Goal: Task Accomplishment & Management: Use online tool/utility

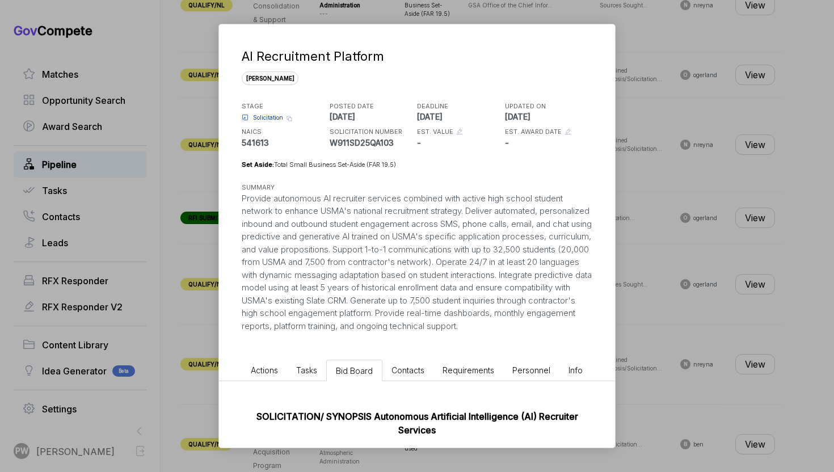
click at [699, 182] on div "AI Recruitment Platform [PERSON_NAME] STAGE Solicitation Copy link POSTED DATE …" at bounding box center [417, 236] width 834 height 472
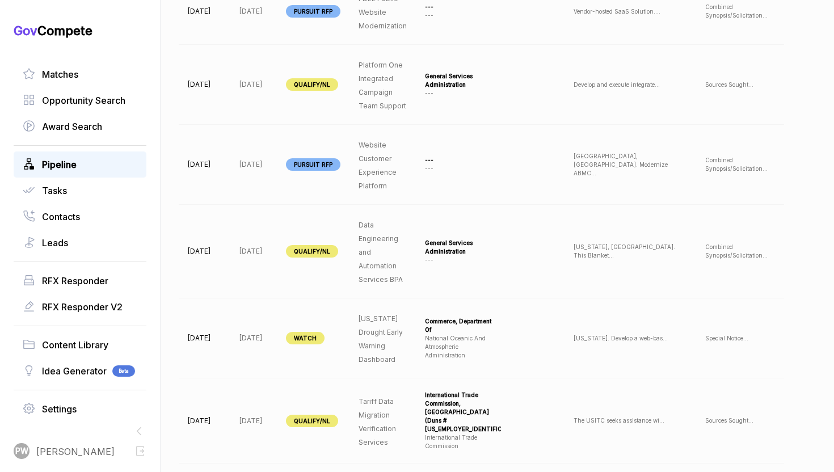
scroll to position [0, 112]
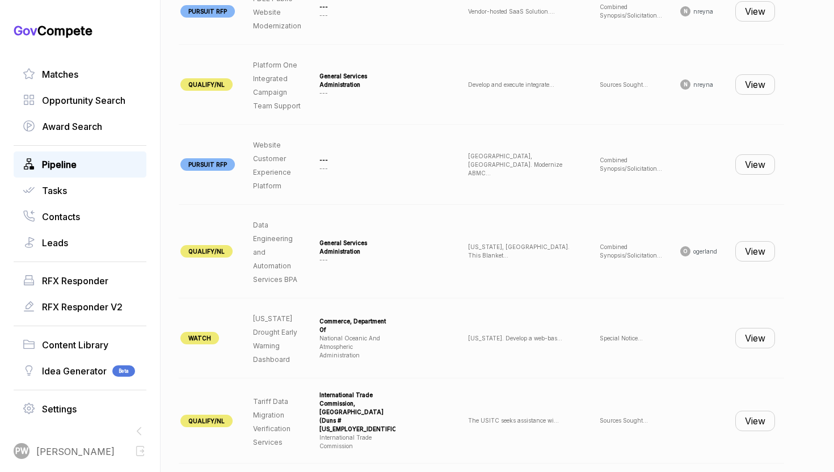
click at [763, 79] on button "View" at bounding box center [755, 84] width 40 height 20
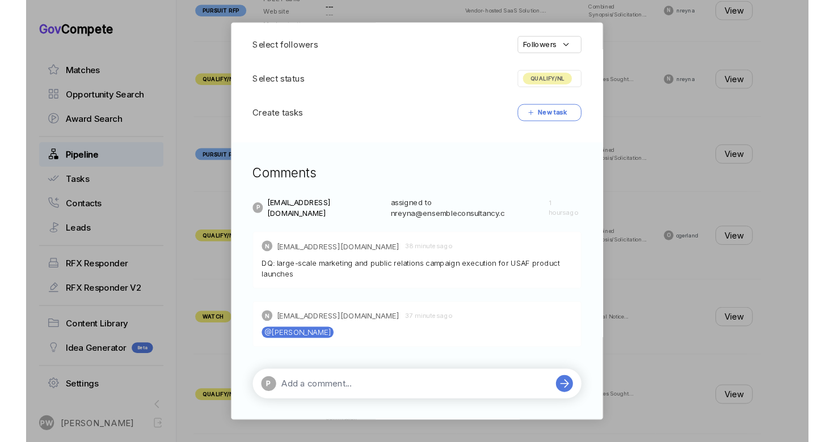
scroll to position [0, 0]
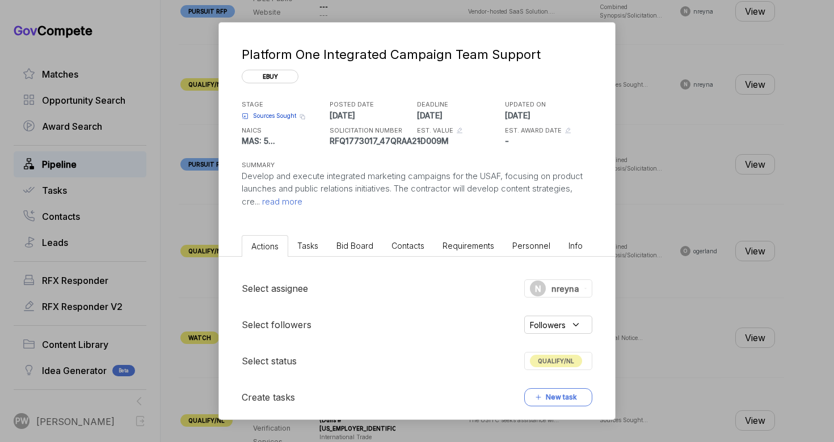
click at [645, 273] on div "Platform One Integrated Campaign Team Support ebuy STAGE Sources Sought Copy li…" at bounding box center [417, 221] width 834 height 442
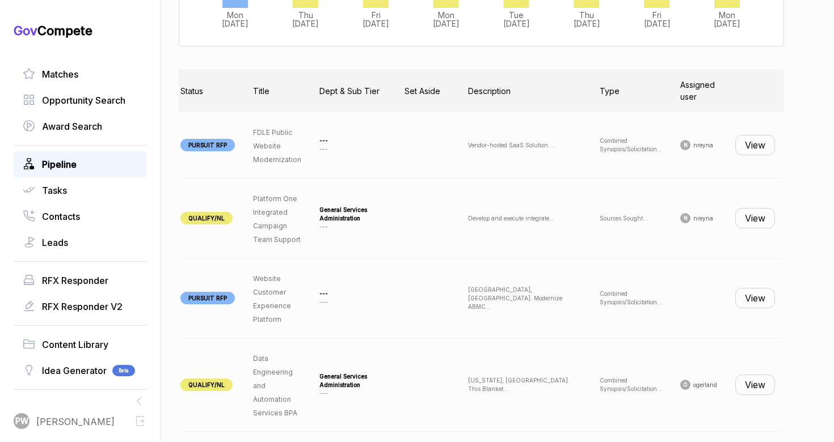
scroll to position [411, 0]
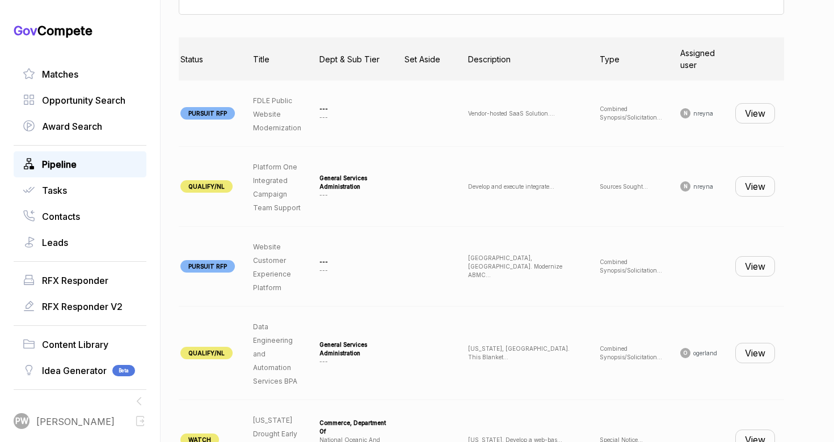
click at [743, 185] on button "View" at bounding box center [755, 186] width 40 height 20
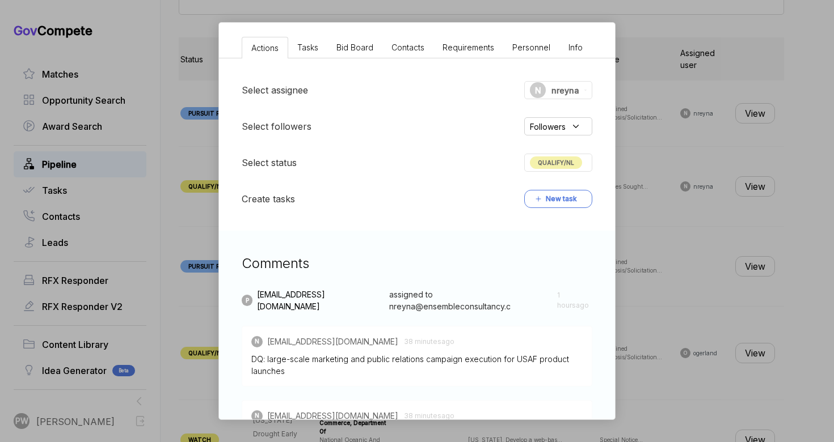
scroll to position [205, 0]
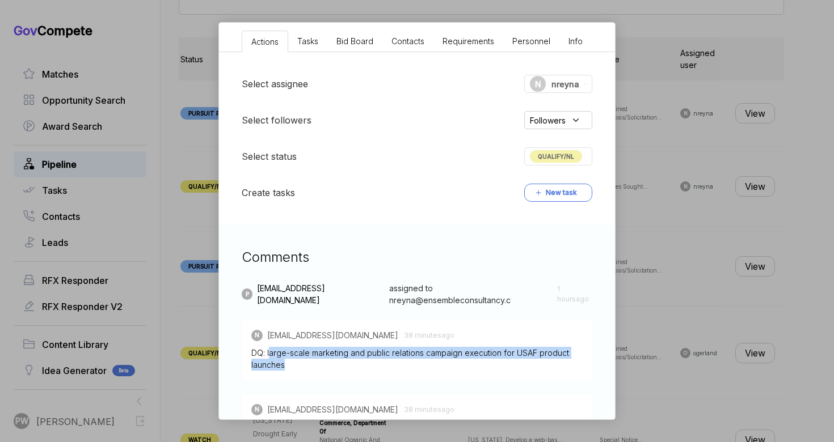
drag, startPoint x: 269, startPoint y: 350, endPoint x: 347, endPoint y: 371, distance: 79.9
click at [348, 371] on div "N [EMAIL_ADDRESS][DOMAIN_NAME] 38 minutes ago DQ: large-scale marketing and pub…" at bounding box center [417, 350] width 350 height 61
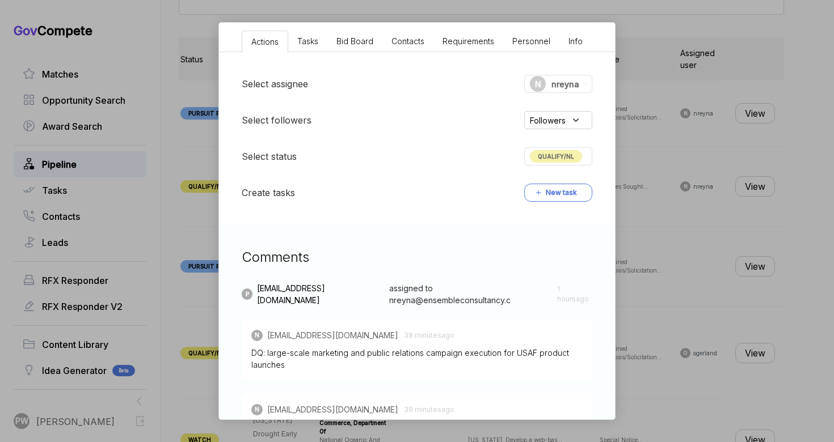
click at [563, 158] on span "QUALIFY/NL" at bounding box center [556, 156] width 52 height 12
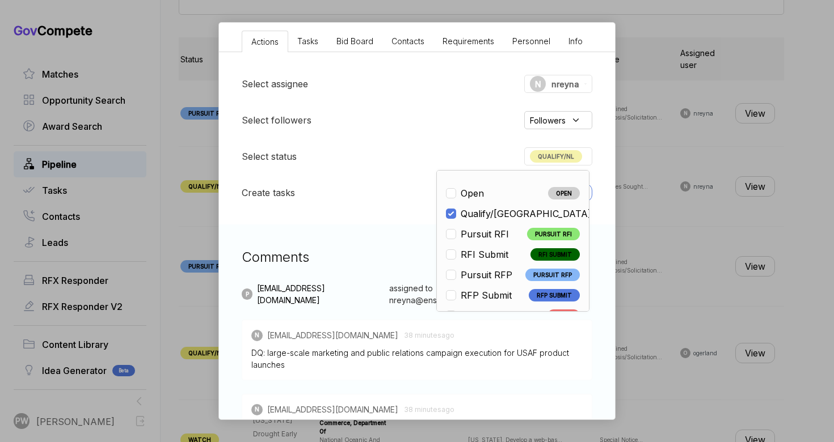
scroll to position [265, 0]
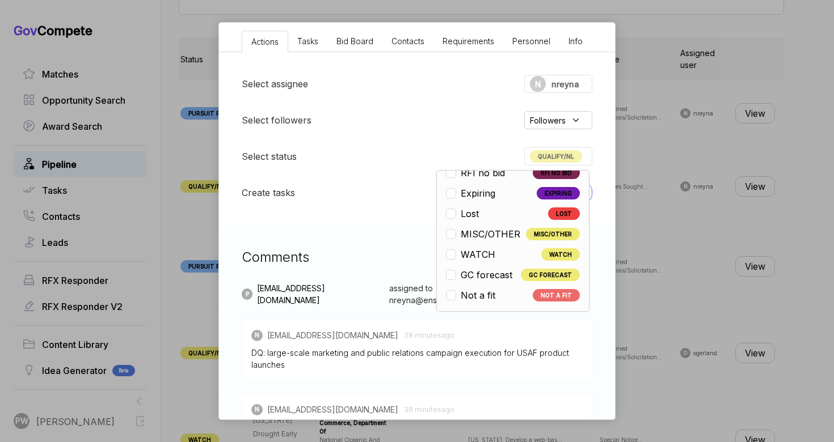
click at [467, 299] on span "Not a fit" at bounding box center [477, 296] width 35 height 14
checkbox input "false"
checkbox input "true"
click at [788, 186] on div "Platform One Integrated Campaign Team Support ebuy STAGE Sources Sought Copy li…" at bounding box center [417, 221] width 834 height 442
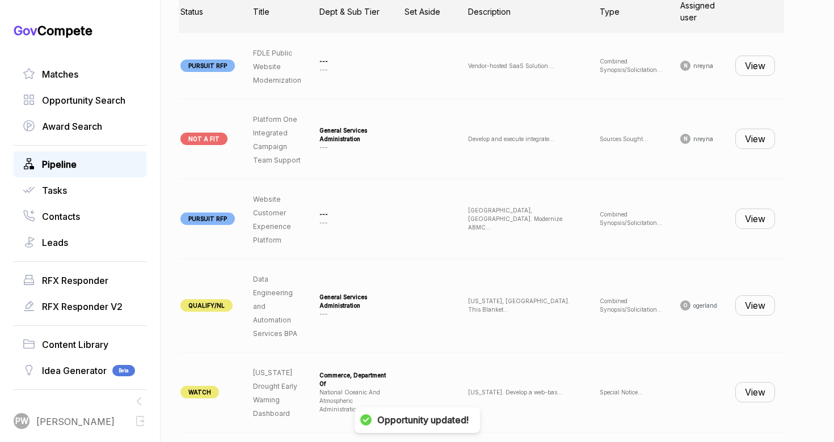
scroll to position [460, 0]
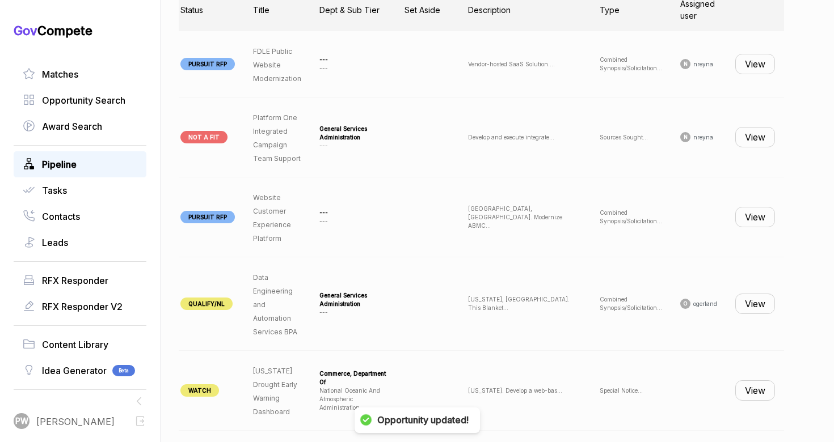
click at [750, 48] on td "View" at bounding box center [755, 64] width 58 height 66
click at [751, 65] on button "View" at bounding box center [755, 64] width 40 height 20
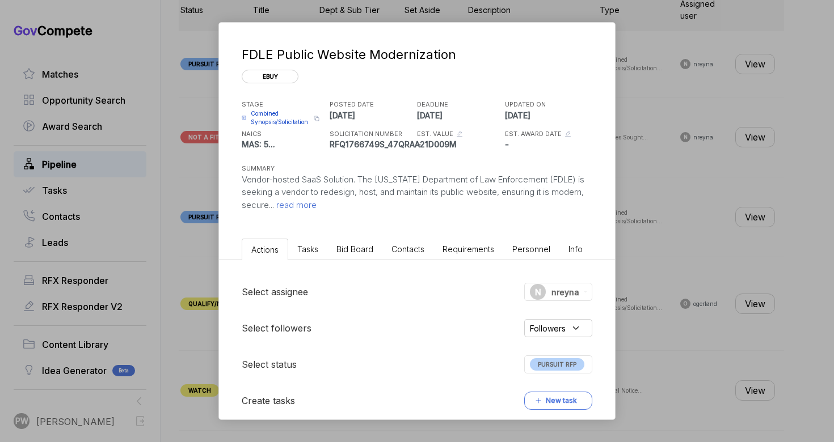
click at [636, 209] on div "FDLE Public Website Modernization ebuy STAGE Combined Synopsis/Solicitation Cop…" at bounding box center [417, 221] width 834 height 442
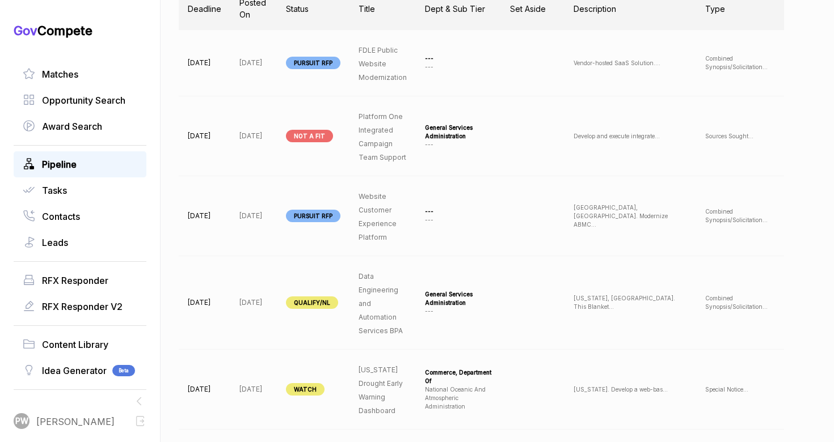
scroll to position [0, 112]
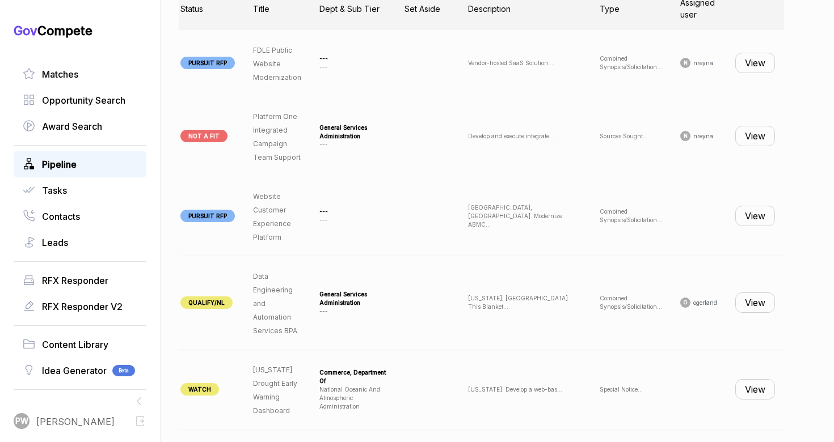
click at [764, 226] on button "View" at bounding box center [755, 216] width 40 height 20
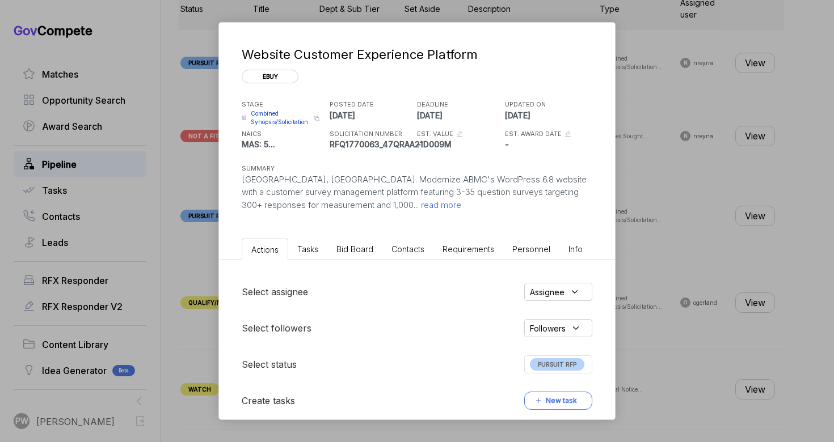
click at [419, 210] on span "read more" at bounding box center [440, 205] width 43 height 11
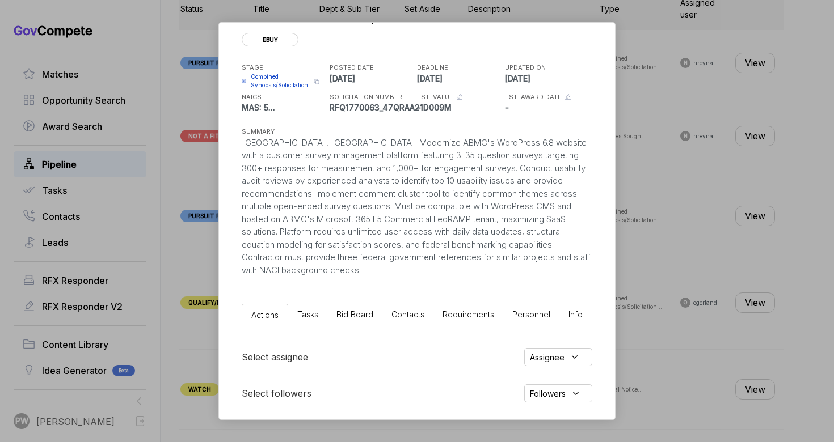
scroll to position [0, 0]
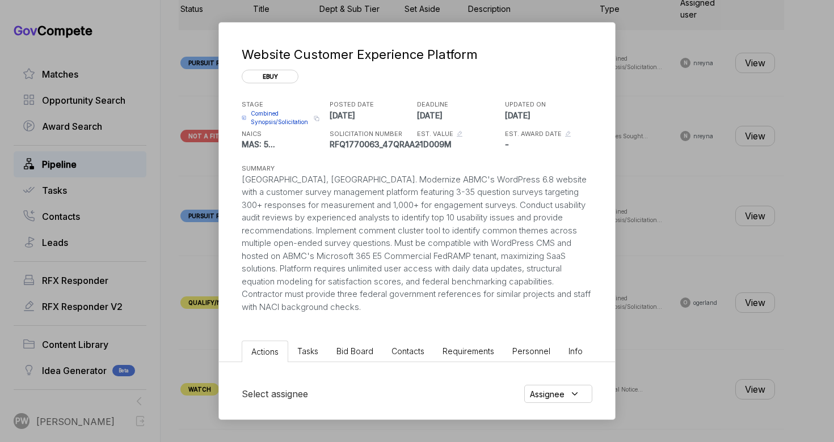
click at [280, 111] on span "Combined Synopsis/Solicitation" at bounding box center [281, 117] width 60 height 17
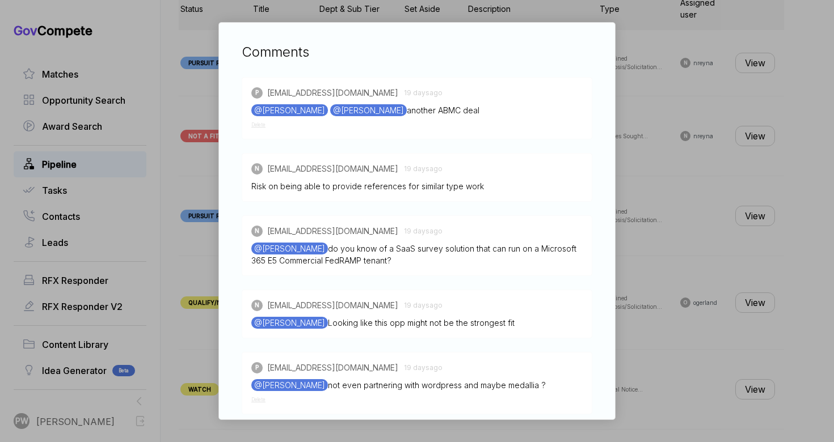
scroll to position [836, 0]
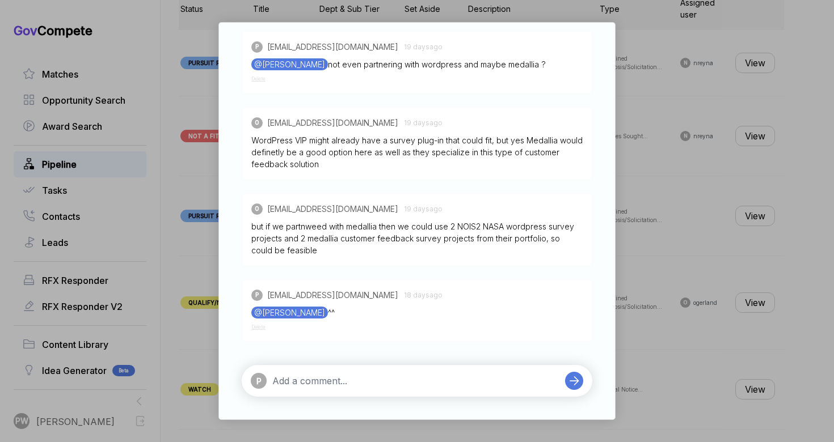
click at [318, 382] on textarea at bounding box center [415, 381] width 287 height 14
type textarea "due [DATE]"
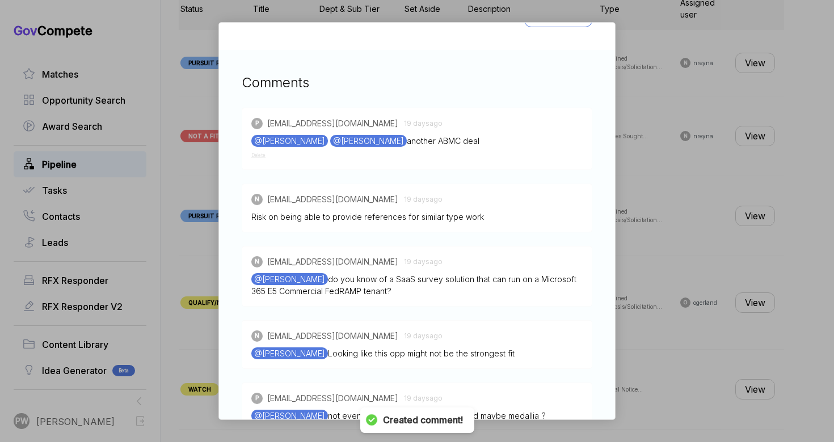
scroll to position [0, 0]
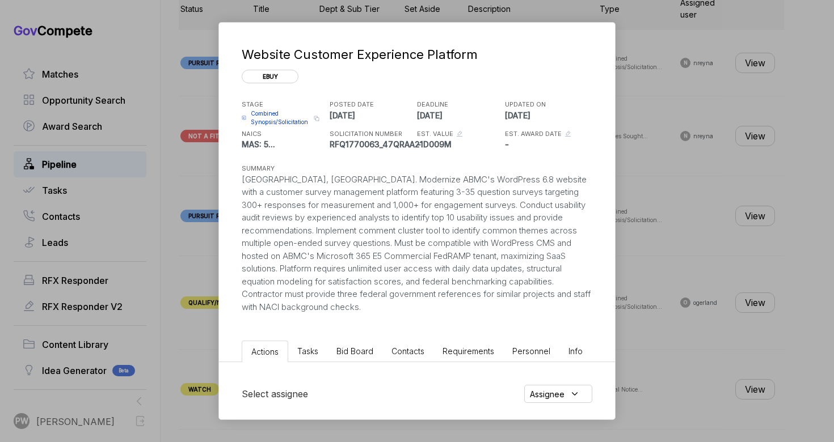
click at [341, 356] on span "Bid Board" at bounding box center [354, 352] width 37 height 10
click at [302, 355] on span "Tasks" at bounding box center [306, 352] width 21 height 10
click at [259, 349] on span "Actions" at bounding box center [264, 352] width 27 height 10
click at [392, 350] on span "Contacts" at bounding box center [407, 352] width 33 height 10
click at [370, 339] on ul "Actions Tasks Bid Board Contacts Requirements Personnel Info" at bounding box center [417, 349] width 396 height 26
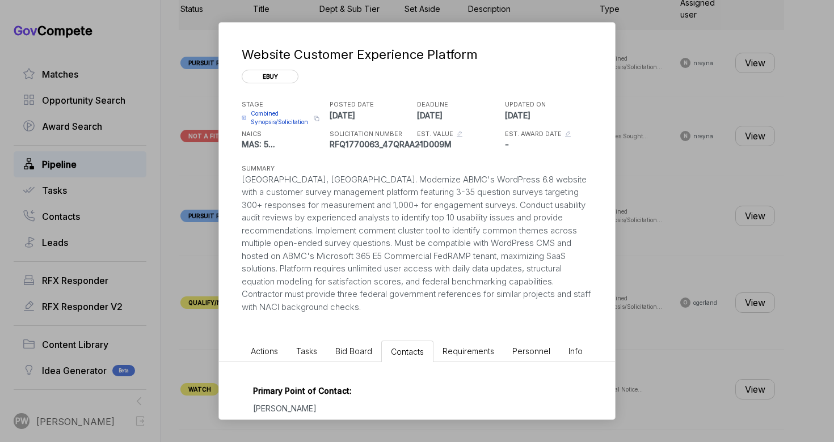
click at [345, 355] on span "Bid Board" at bounding box center [353, 352] width 37 height 10
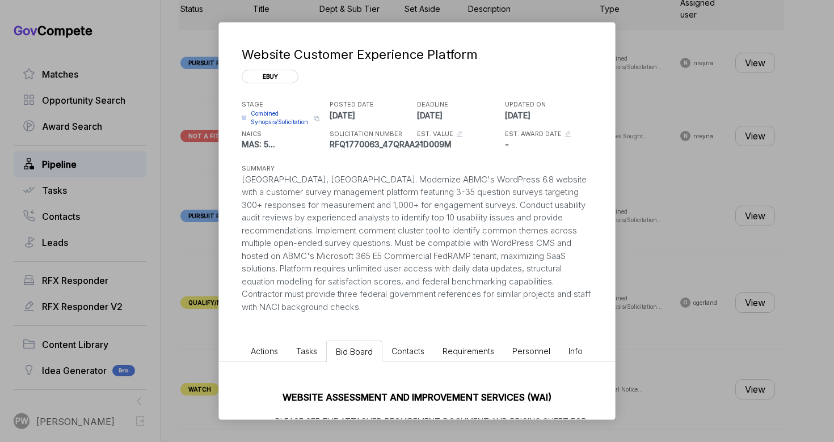
click at [319, 362] on div "WEBSITE ASSESSMENT AND IMPROVEMENT SERVICES (WAI) **PLEASE SEE THE ATTACHED REQ…" at bounding box center [417, 446] width 396 height 169
click at [308, 350] on span "Tasks" at bounding box center [306, 352] width 21 height 10
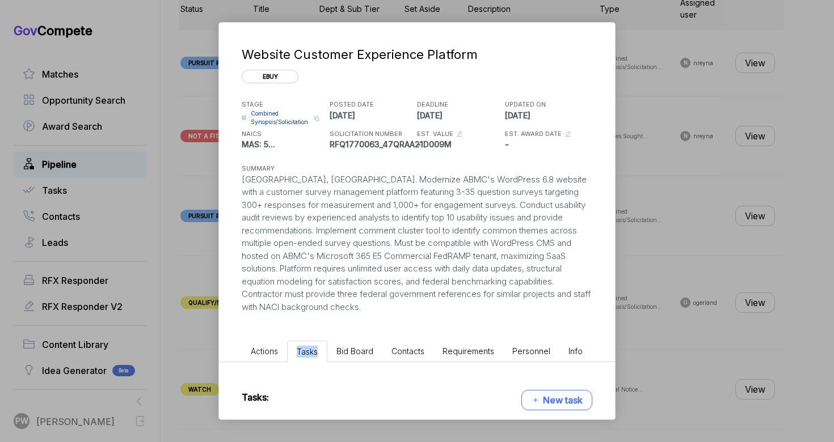
drag, startPoint x: 308, startPoint y: 350, endPoint x: 297, endPoint y: 350, distance: 10.8
click at [297, 350] on span "Tasks" at bounding box center [307, 352] width 21 height 10
click at [281, 350] on li "Actions" at bounding box center [264, 351] width 45 height 21
click at [360, 351] on span "Bid Board" at bounding box center [354, 352] width 37 height 10
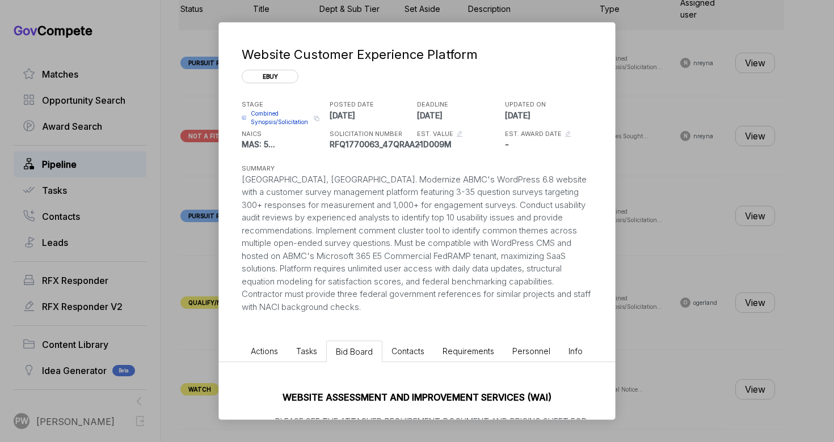
click at [416, 353] on span "Contacts" at bounding box center [407, 352] width 33 height 10
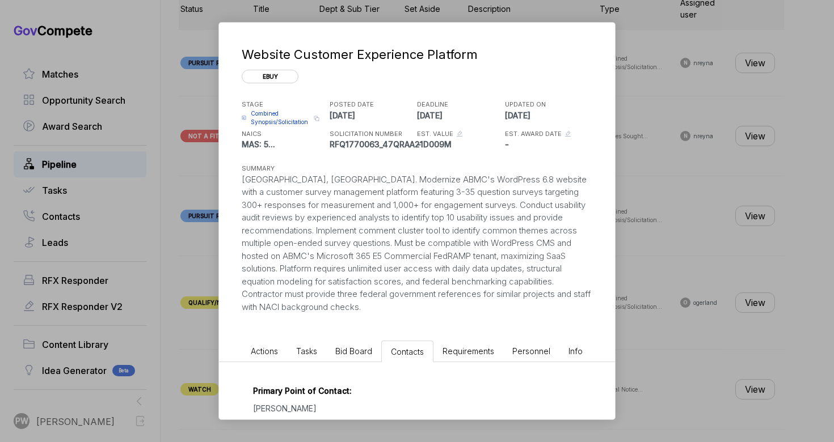
click at [678, 166] on div "Website Customer Experience Platform ebuy STAGE Combined Synopsis/Solicitation …" at bounding box center [417, 221] width 834 height 442
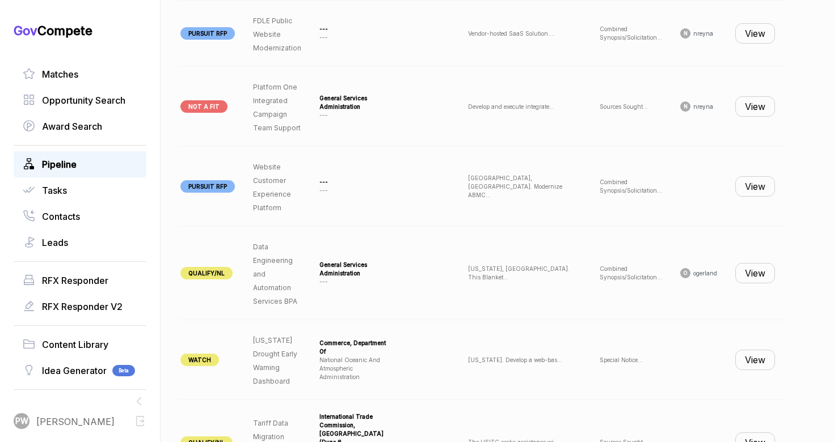
scroll to position [493, 0]
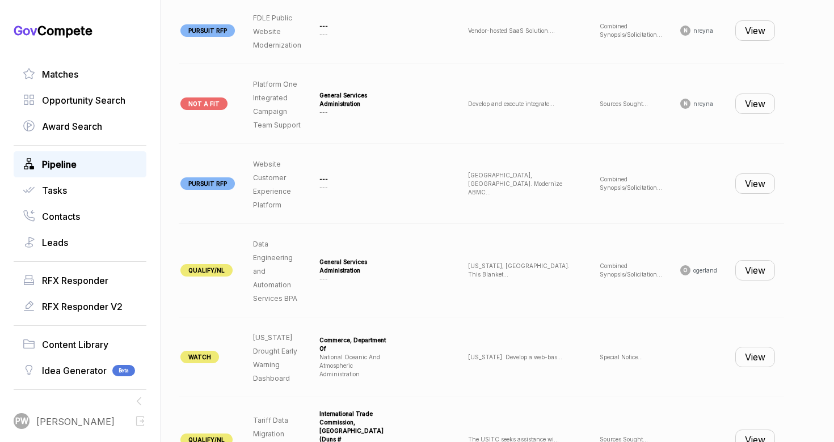
click at [752, 27] on button "View" at bounding box center [755, 30] width 40 height 20
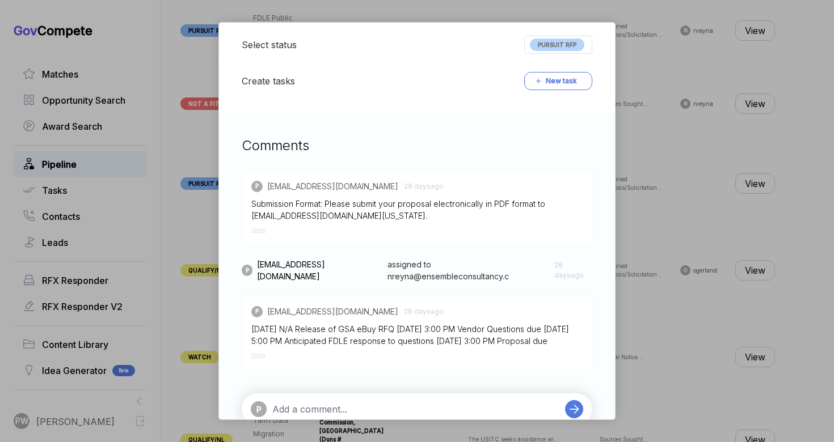
scroll to position [348, 0]
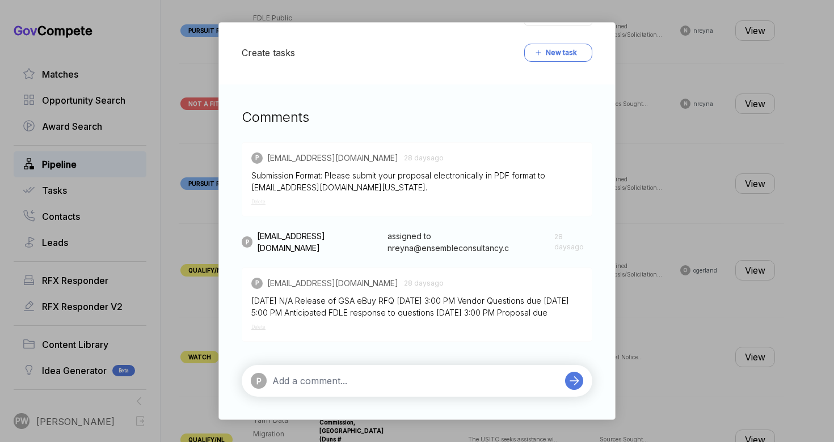
click at [683, 292] on div "FDLE Public Website Modernization ebuy STAGE Combined Synopsis/Solicitation Cop…" at bounding box center [417, 221] width 834 height 442
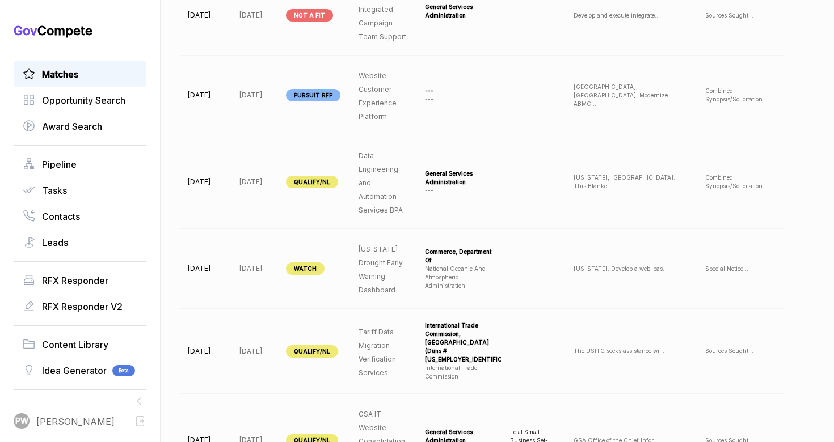
click at [108, 83] on div "Matches" at bounding box center [80, 74] width 133 height 26
click at [105, 75] on link "Matches" at bounding box center [80, 74] width 115 height 14
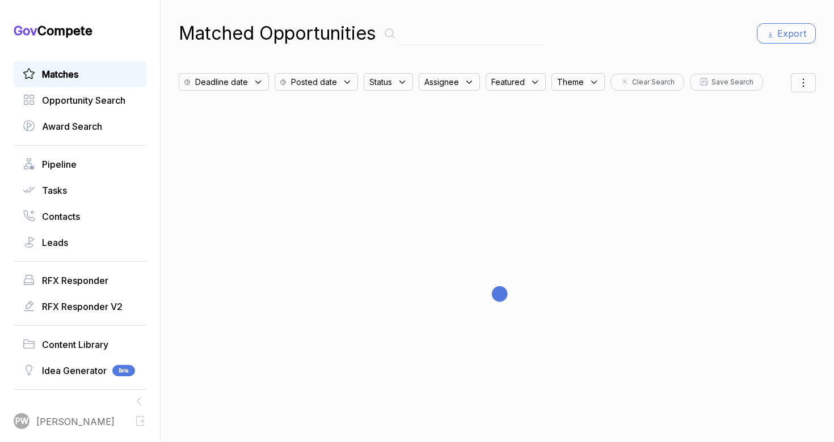
click at [105, 75] on link "Matches" at bounding box center [80, 74] width 115 height 14
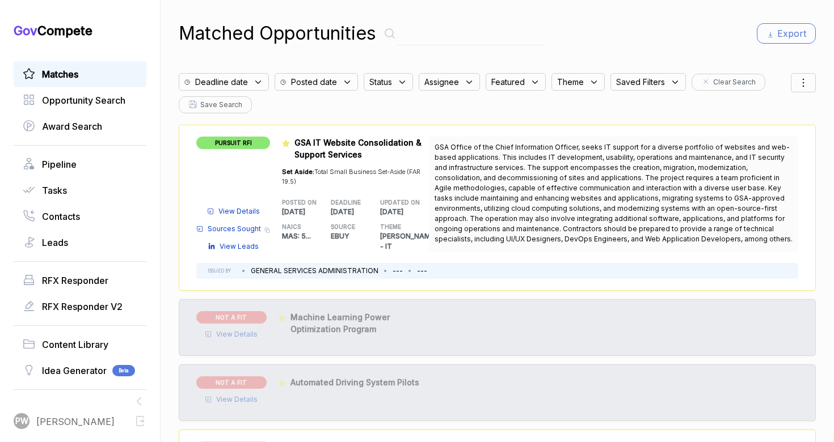
click at [256, 82] on icon at bounding box center [258, 82] width 5 height 3
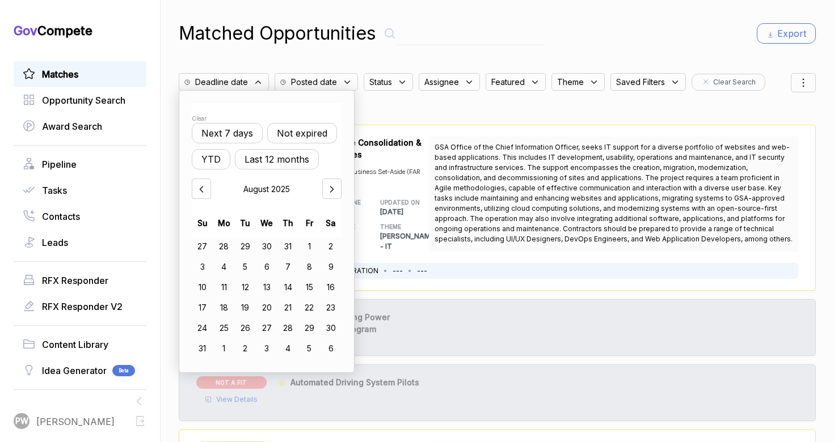
click at [391, 84] on div "Status" at bounding box center [388, 82] width 49 height 18
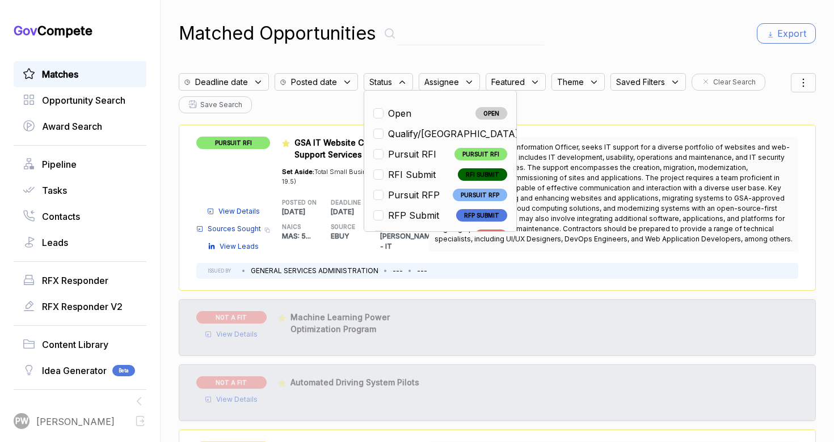
click at [529, 244] on span "GSA Office of the Chief Information Officer, seeks IT support for a diverse por…" at bounding box center [613, 193] width 358 height 102
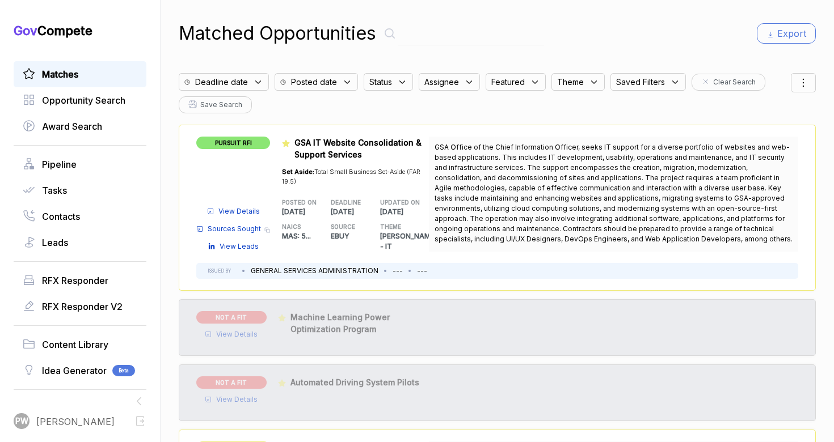
click at [392, 83] on span "Assignee" at bounding box center [380, 82] width 23 height 12
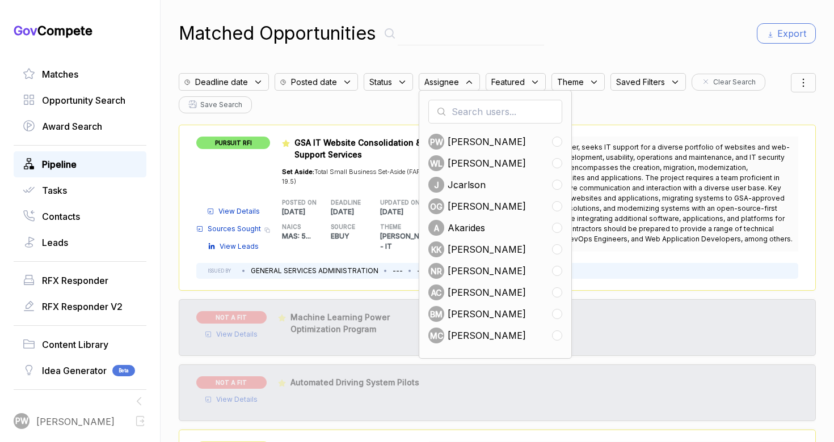
click at [81, 159] on link "Pipeline" at bounding box center [80, 165] width 115 height 14
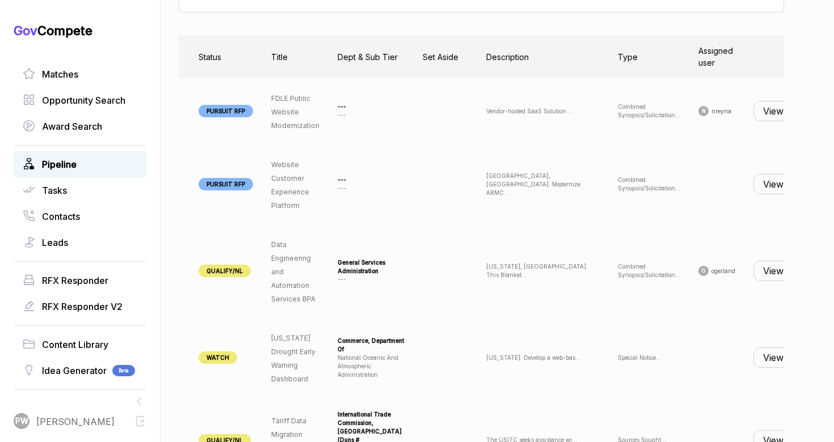
scroll to position [0, 112]
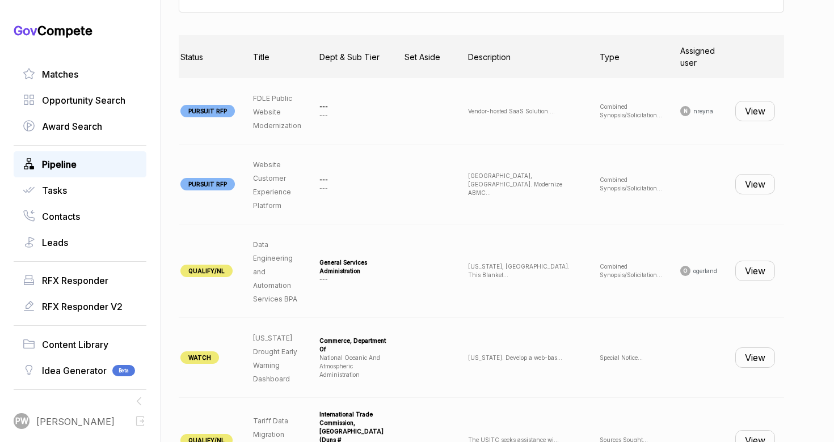
click at [758, 280] on button "View" at bounding box center [755, 271] width 40 height 20
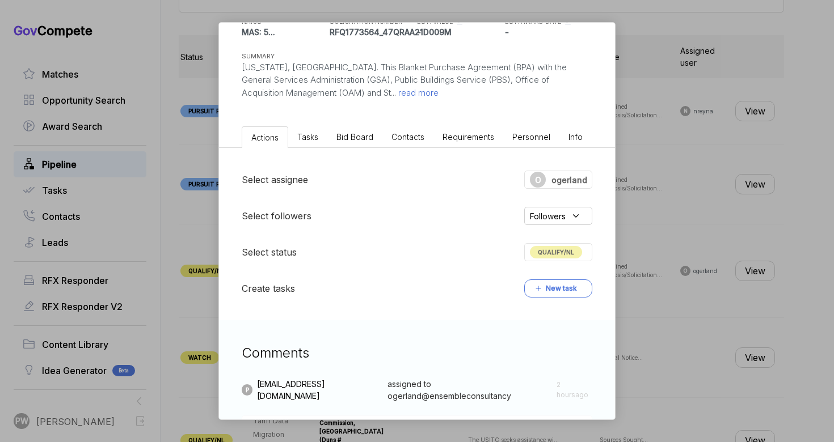
scroll to position [0, 0]
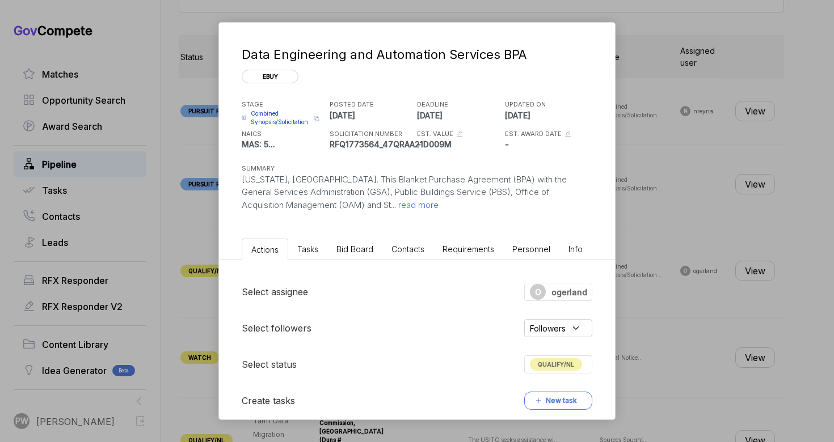
click at [331, 250] on li "Bid Board" at bounding box center [354, 249] width 55 height 21
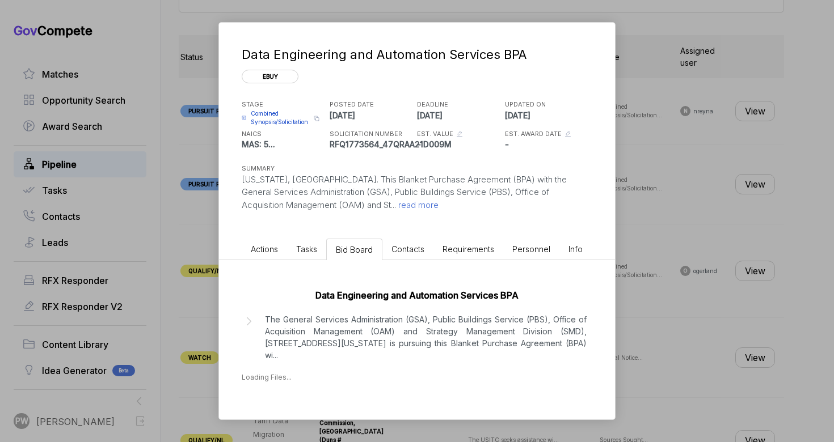
click at [324, 197] on p "[US_STATE], [GEOGRAPHIC_DATA]. This Blanket Purchase Agreement (BPA) with the G…" at bounding box center [417, 193] width 350 height 39
click at [323, 216] on div "Data Engineering and Automation Services BPA ebuy STAGE Combined Synopsis/Solic…" at bounding box center [417, 129] width 396 height 212
click at [396, 206] on span "read more" at bounding box center [417, 205] width 43 height 11
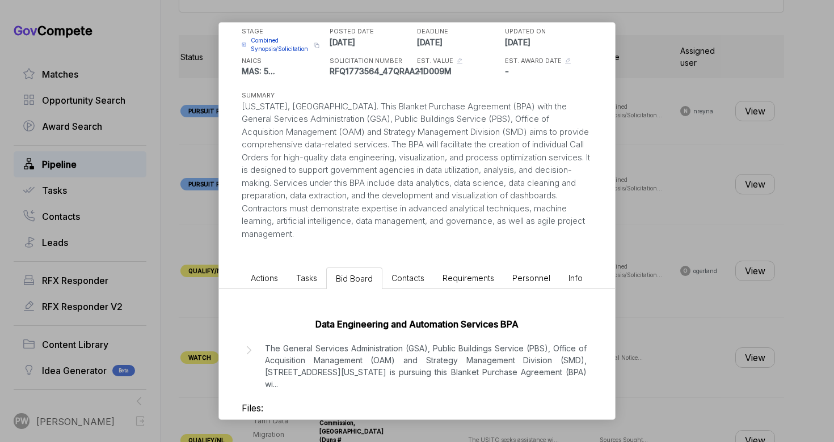
scroll to position [113, 0]
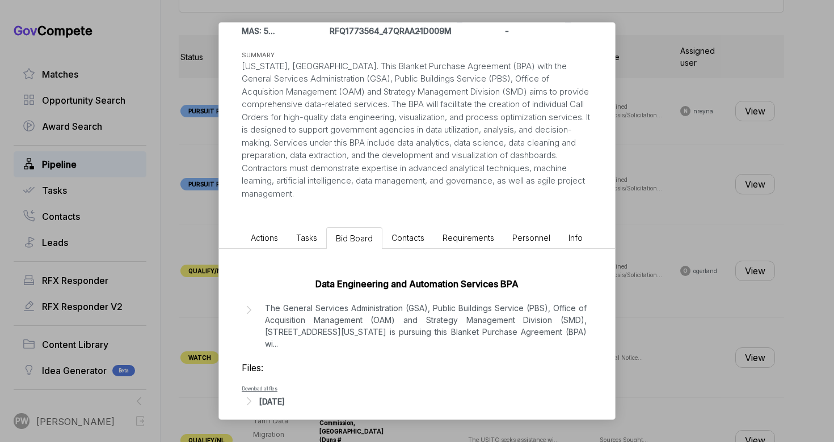
click at [269, 227] on ul "Actions Tasks Bid Board Contacts Requirements Personnel Info" at bounding box center [417, 236] width 396 height 26
click at [269, 236] on span "Actions" at bounding box center [264, 238] width 27 height 10
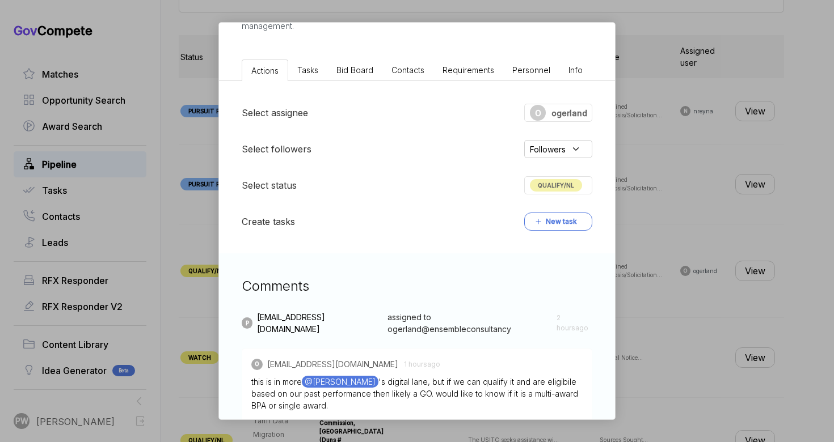
scroll to position [423, 0]
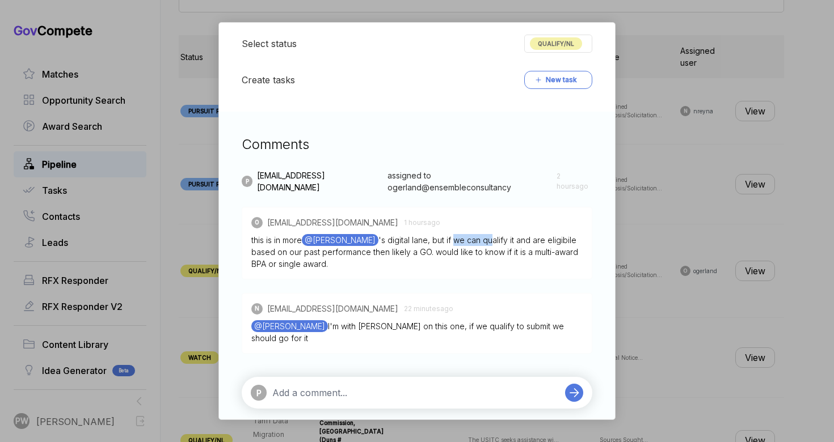
drag, startPoint x: 441, startPoint y: 241, endPoint x: 480, endPoint y: 244, distance: 39.3
click at [479, 244] on div "this is in more @[PERSON_NAME] 's digital lane, but if we can qualify it and ar…" at bounding box center [416, 252] width 331 height 36
click at [371, 256] on div "this is in more @[PERSON_NAME] 's digital lane, but if we can qualify it and ar…" at bounding box center [416, 252] width 331 height 36
drag, startPoint x: 365, startPoint y: 253, endPoint x: 412, endPoint y: 255, distance: 47.1
click at [412, 255] on div "this is in more @[PERSON_NAME] 's digital lane, but if we can qualify it and ar…" at bounding box center [416, 252] width 331 height 36
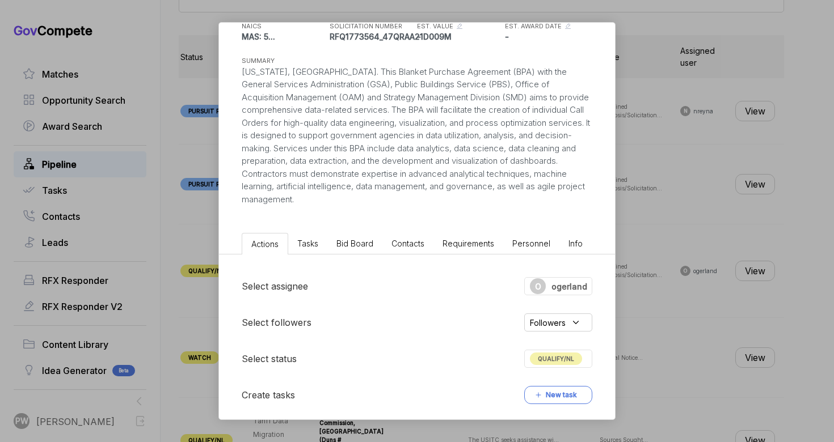
scroll to position [10, 0]
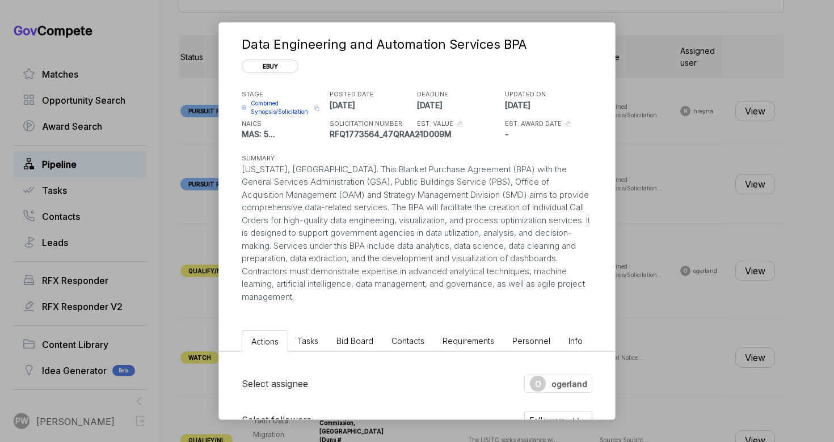
click at [360, 333] on li "Bid Board" at bounding box center [354, 341] width 55 height 21
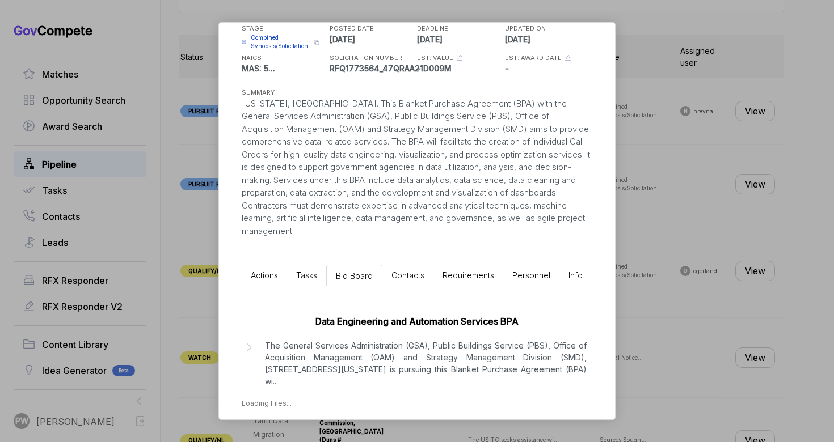
click at [331, 363] on p "The General Services Administration (GSA), Public Buildings Service (PBS), Offi…" at bounding box center [426, 364] width 322 height 48
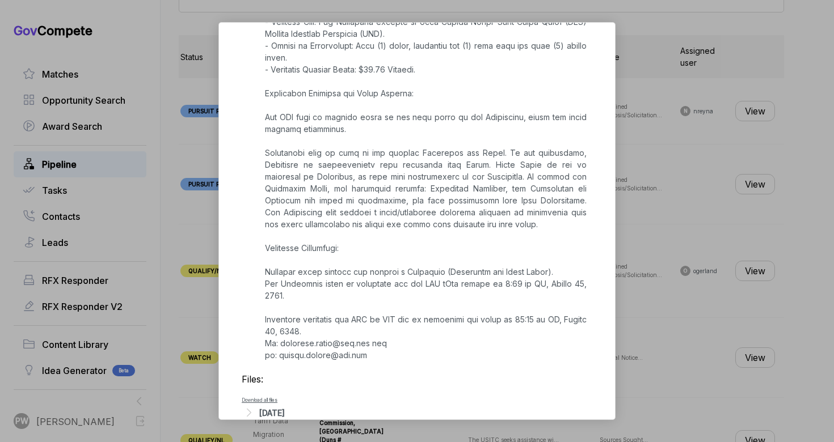
scroll to position [804, 0]
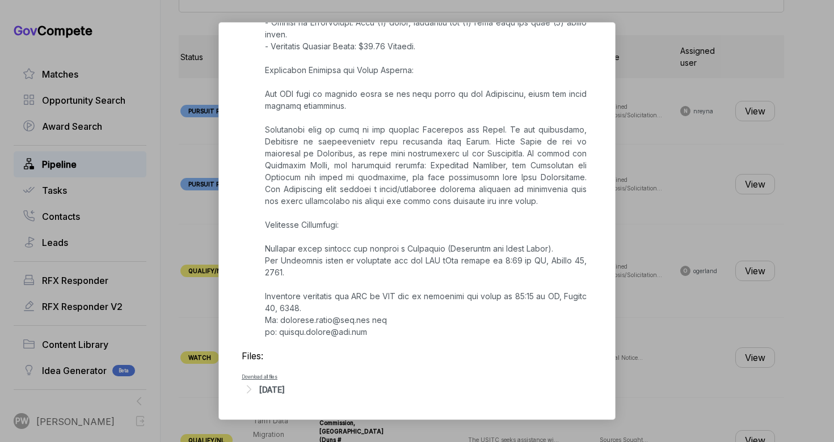
click at [285, 394] on div "[DATE]" at bounding box center [272, 390] width 26 height 12
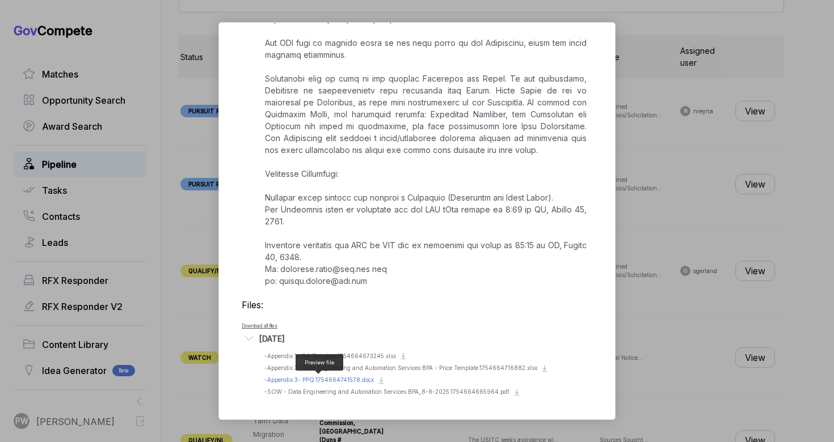
click at [286, 380] on span "- Appendix 3- PPQ.1754664741578.docx" at bounding box center [318, 380] width 109 height 7
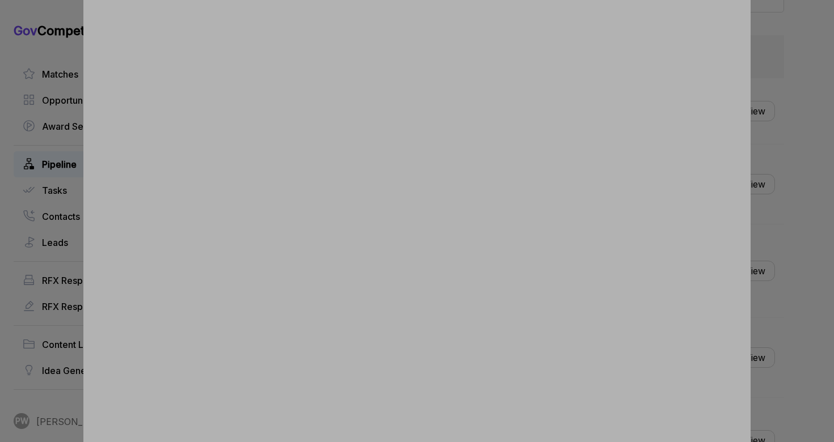
click at [763, 209] on div at bounding box center [417, 221] width 834 height 442
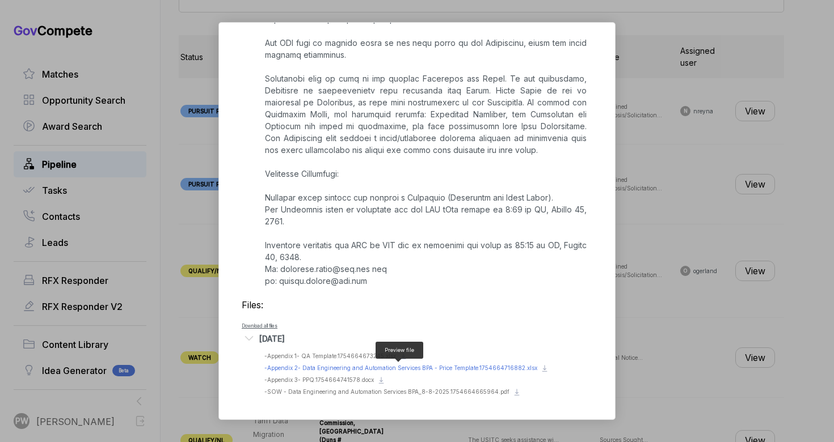
click at [332, 369] on span "- Appendix 2- Data Engineering and Automation Services BPA - Price Template.175…" at bounding box center [400, 368] width 273 height 7
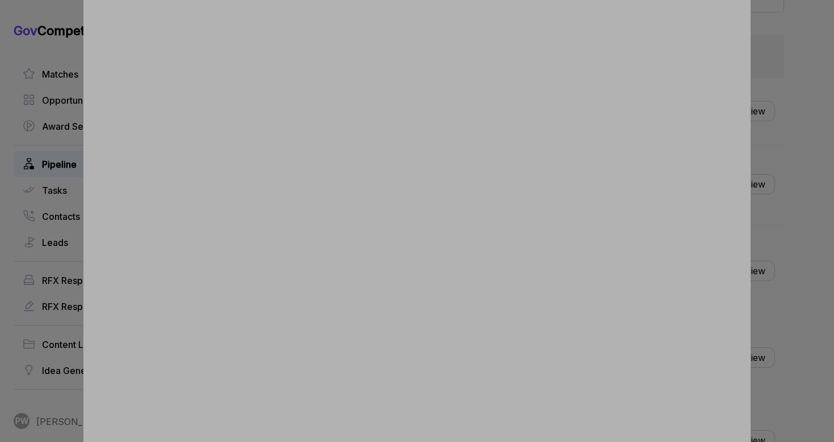
click at [810, 248] on div at bounding box center [417, 221] width 834 height 442
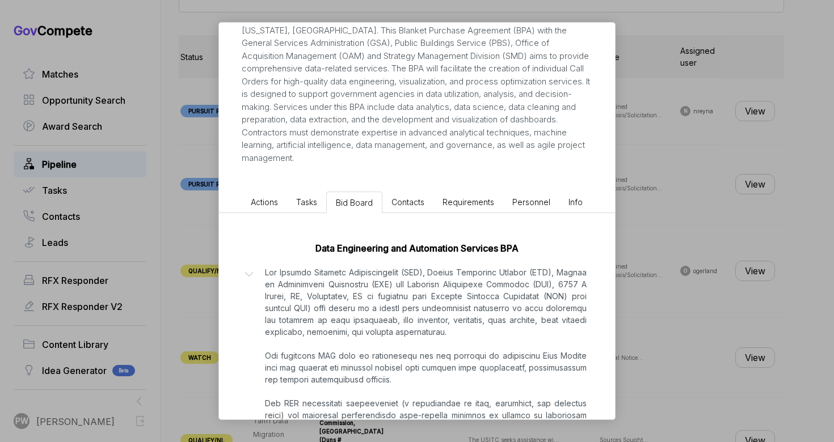
scroll to position [143, 0]
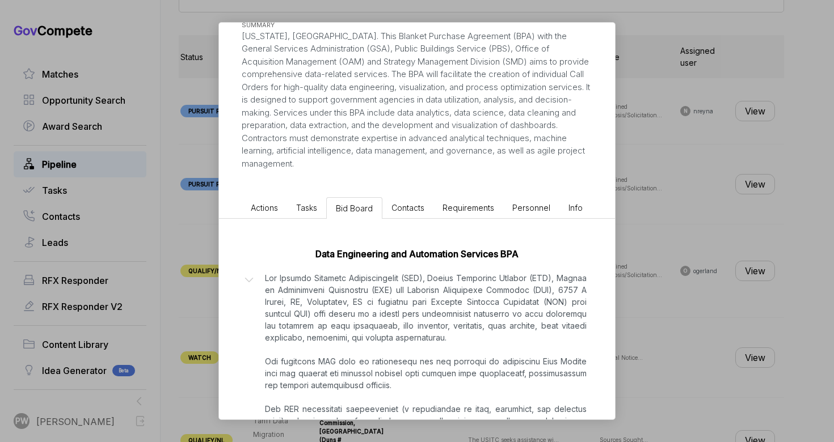
click at [274, 206] on span "Actions" at bounding box center [264, 208] width 27 height 10
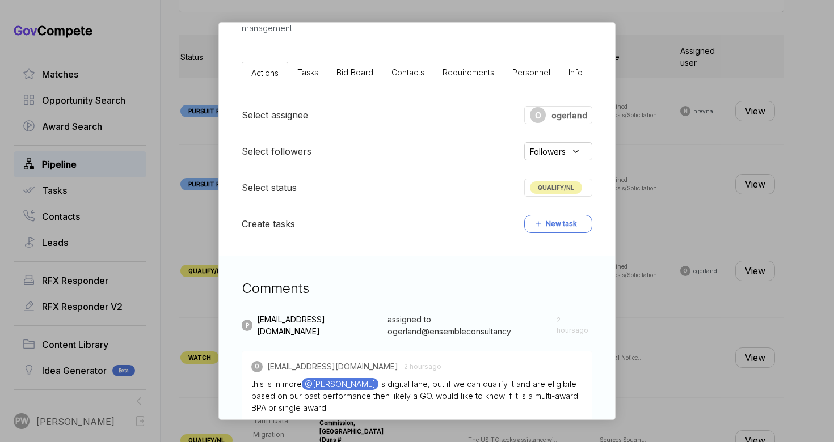
scroll to position [423, 0]
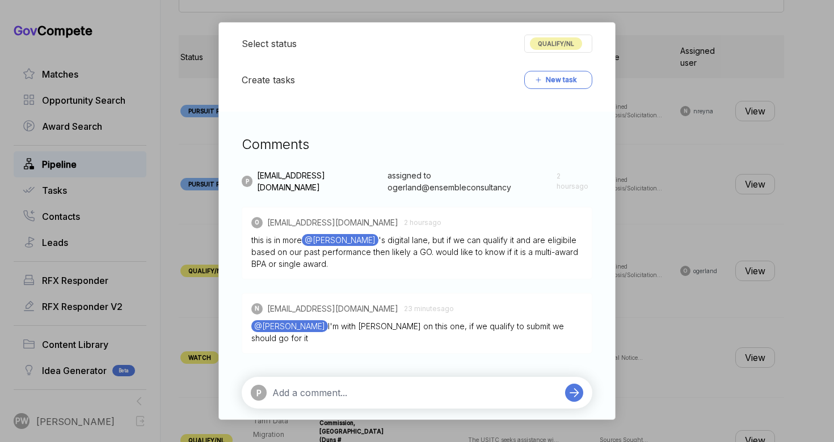
click at [348, 386] on textarea at bounding box center [415, 393] width 287 height 14
paste textarea "Sr. Data Engineer Data Engineer Sr. Data Scientist Data Scientist Sr. Data Arch…"
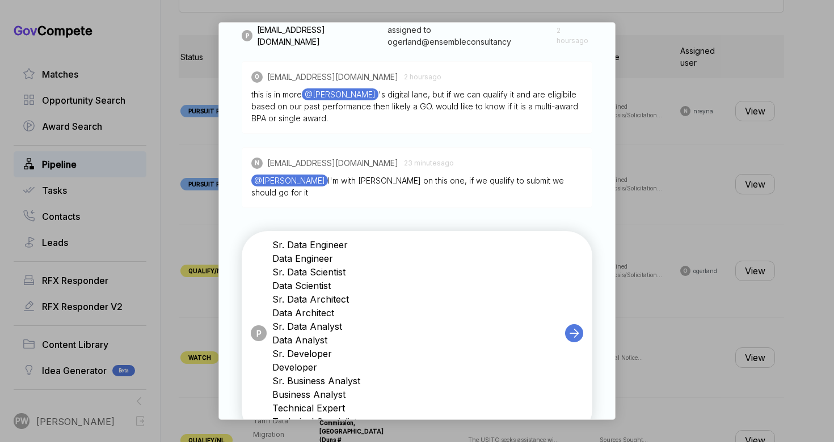
scroll to position [595, 0]
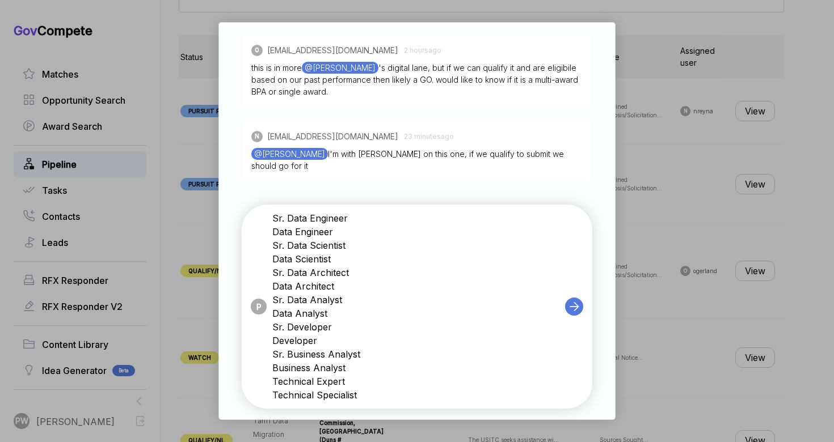
click at [273, 212] on textarea "Sr. Data Engineer Data Engineer Sr. Data Scientist Data Scientist Sr. Data Arch…" at bounding box center [415, 307] width 287 height 191
type textarea "Key Personnel : Sr. Data Engineer Data Engineer Sr. Data Scientist Data Scienti…"
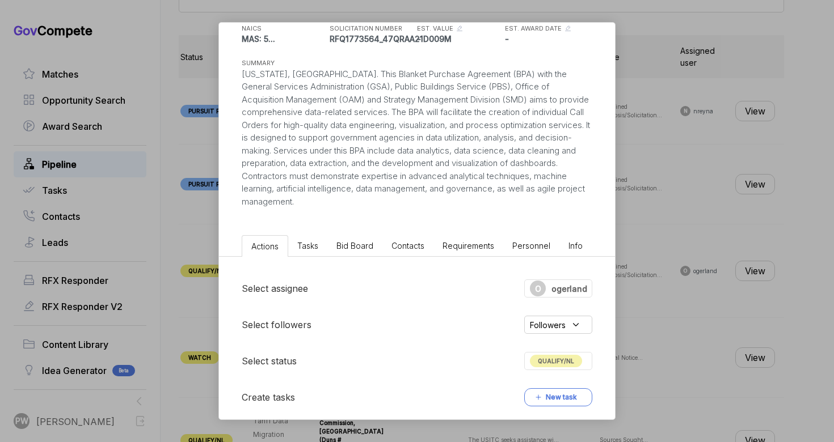
click at [354, 244] on span "Bid Board" at bounding box center [354, 246] width 37 height 10
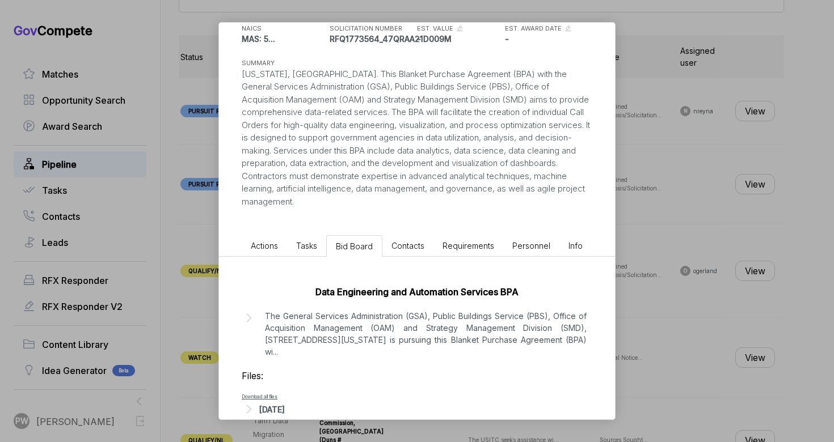
click at [367, 329] on p "The General Services Administration (GSA), Public Buildings Service (PBS), Offi…" at bounding box center [426, 334] width 322 height 48
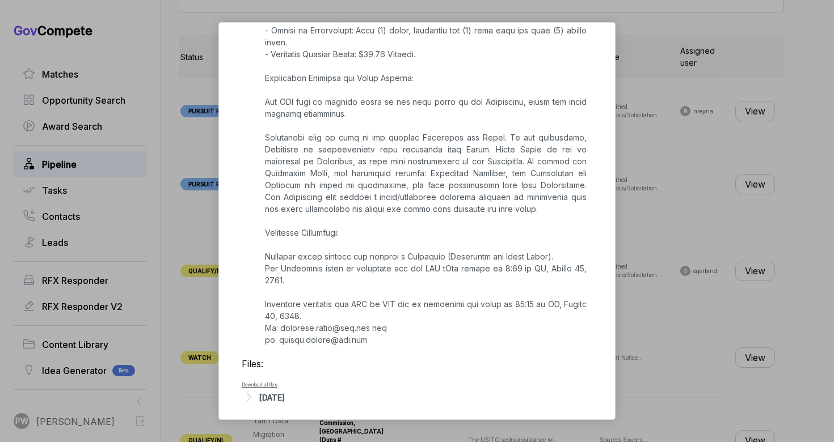
scroll to position [804, 0]
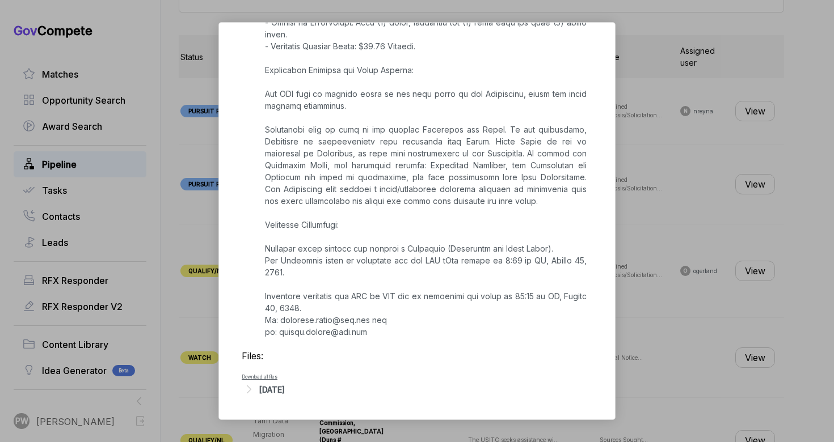
click at [285, 391] on div "[DATE]" at bounding box center [272, 390] width 26 height 12
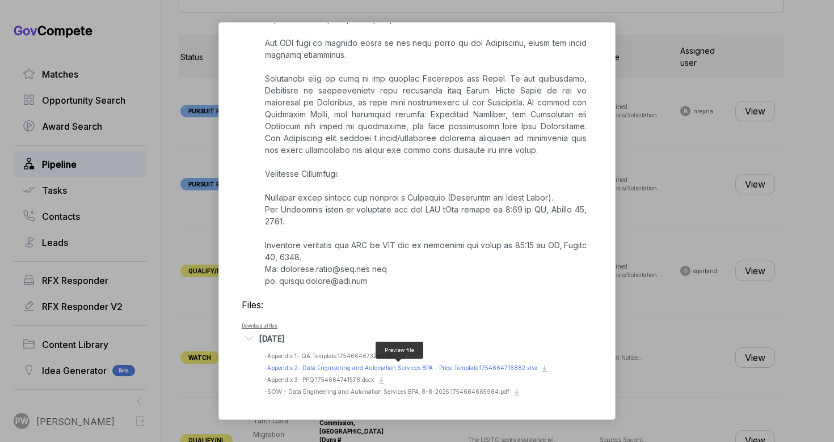
click at [319, 367] on span "- Appendix 2- Data Engineering and Automation Services BPA - Price Template.175…" at bounding box center [400, 368] width 273 height 7
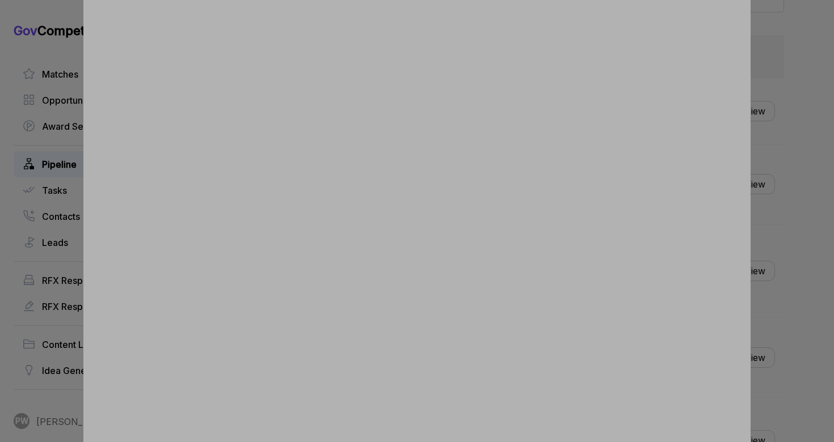
click at [793, 167] on div at bounding box center [417, 221] width 834 height 442
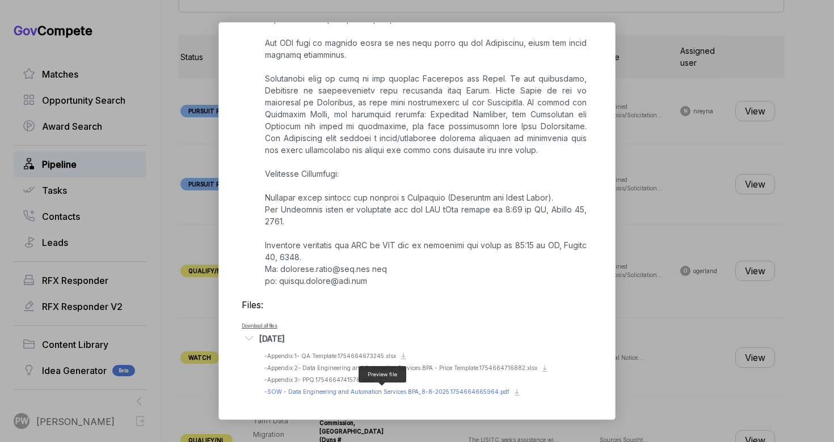
click at [316, 395] on span "- SOW - Data Engineering and Automation Services BPA_8-8-2025.1754664665964.pdf" at bounding box center [386, 391] width 245 height 7
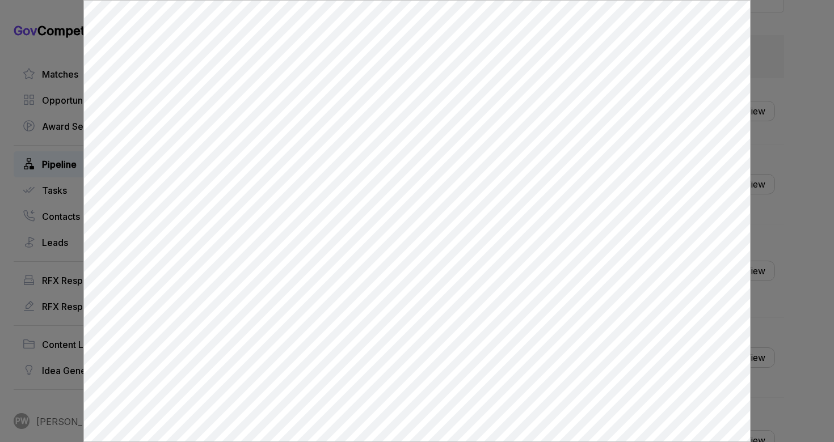
scroll to position [0, 0]
click at [817, 229] on div at bounding box center [417, 221] width 834 height 442
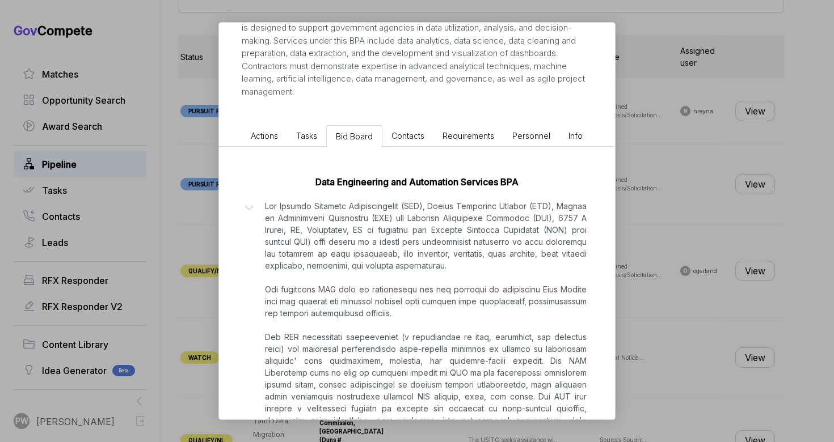
scroll to position [166, 0]
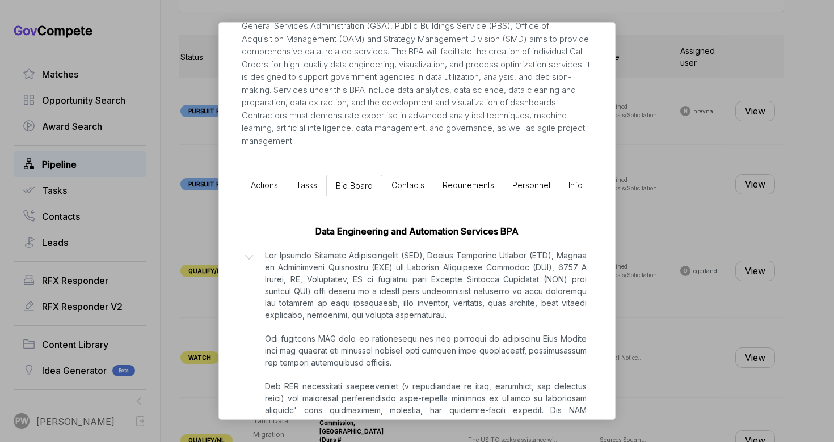
click at [264, 180] on span "Actions" at bounding box center [264, 185] width 27 height 10
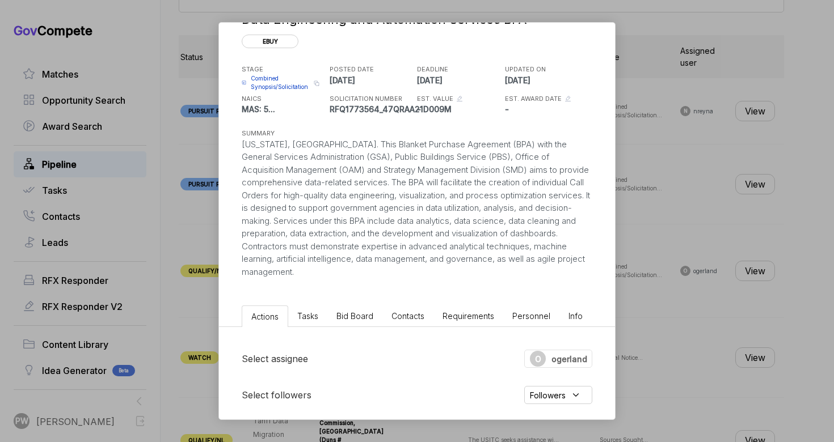
scroll to position [0, 0]
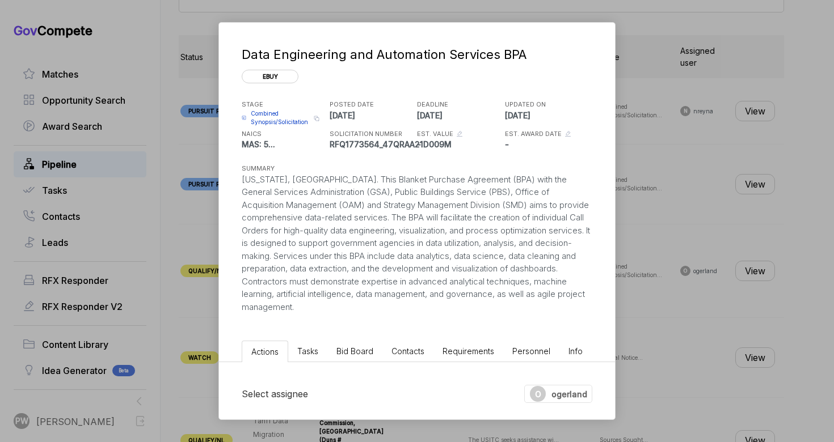
click at [277, 113] on span "Combined Synopsis/Solicitation" at bounding box center [281, 117] width 60 height 17
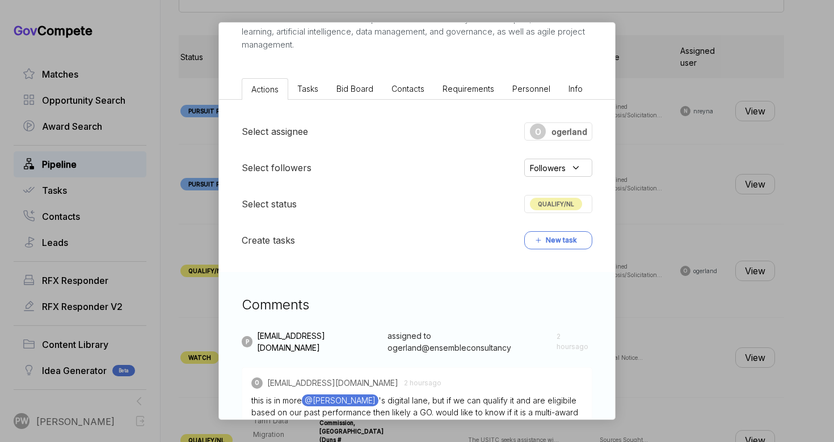
scroll to position [523, 0]
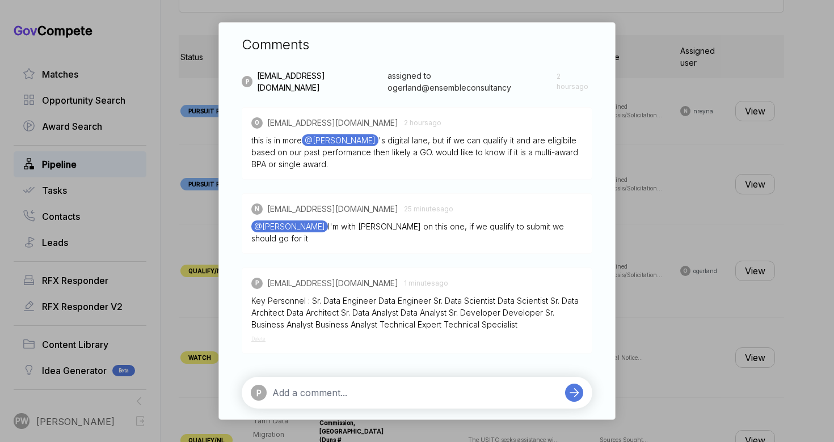
click at [318, 386] on textarea at bounding box center [415, 393] width 287 height 14
type textarea "likely a wired deal - DQing"
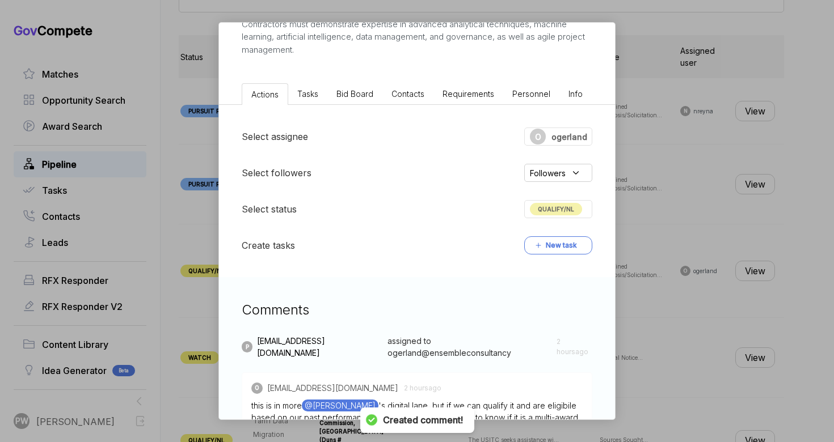
scroll to position [0, 0]
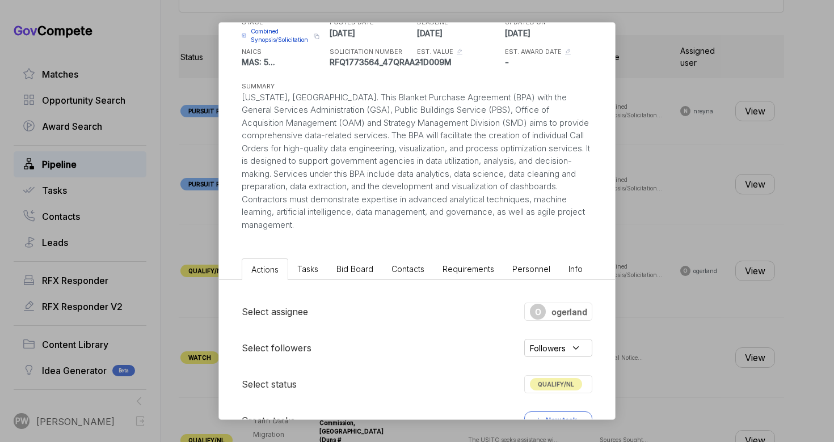
click at [537, 386] on span "QUALIFY/NL" at bounding box center [556, 384] width 52 height 12
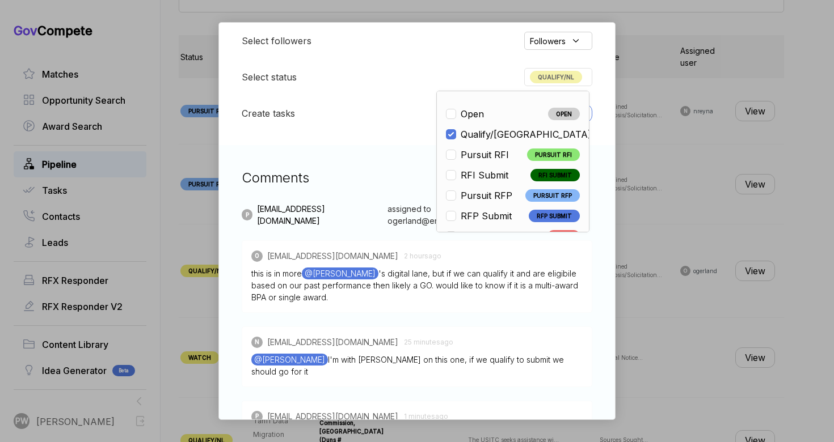
scroll to position [265, 0]
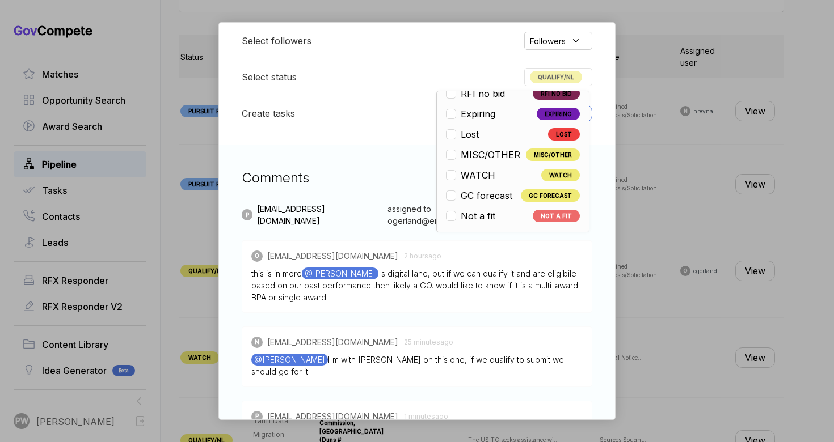
click at [504, 216] on li "Not a fit NOT A FIT" at bounding box center [513, 216] width 134 height 14
checkbox input "false"
checkbox input "true"
click at [732, 199] on div "Data Engineering and Automation Services BPA ebuy STAGE Combined Synopsis/Solic…" at bounding box center [417, 221] width 834 height 442
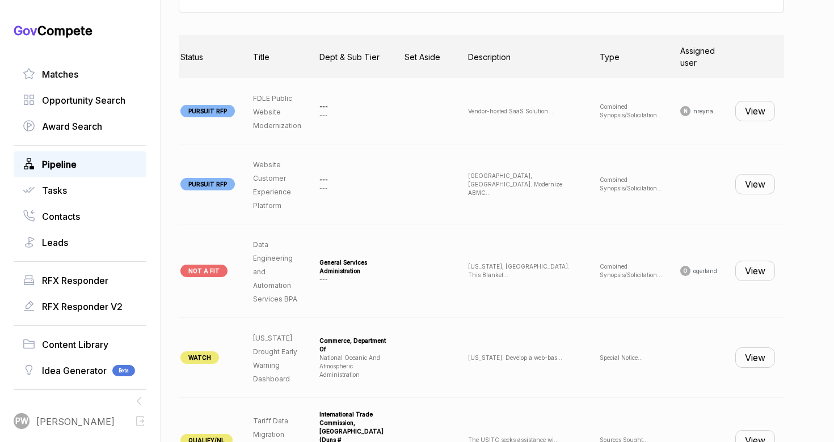
click at [754, 269] on button "View" at bounding box center [755, 271] width 40 height 20
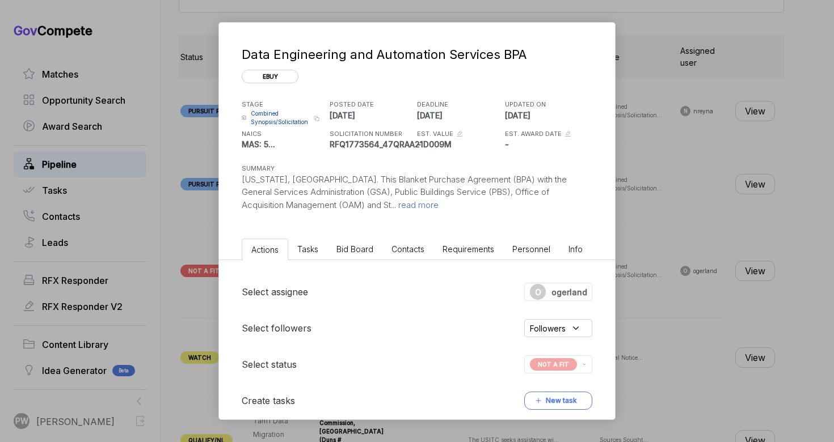
click at [291, 111] on span "Combined Synopsis/Solicitation" at bounding box center [281, 117] width 60 height 17
click at [723, 307] on div "Data Engineering and Automation Services BPA ebuy STAGE Combined Synopsis/Solic…" at bounding box center [417, 221] width 834 height 442
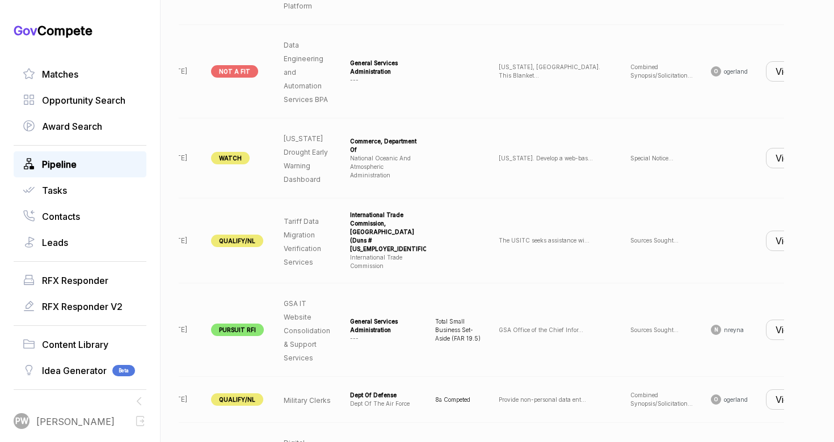
scroll to position [0, 112]
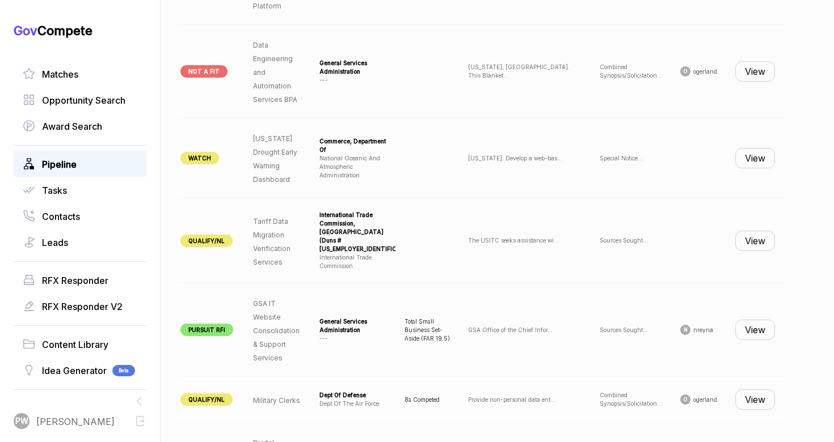
click at [740, 151] on button "View" at bounding box center [755, 158] width 40 height 20
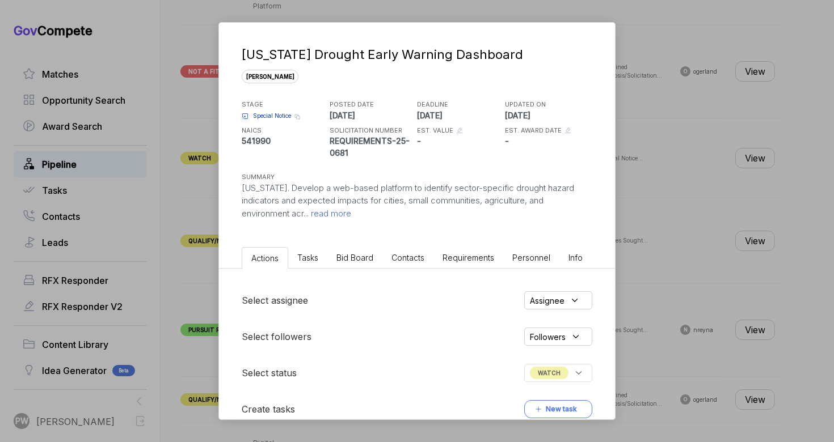
click at [346, 214] on span "read more" at bounding box center [330, 213] width 43 height 11
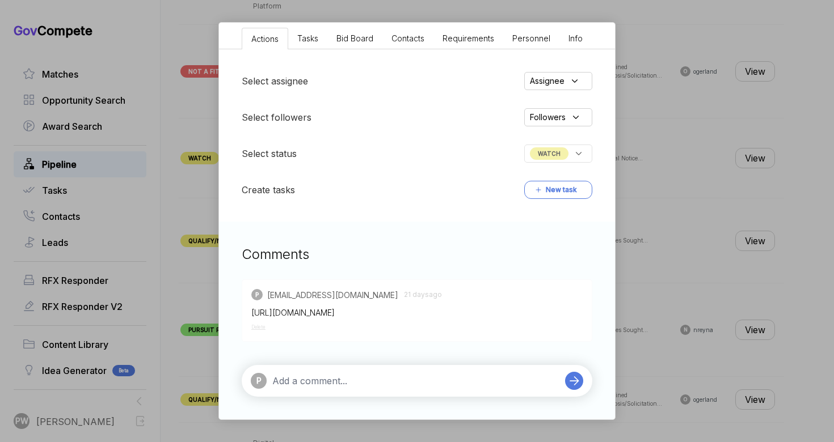
scroll to position [348, 0]
click at [571, 86] on div "Assignee" at bounding box center [558, 81] width 68 height 18
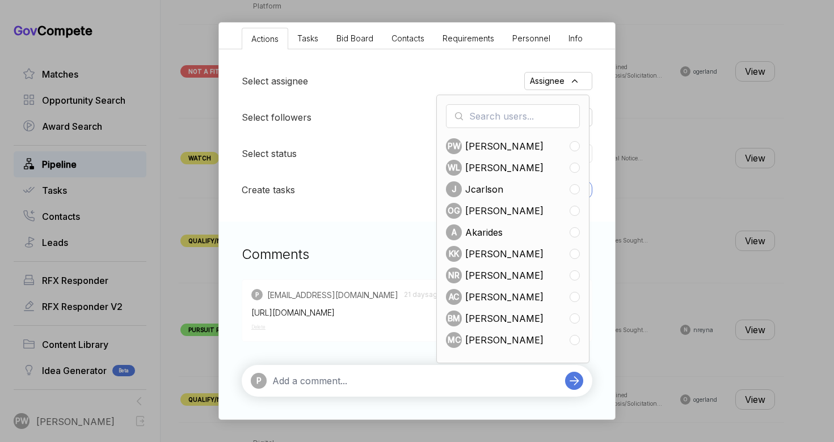
click at [315, 340] on div "P [EMAIL_ADDRESS][DOMAIN_NAME] [DATE] [URL][DOMAIN_NAME] Delete" at bounding box center [417, 311] width 350 height 62
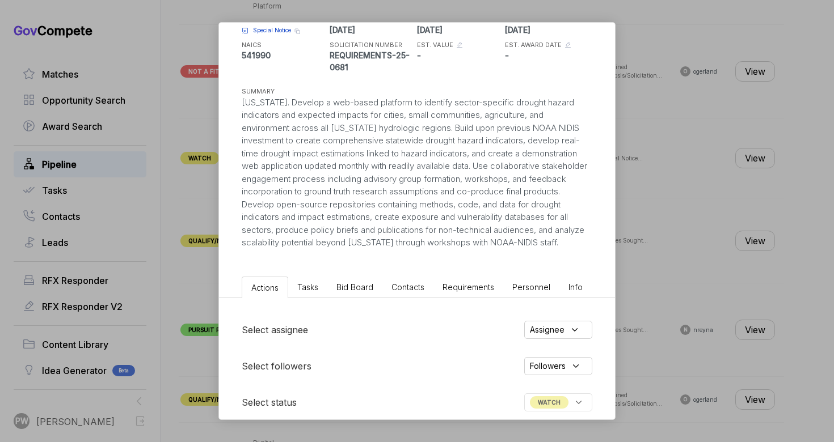
scroll to position [0, 0]
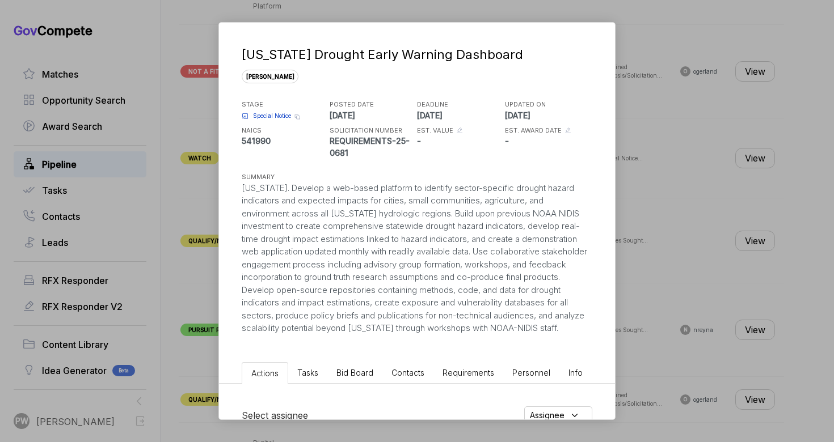
click at [342, 378] on span "Bid Board" at bounding box center [354, 373] width 37 height 10
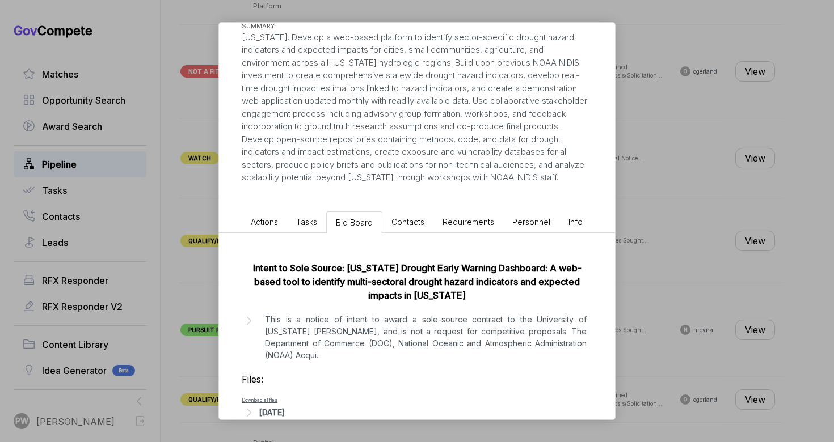
scroll to position [152, 0]
click at [346, 348] on p "This is a notice of intent to award a sole-source contract to the University of…" at bounding box center [426, 336] width 322 height 48
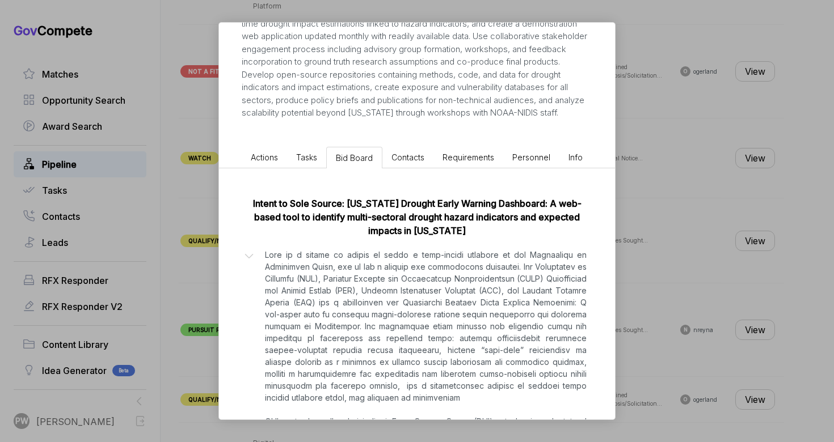
scroll to position [253, 0]
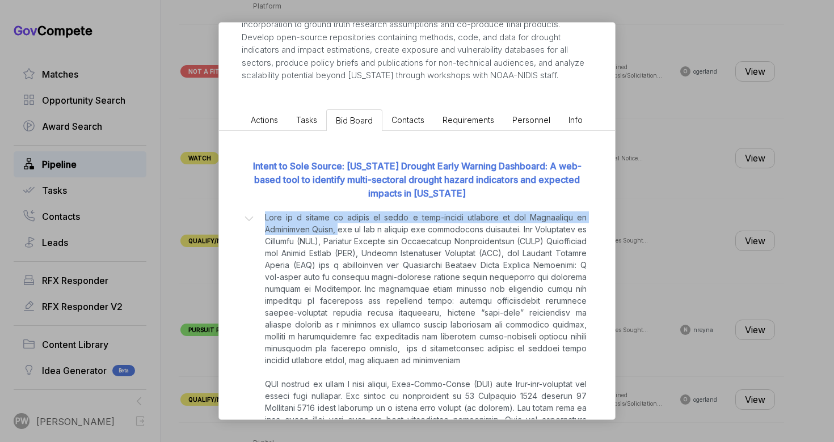
drag, startPoint x: 329, startPoint y: 240, endPoint x: 256, endPoint y: 226, distance: 74.5
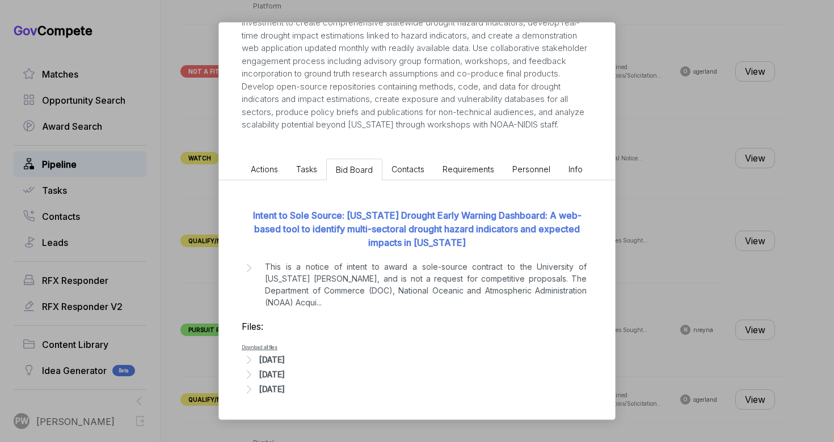
scroll to position [204, 0]
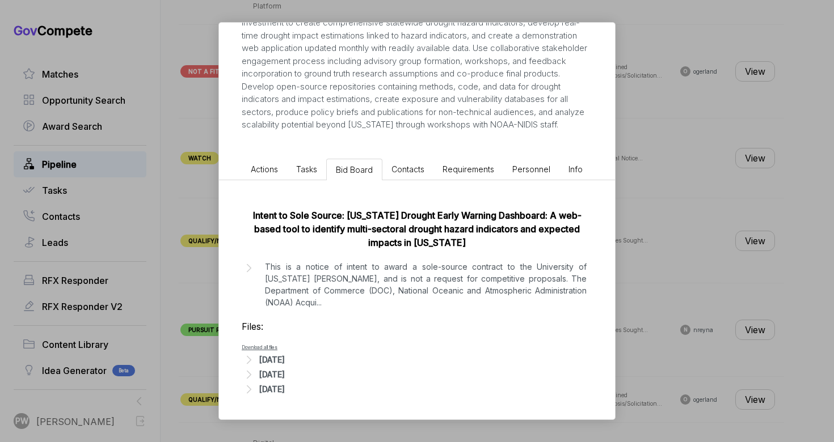
click at [358, 303] on p "This is a notice of intent to award a sole-source contract to the University of…" at bounding box center [426, 285] width 322 height 48
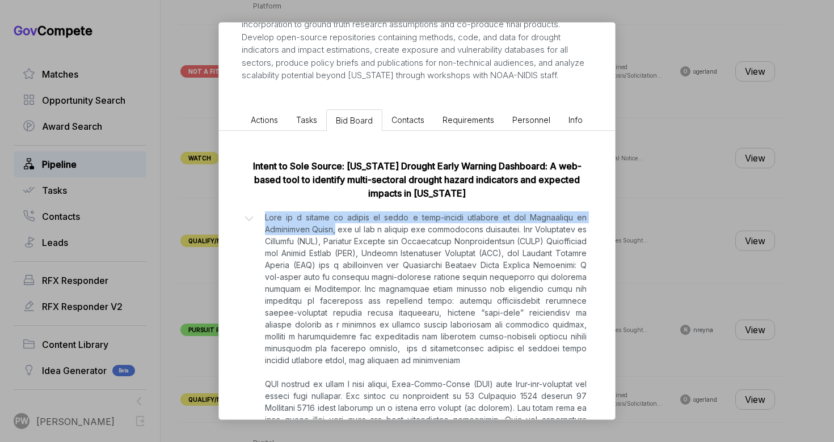
copy p "This is a notice of intent to award a sole-source contract to the University of…"
drag, startPoint x: 327, startPoint y: 242, endPoint x: 260, endPoint y: 229, distance: 68.8
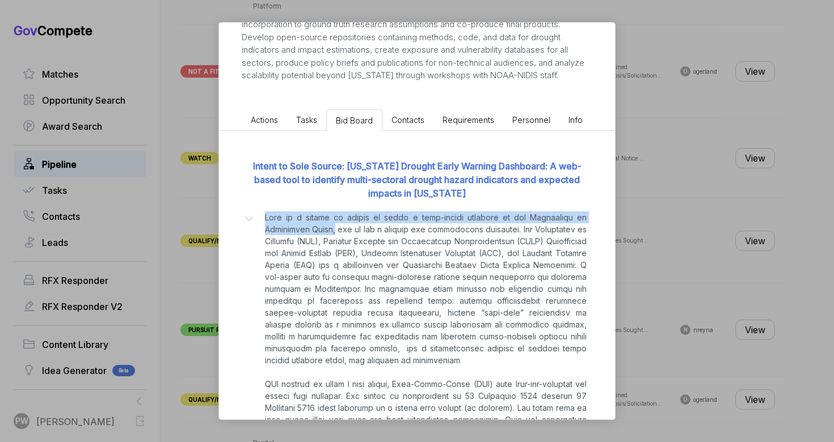
scroll to position [204, 0]
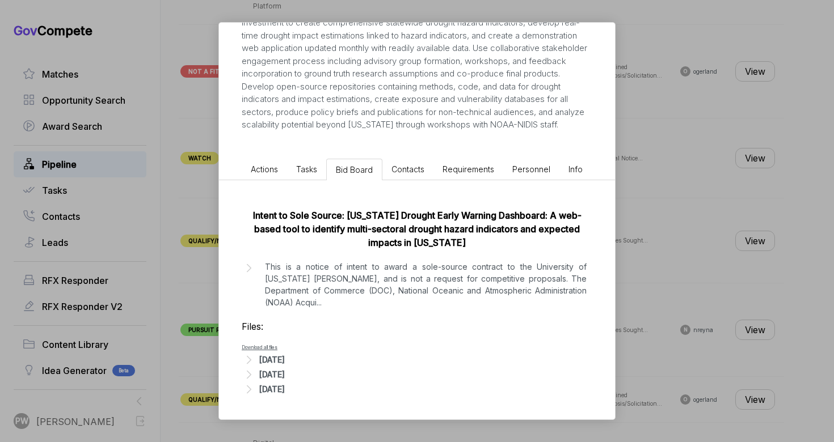
click at [265, 174] on span "Actions" at bounding box center [264, 169] width 27 height 10
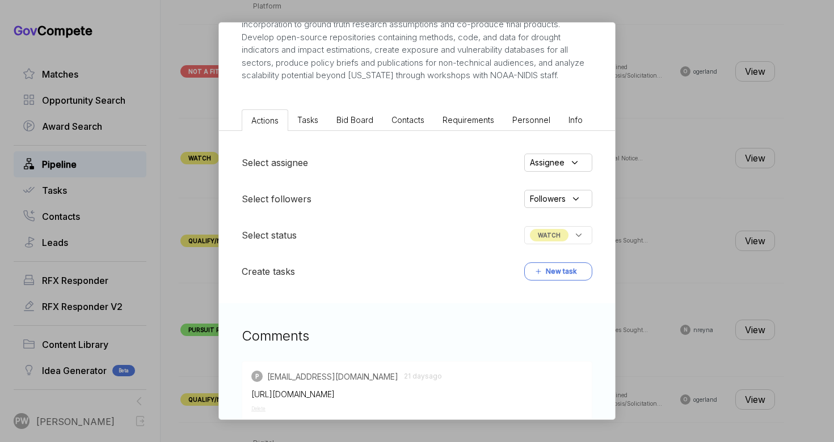
scroll to position [359, 0]
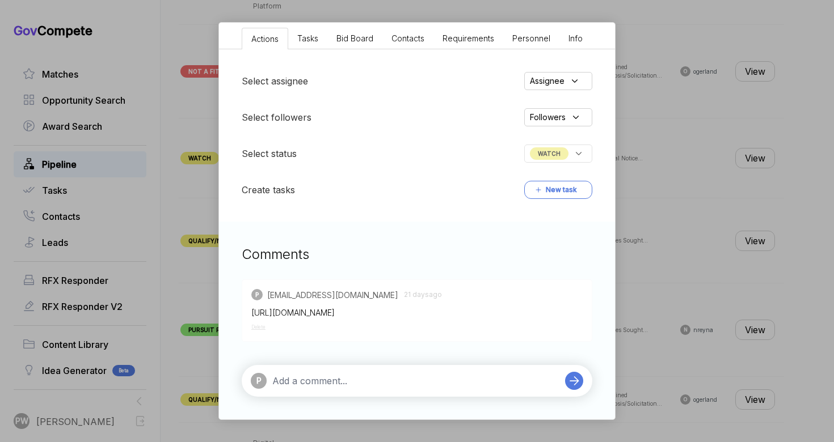
click at [331, 388] on div "P" at bounding box center [405, 381] width 309 height 16
click at [327, 376] on textarea at bounding box center [415, 381] width 287 height 14
paste textarea "This is a notice of intent to award a sole-source contract to the University of…"
type textarea "This is a notice of intent to award a sole-source contract to the University of…"
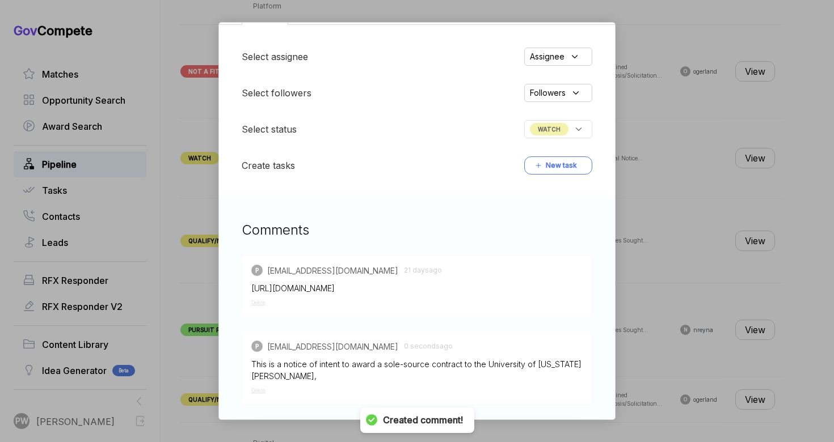
click at [546, 136] on span "WATCH" at bounding box center [549, 129] width 39 height 12
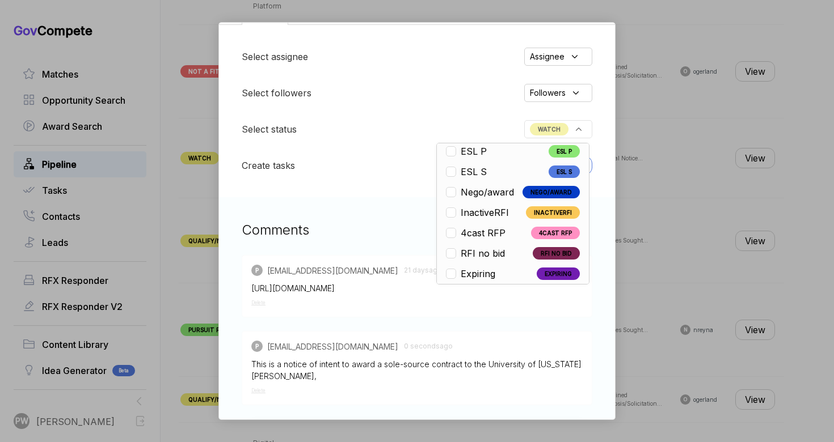
scroll to position [265, 0]
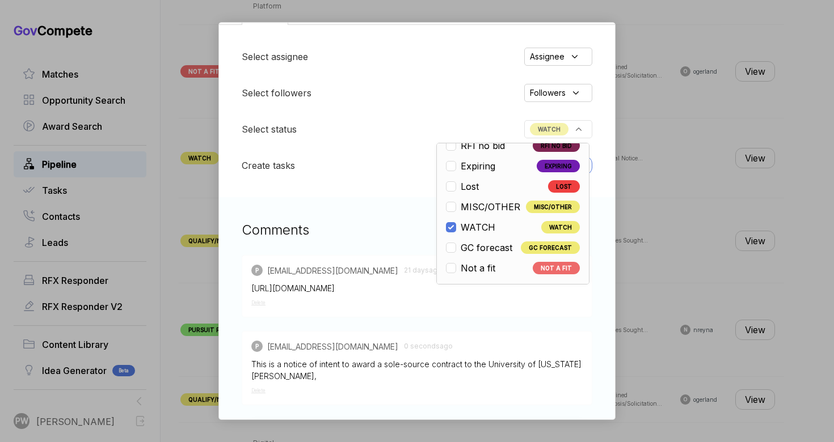
click at [492, 275] on span "Not a fit" at bounding box center [477, 268] width 35 height 14
checkbox input "false"
checkbox input "true"
click at [717, 231] on div "[US_STATE] Drought Early Warning Dashboard [PERSON_NAME] STAGE Special Notice C…" at bounding box center [417, 221] width 834 height 442
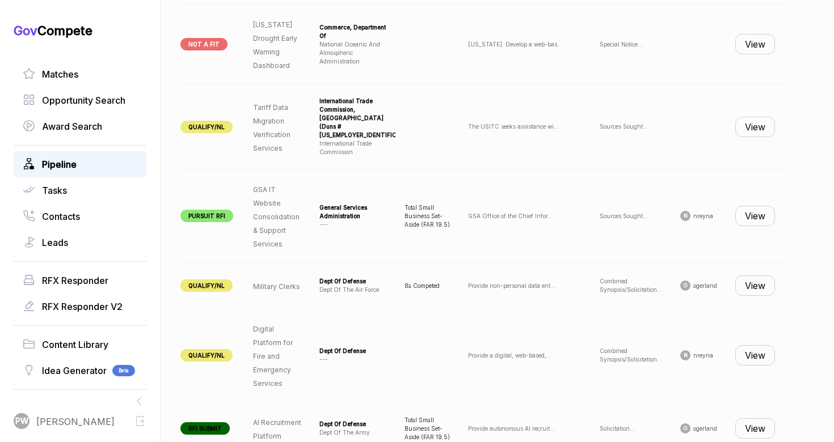
scroll to position [0, 112]
click at [763, 127] on button "View" at bounding box center [755, 127] width 40 height 20
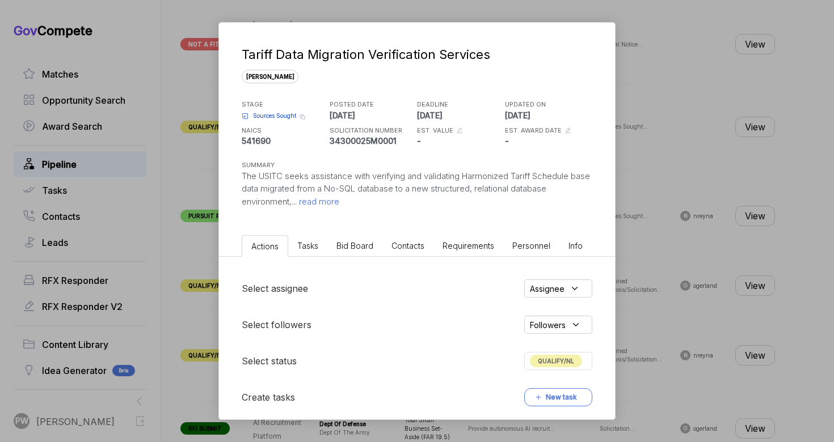
click at [335, 204] on span "read more" at bounding box center [318, 201] width 43 height 11
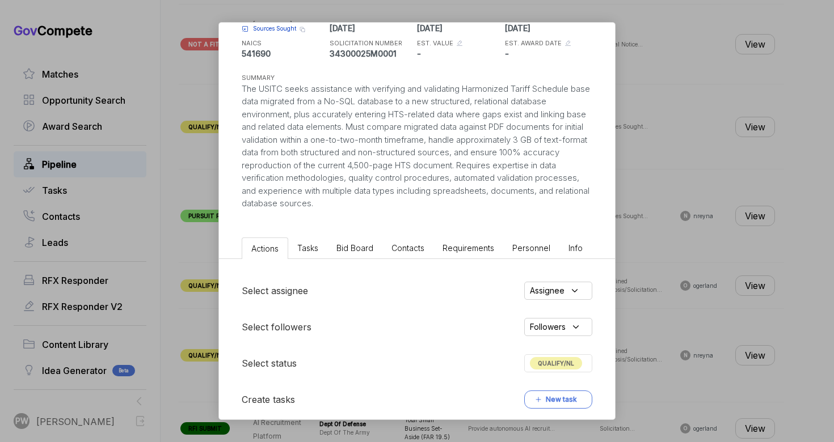
scroll to position [88, 0]
drag, startPoint x: 288, startPoint y: 90, endPoint x: 259, endPoint y: 86, distance: 29.8
click at [259, 86] on div "The USITC seeks assistance with verifying and validating Harmonized Tariff Sche…" at bounding box center [417, 146] width 350 height 128
click at [431, 187] on div "The USITC seeks assistance with verifying and validating Harmonized Tariff Sche…" at bounding box center [417, 146] width 350 height 128
drag, startPoint x: 347, startPoint y: 100, endPoint x: 415, endPoint y: 102, distance: 68.1
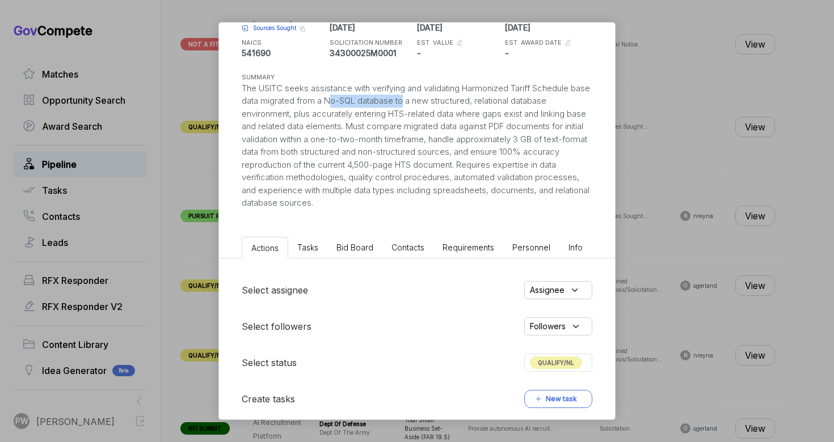
click at [420, 104] on div "The USITC seeks assistance with verifying and validating Harmonized Tariff Sche…" at bounding box center [417, 146] width 350 height 128
click at [416, 155] on div "The USITC seeks assistance with verifying and validating Harmonized Tariff Sche…" at bounding box center [417, 146] width 350 height 128
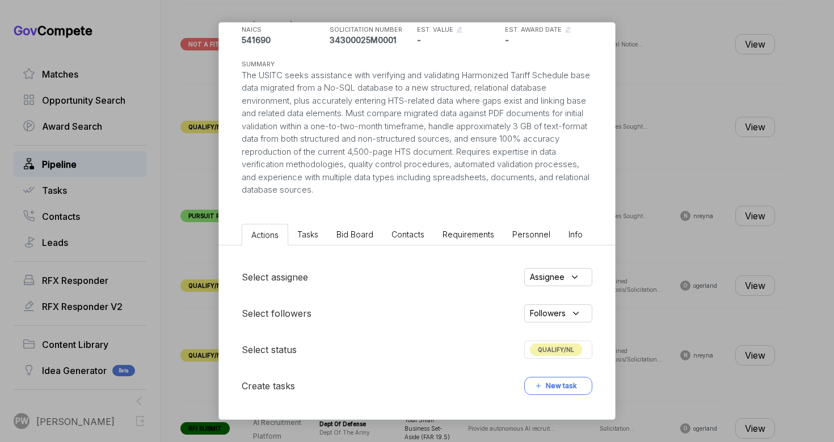
scroll to position [105, 0]
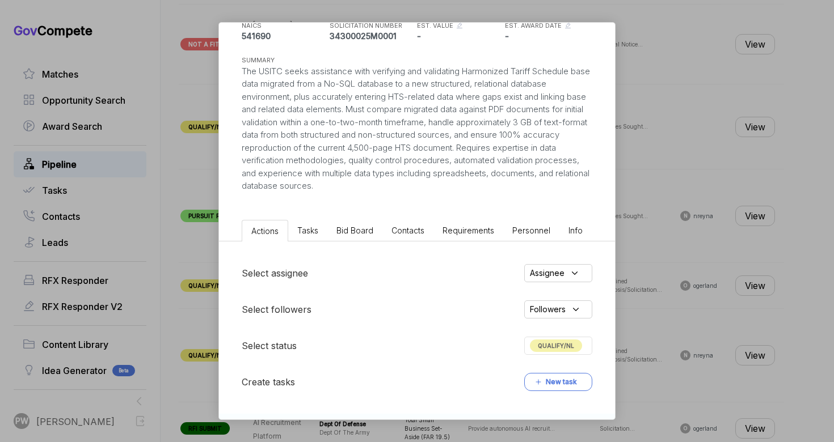
click at [343, 227] on span "Bid Board" at bounding box center [354, 231] width 37 height 10
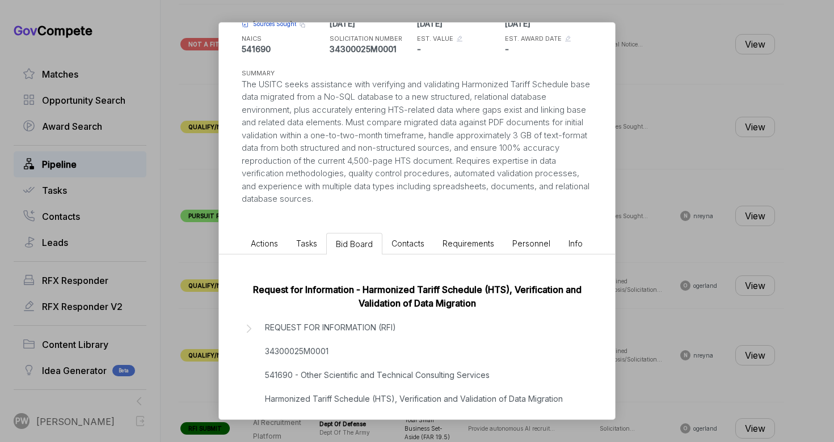
scroll to position [182, 0]
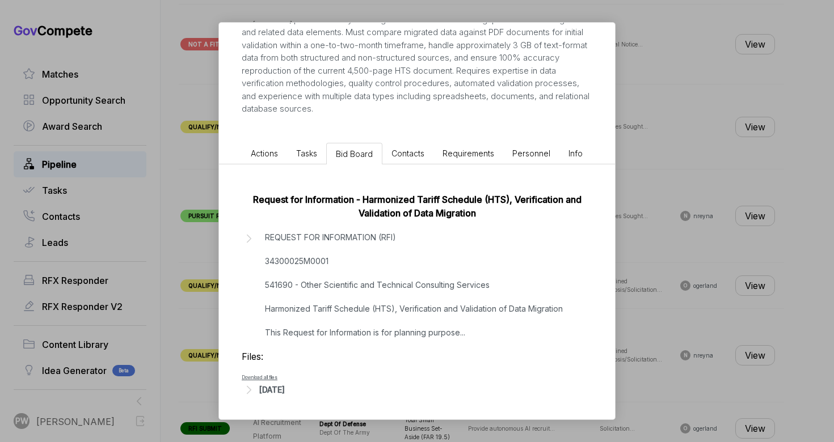
click at [285, 392] on div "[DATE]" at bounding box center [272, 390] width 26 height 12
click at [299, 379] on div "Files: Download all files [DATE]" at bounding box center [417, 374] width 350 height 48
click at [285, 392] on div "[DATE]" at bounding box center [272, 390] width 26 height 12
click at [285, 389] on div "[DATE]" at bounding box center [272, 390] width 26 height 12
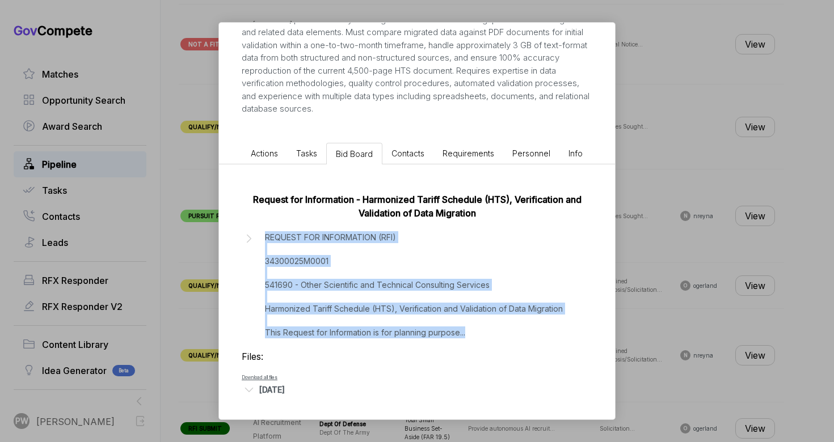
drag, startPoint x: 466, startPoint y: 328, endPoint x: 280, endPoint y: 225, distance: 213.2
click at [278, 224] on div "Request for Information - Harmonized Tariff Schedule (HTS), Verification and Va…" at bounding box center [417, 294] width 396 height 261
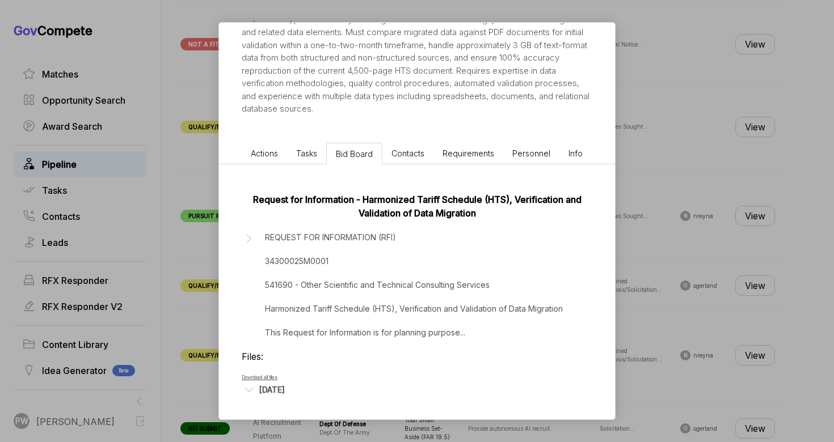
click at [257, 396] on div "[DATE]" at bounding box center [417, 390] width 350 height 15
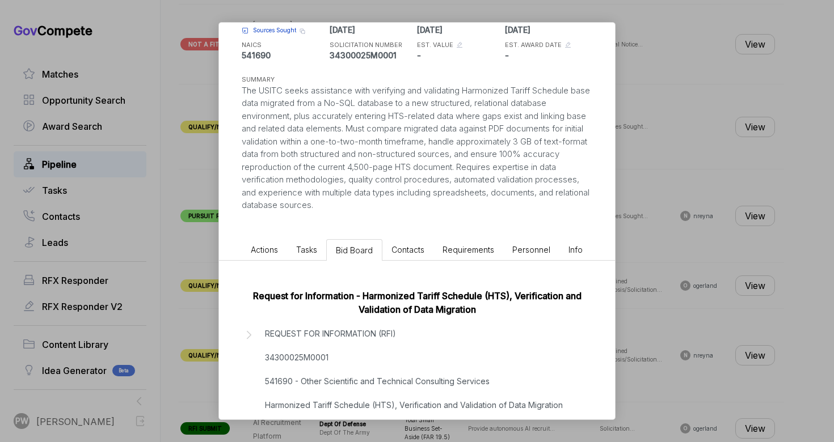
scroll to position [0, 0]
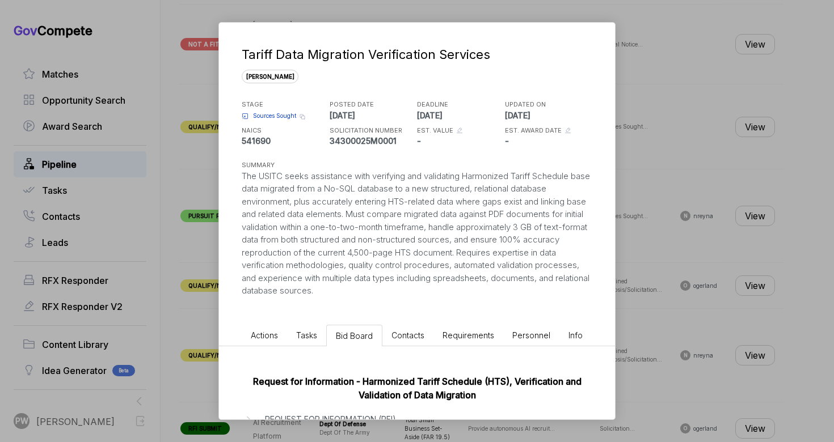
click at [267, 109] on div "Sources Sought Copy link" at bounding box center [284, 116] width 85 height 14
click at [271, 116] on span "Sources Sought" at bounding box center [274, 116] width 43 height 9
click at [270, 337] on span "Actions" at bounding box center [264, 336] width 27 height 10
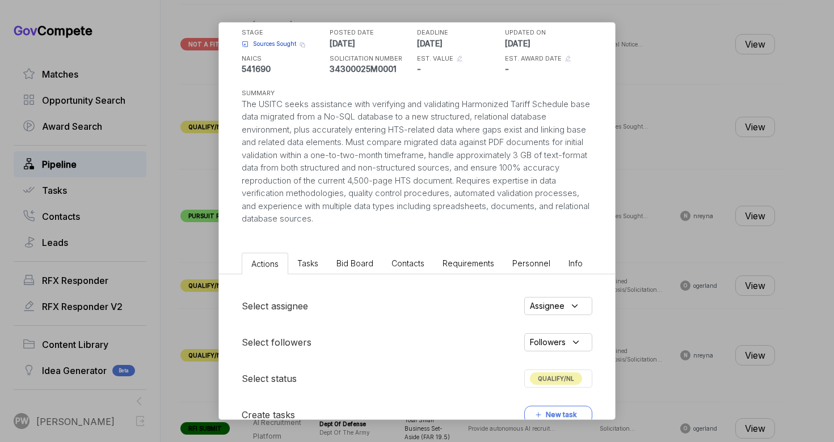
scroll to position [69, 0]
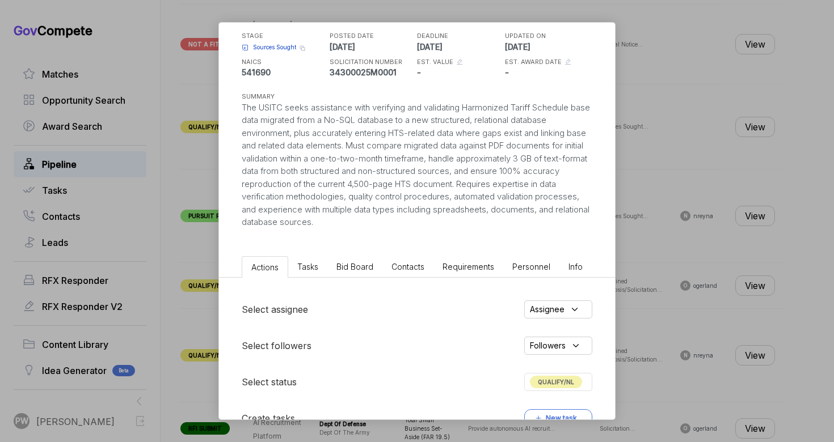
click at [550, 316] on div "Assignee" at bounding box center [558, 310] width 68 height 18
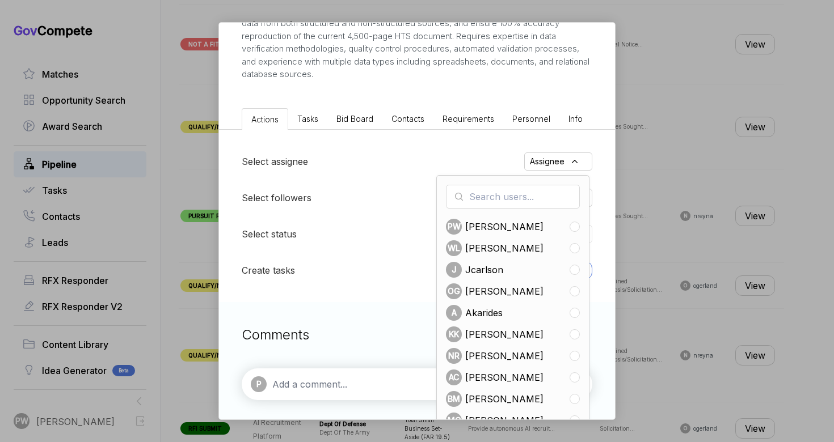
scroll to position [240, 0]
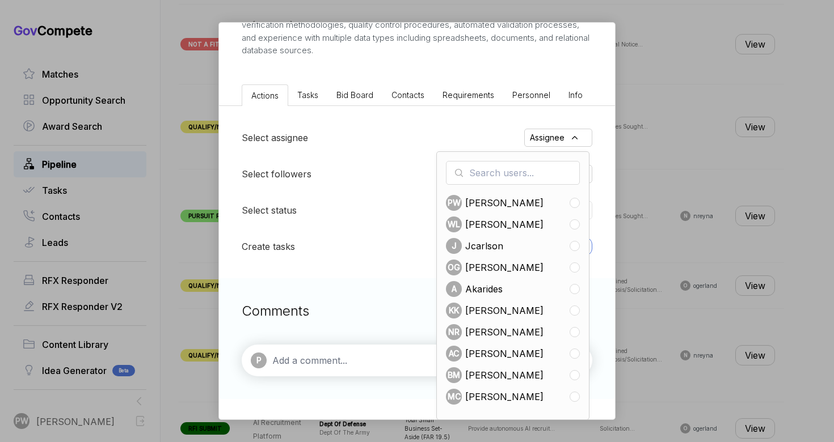
click at [328, 369] on div "P" at bounding box center [417, 361] width 350 height 32
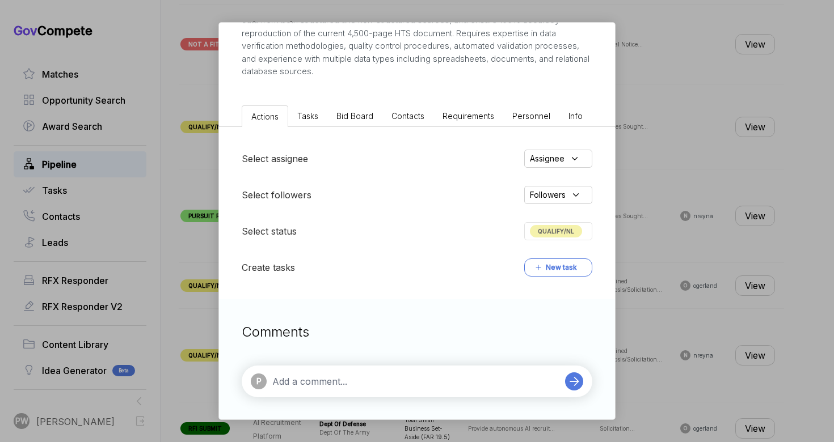
click at [312, 384] on textarea at bounding box center [415, 382] width 287 height 14
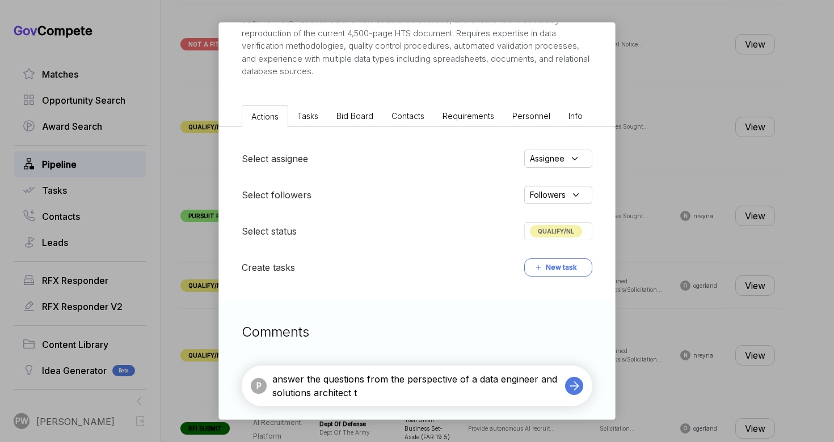
click at [371, 403] on div "P answer the questions from the perspective of a data engineer and solutions ar…" at bounding box center [417, 386] width 350 height 41
click at [371, 396] on textarea "answer the questions from the perspective of a data engineer and solutions arch…" at bounding box center [415, 386] width 287 height 27
type textarea "answer the questions from the perspective of a data engineer and solutions arch…"
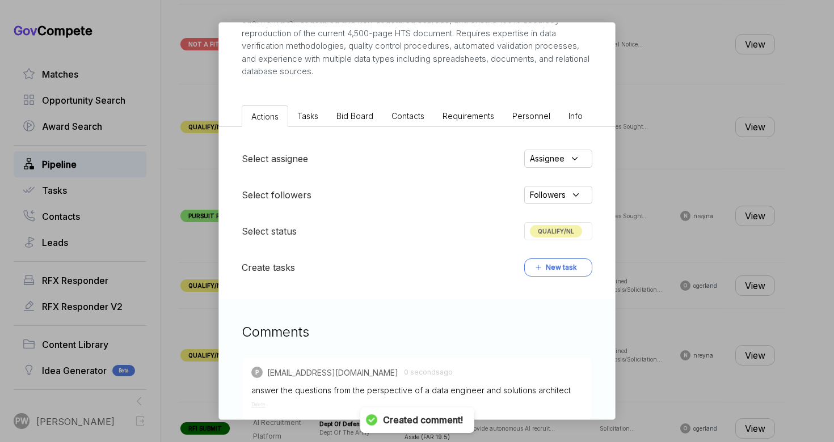
click at [580, 225] on div "QUALIFY/NL" at bounding box center [558, 231] width 68 height 18
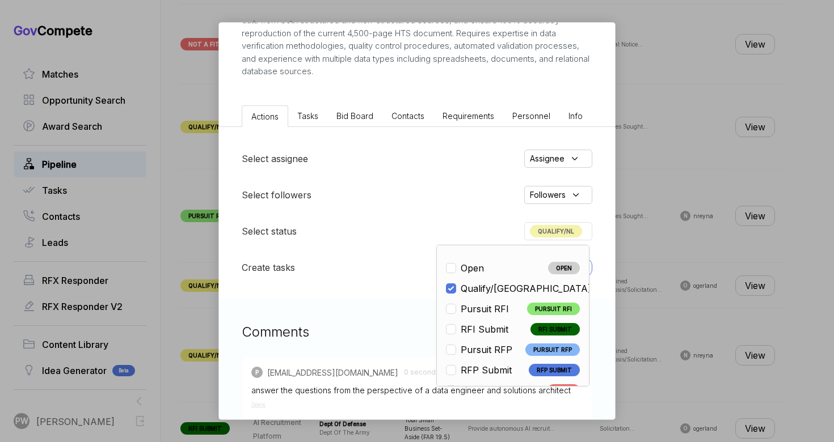
click at [508, 305] on div "Pursuit RFI" at bounding box center [480, 309] width 69 height 14
checkbox input "false"
checkbox input "true"
click at [686, 260] on div "Tariff Data Migration Verification Services [PERSON_NAME] STAGE Sources Sought …" at bounding box center [417, 221] width 834 height 442
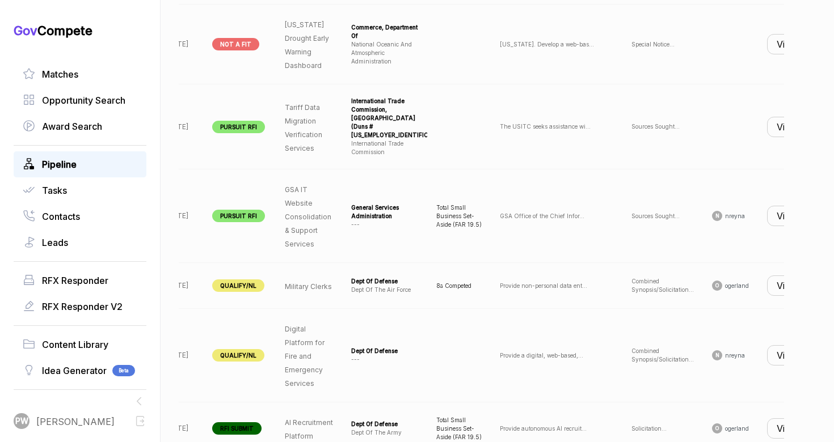
scroll to position [0, 112]
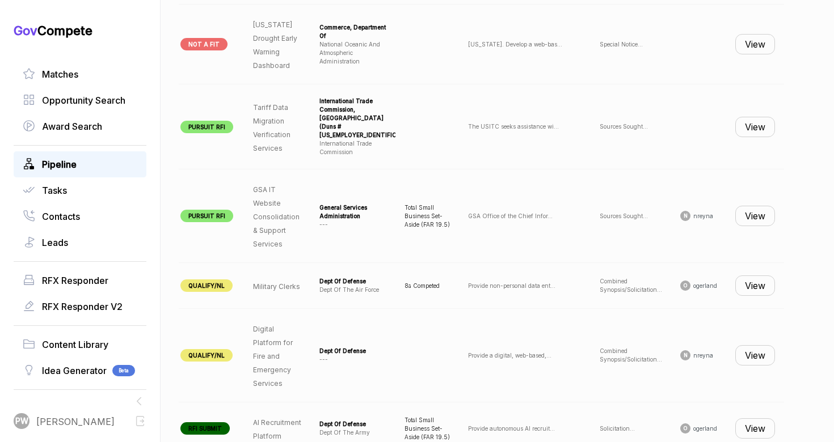
click at [760, 218] on button "View" at bounding box center [755, 216] width 40 height 20
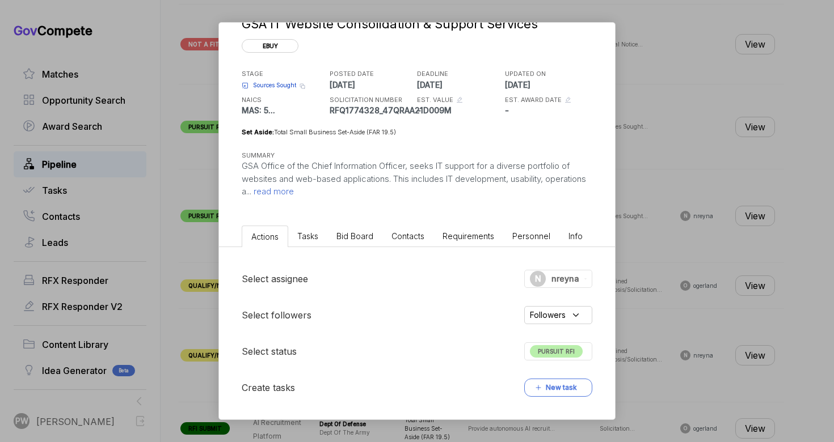
scroll to position [24, 0]
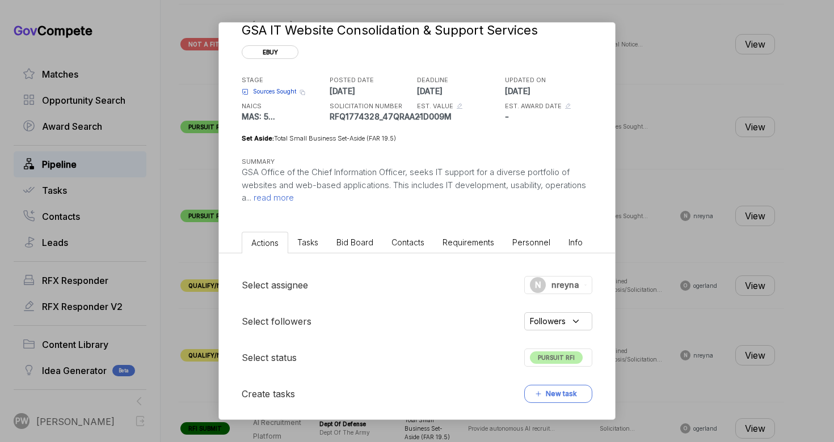
click at [294, 198] on span "read more" at bounding box center [272, 197] width 43 height 11
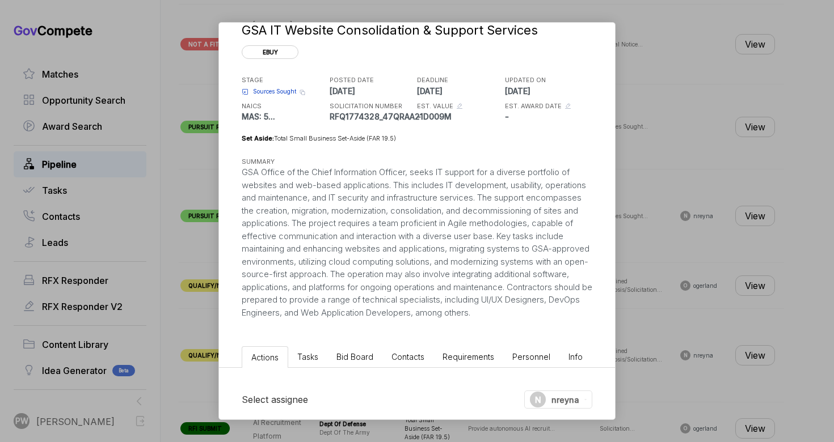
click at [364, 364] on li "Bid Board" at bounding box center [354, 357] width 55 height 21
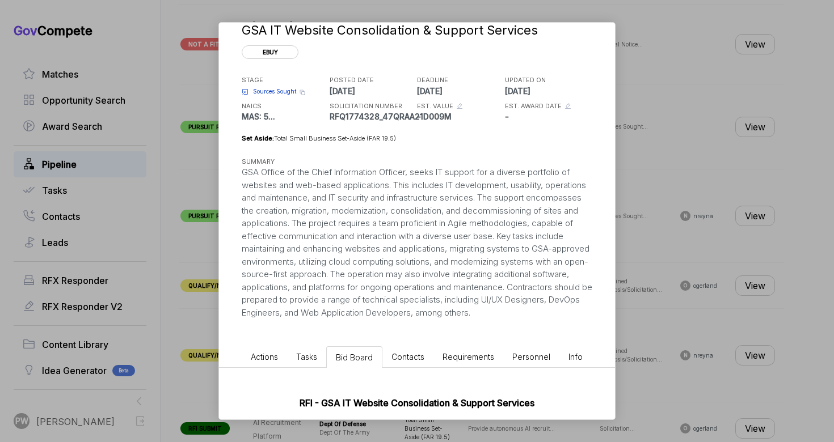
scroll to position [107, 0]
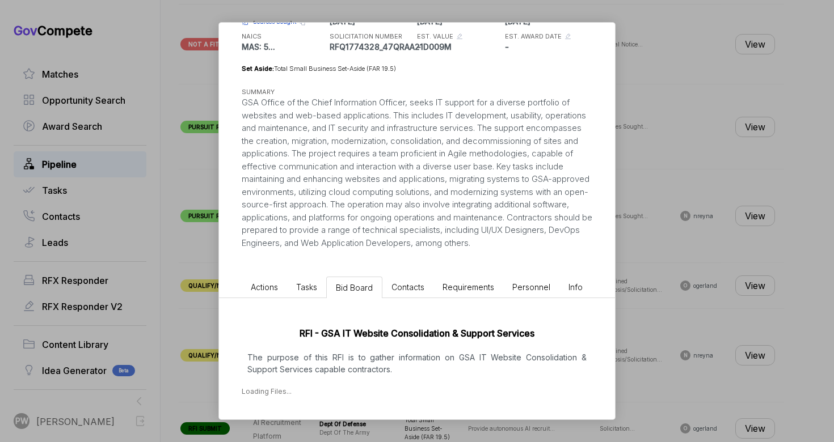
click at [363, 364] on p "The purpose of this RFI is to gather information on GSA IT Website Consolidatio…" at bounding box center [417, 364] width 350 height 24
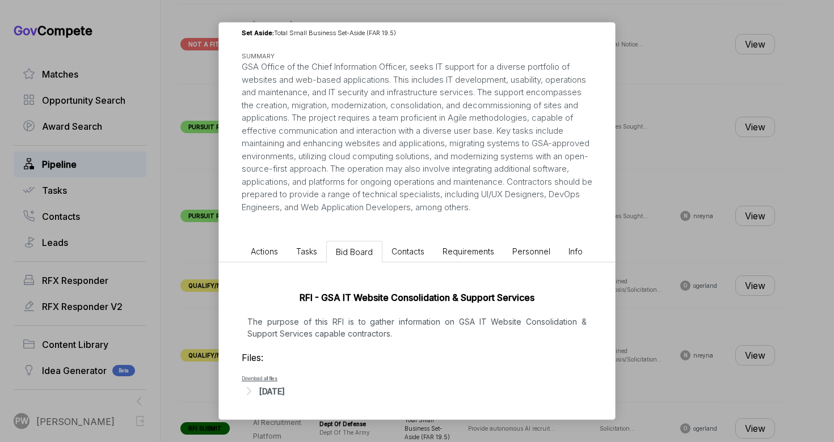
scroll to position [144, 0]
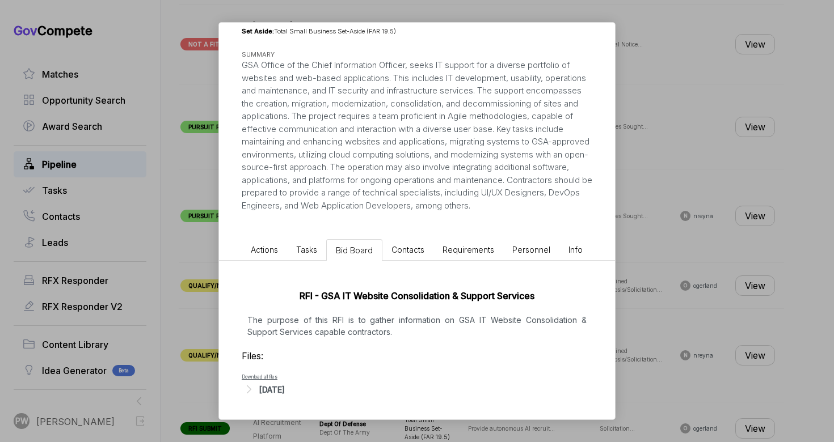
click at [285, 389] on div "[DATE]" at bounding box center [272, 390] width 26 height 12
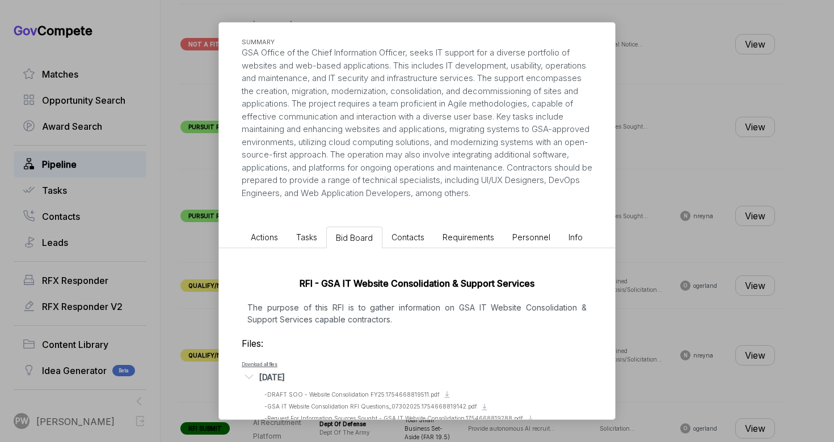
scroll to position [183, 0]
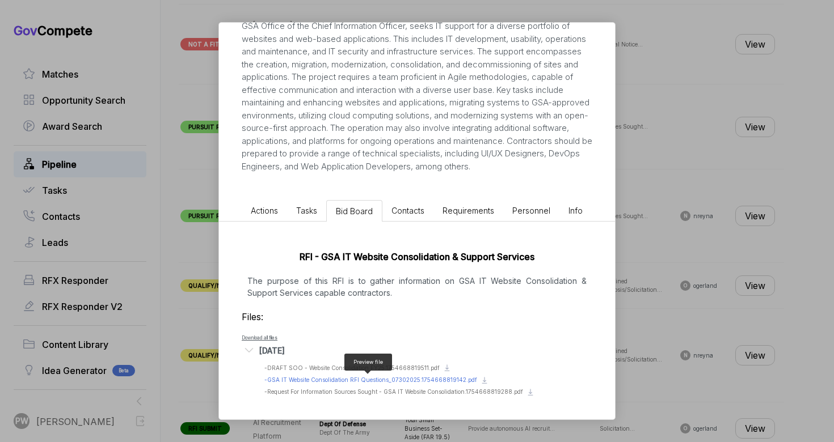
click at [333, 381] on span "- GSA IT Website Consolidation RFI Questions_07302025.1754668819142.pdf" at bounding box center [370, 380] width 213 height 7
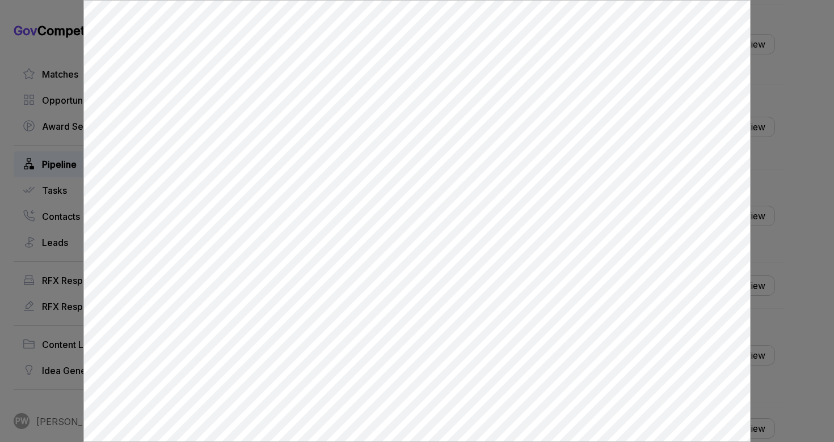
scroll to position [0, 0]
click at [791, 226] on div at bounding box center [417, 221] width 834 height 442
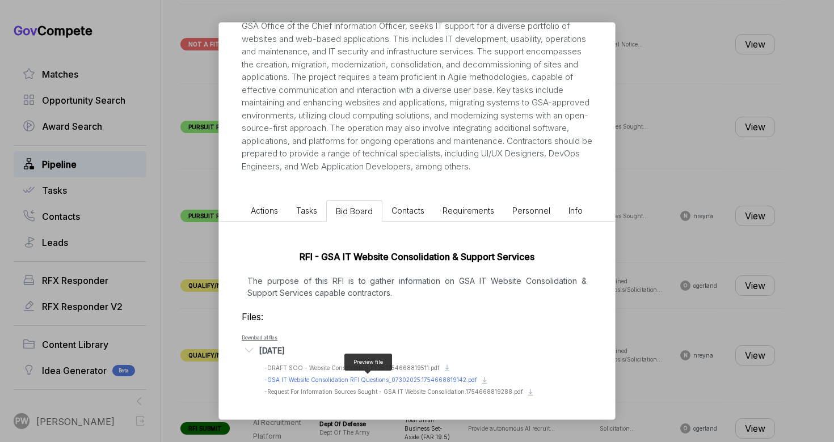
click at [312, 379] on span "- GSA IT Website Consolidation RFI Questions_07302025.1754668819142.pdf" at bounding box center [370, 380] width 213 height 7
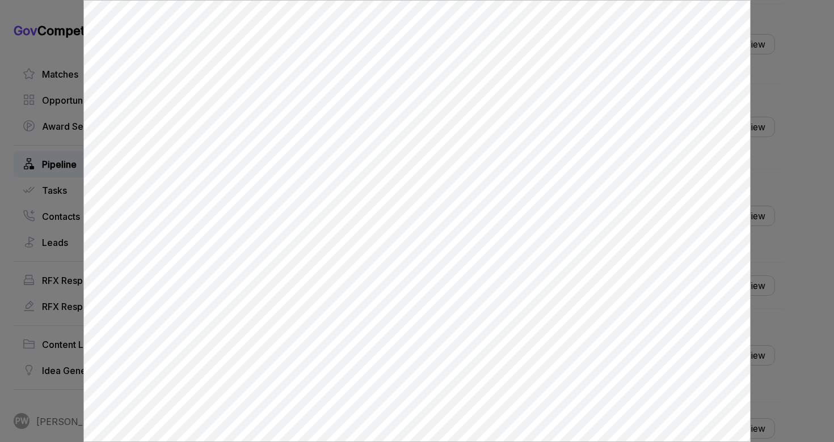
click at [833, 295] on div at bounding box center [417, 221] width 834 height 442
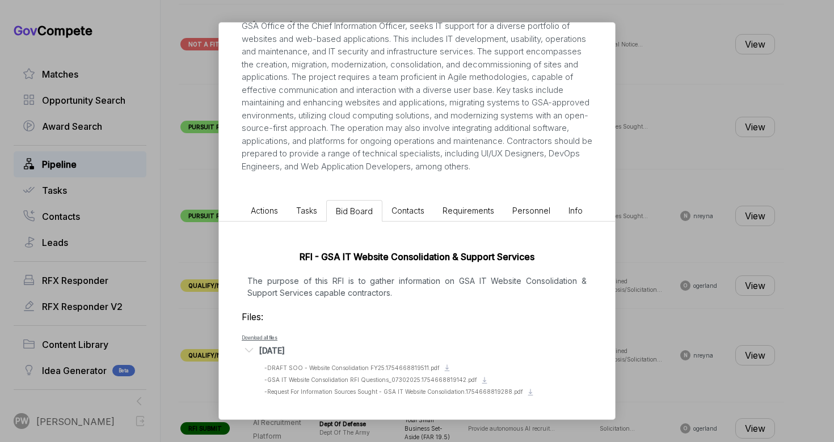
click at [315, 373] on li "Preview file - DRAFT SOO - Website Consolidation FY25.1754668819511.pdf Downloa…" at bounding box center [425, 368] width 322 height 9
click at [315, 376] on div "Preview file - GSA IT Website Consolidation RFI Questions_07302025.175466881914…" at bounding box center [370, 380] width 213 height 9
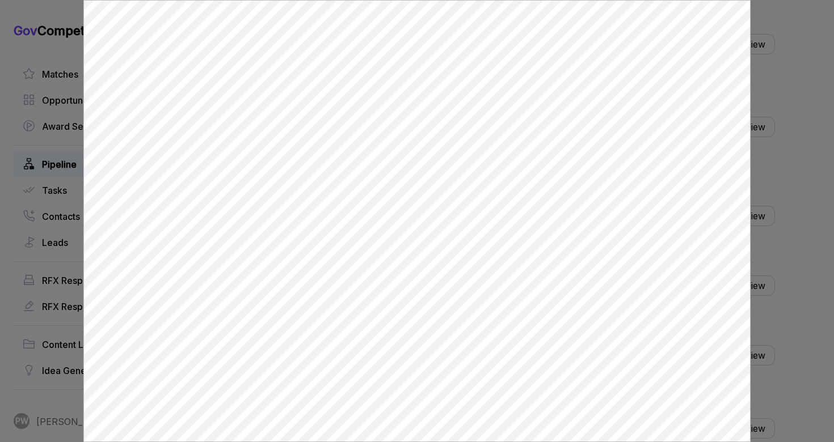
click at [830, 48] on div at bounding box center [417, 221] width 834 height 442
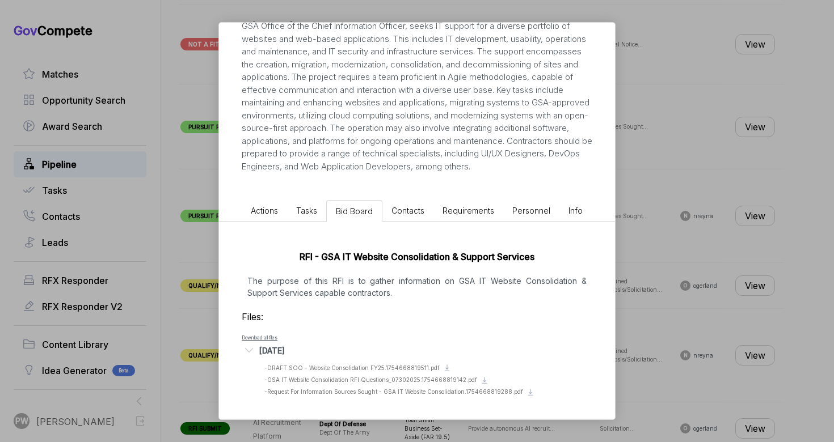
click at [266, 212] on span "Actions" at bounding box center [264, 211] width 27 height 10
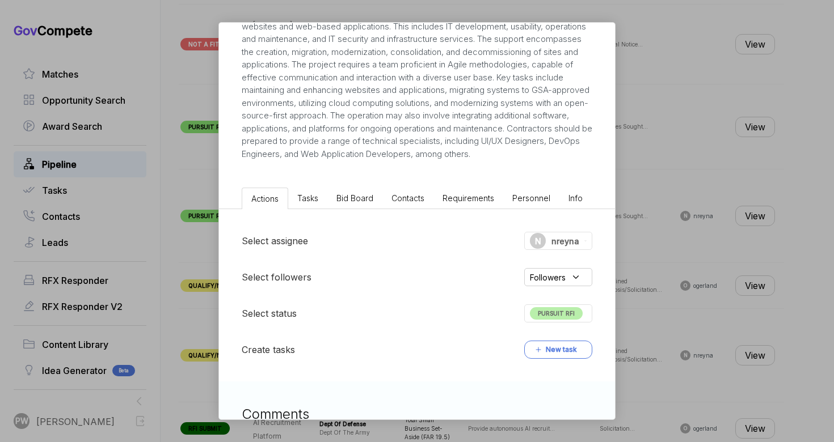
click at [560, 323] on div "PURSUIT RFI" at bounding box center [558, 314] width 68 height 18
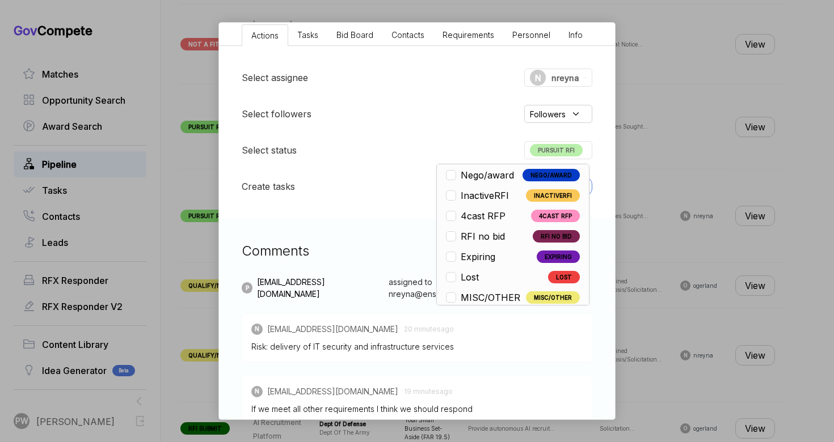
scroll to position [265, 0]
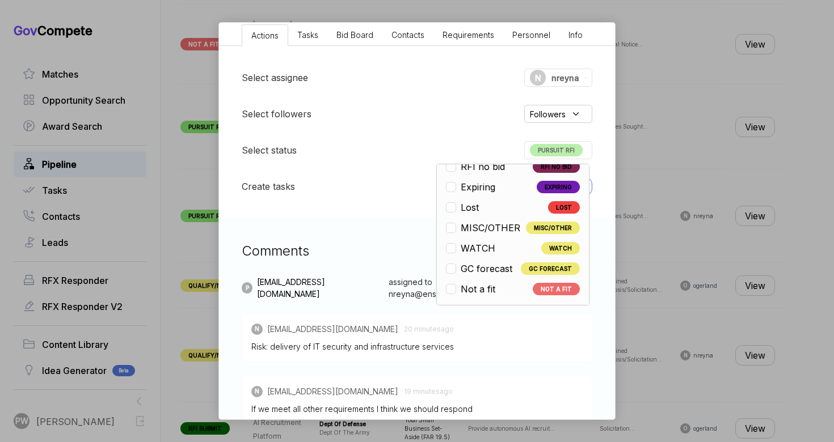
click at [312, 40] on span "Tasks" at bounding box center [307, 35] width 21 height 10
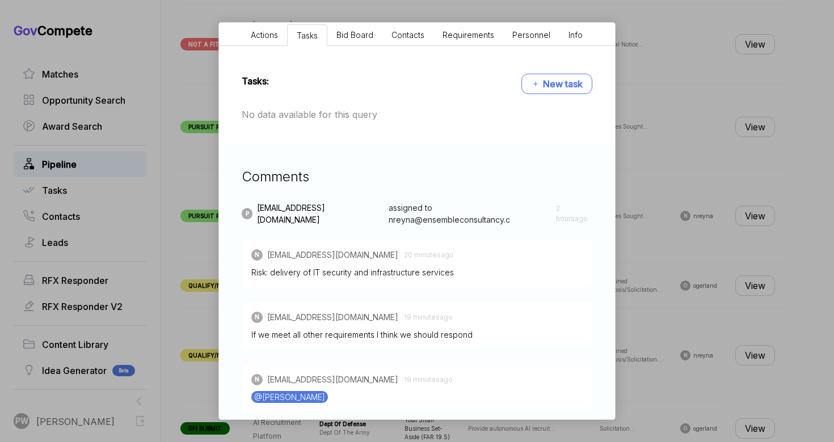
click at [356, 40] on span "Bid Board" at bounding box center [354, 35] width 37 height 10
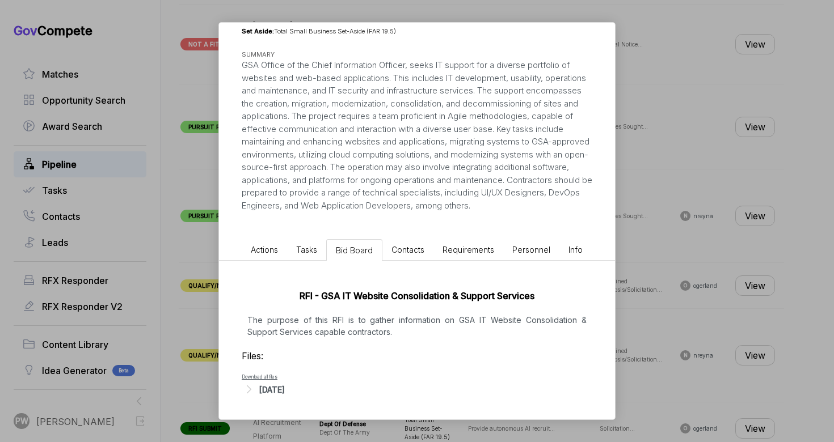
click at [307, 254] on span "Tasks" at bounding box center [306, 250] width 21 height 10
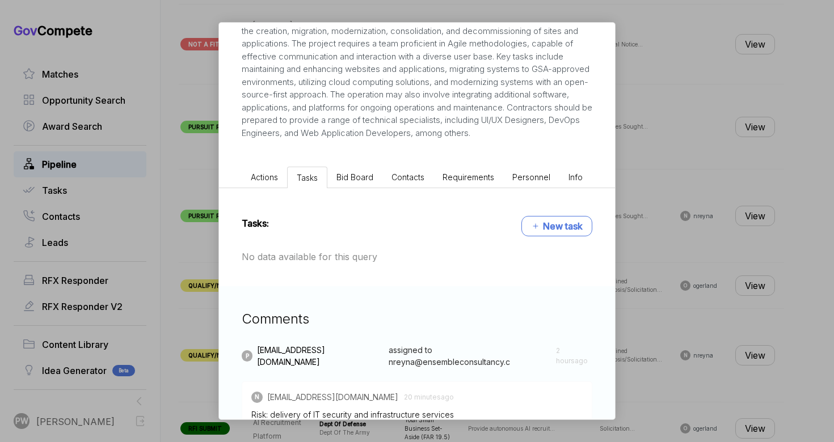
scroll to position [347, 0]
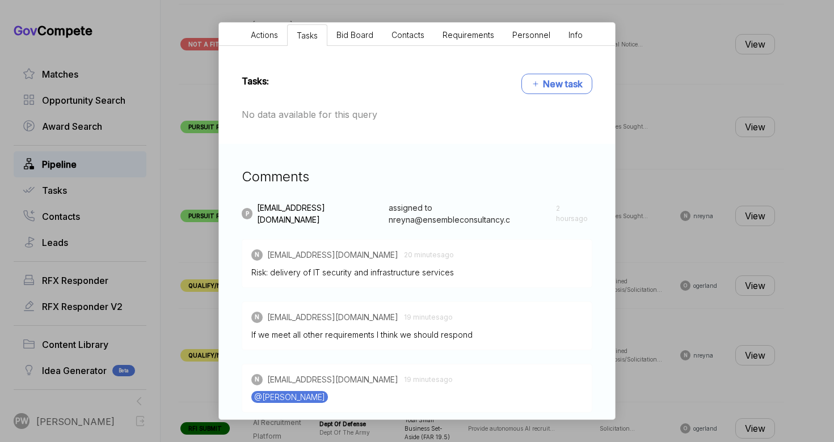
click at [262, 40] on span "Actions" at bounding box center [264, 35] width 27 height 10
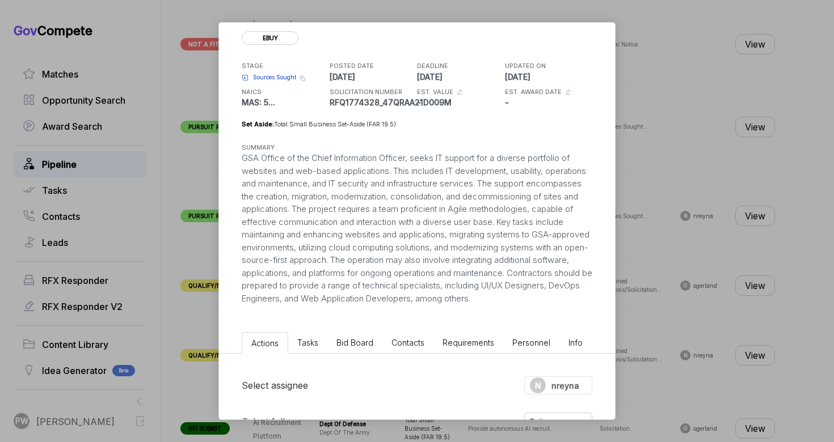
scroll to position [0, 0]
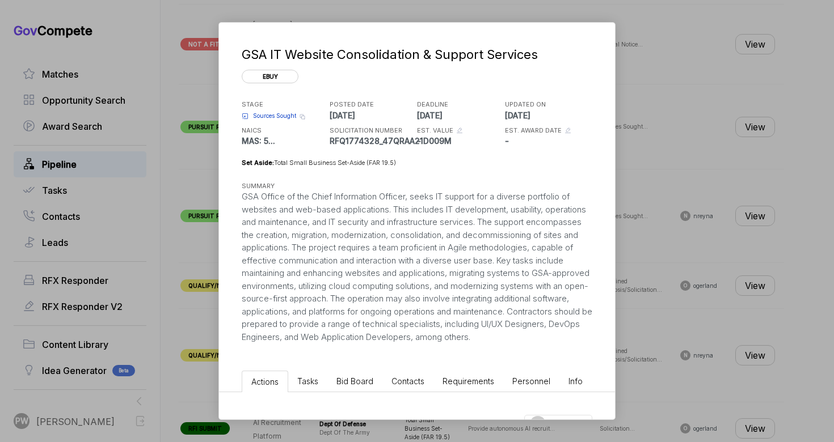
click at [660, 285] on div "GSA IT Website Consolidation & Support Services ebuy STAGE Sources Sought Copy …" at bounding box center [417, 221] width 834 height 442
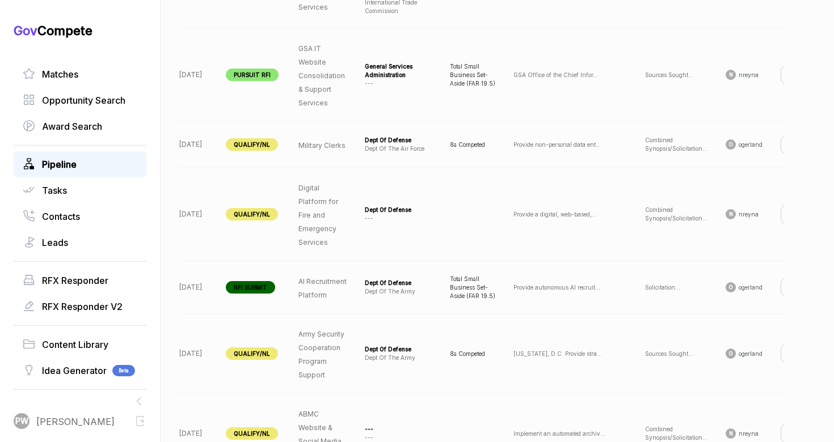
scroll to position [0, 112]
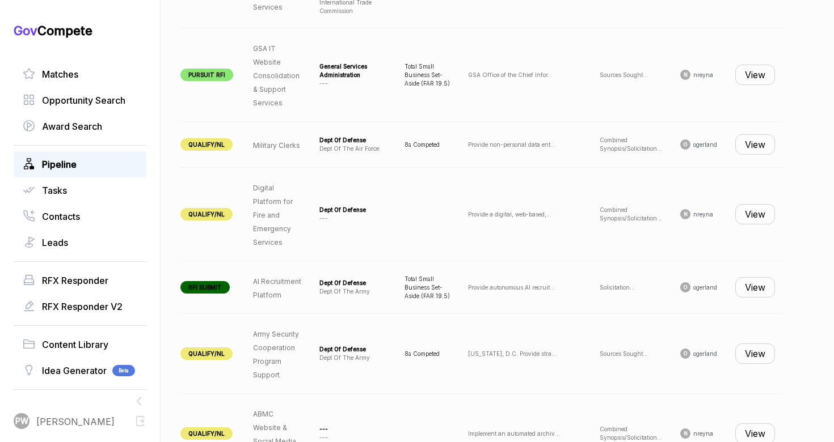
click at [758, 139] on button "View" at bounding box center [755, 144] width 40 height 20
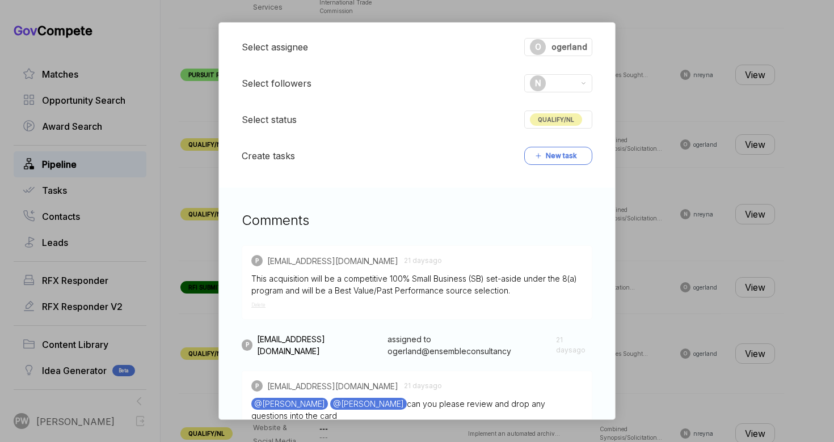
scroll to position [20, 0]
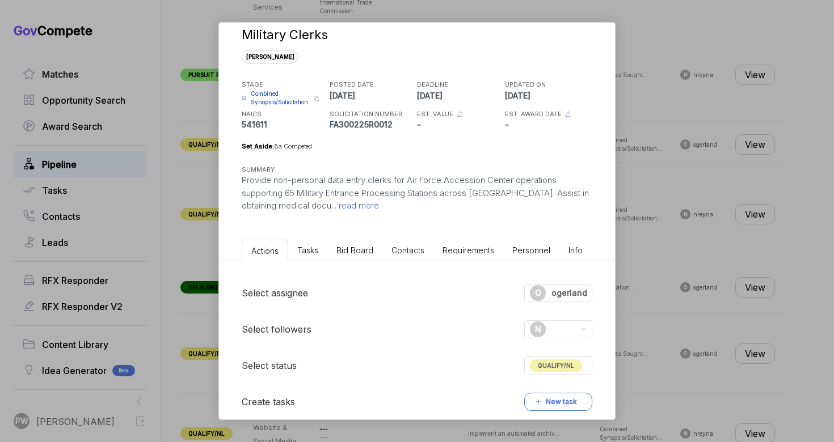
click at [361, 249] on span "Bid Board" at bounding box center [354, 251] width 37 height 10
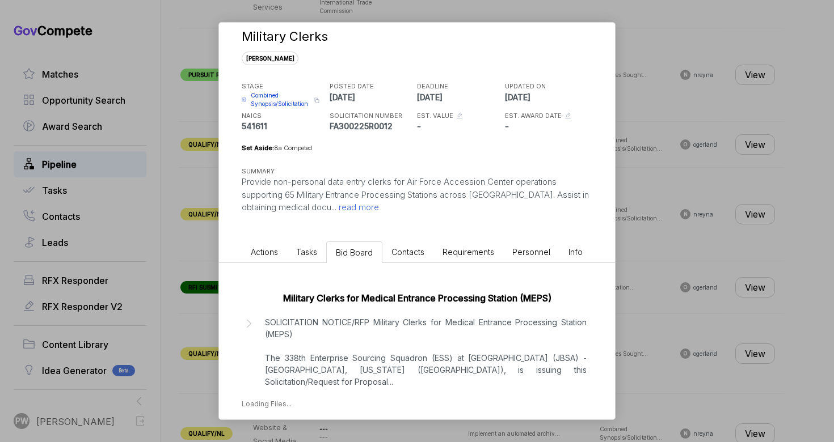
click at [330, 324] on p "SOLICITATION NOTICE/RFP Military Clerks for Medical Entrance Processing Station…" at bounding box center [426, 351] width 322 height 71
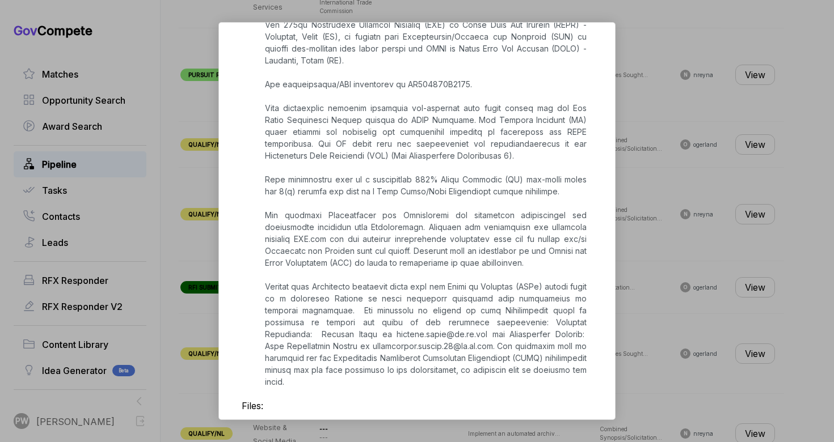
scroll to position [389, 0]
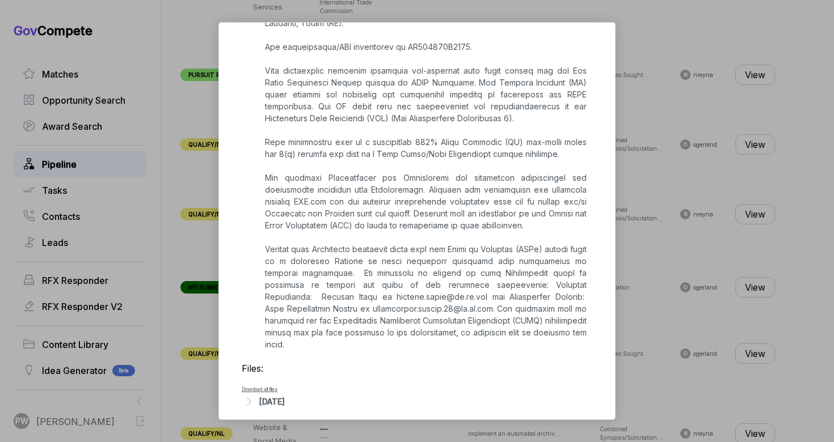
click at [284, 396] on div "[DATE]" at bounding box center [272, 402] width 26 height 12
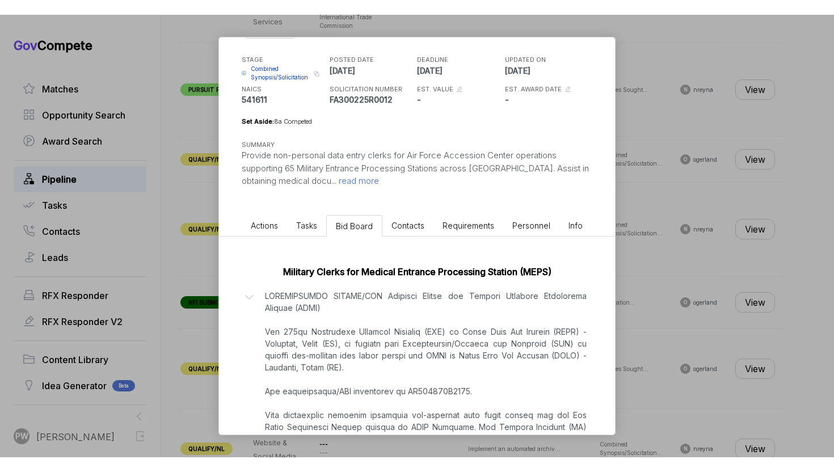
scroll to position [15, 0]
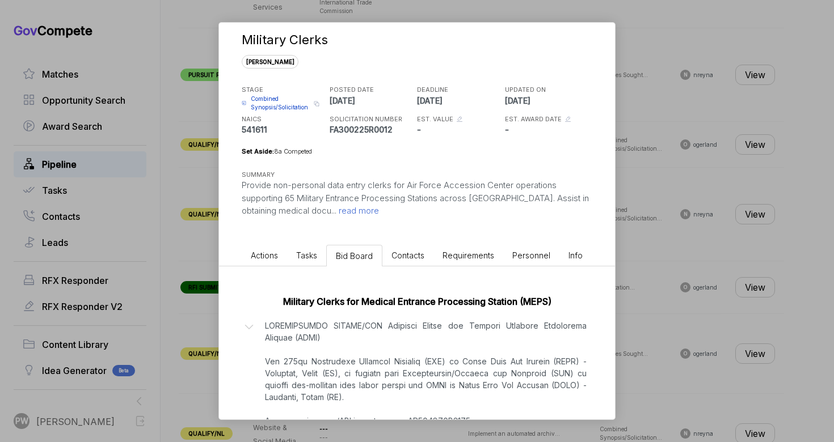
click at [275, 111] on span "Combined Synopsis/Solicitation" at bounding box center [281, 103] width 60 height 17
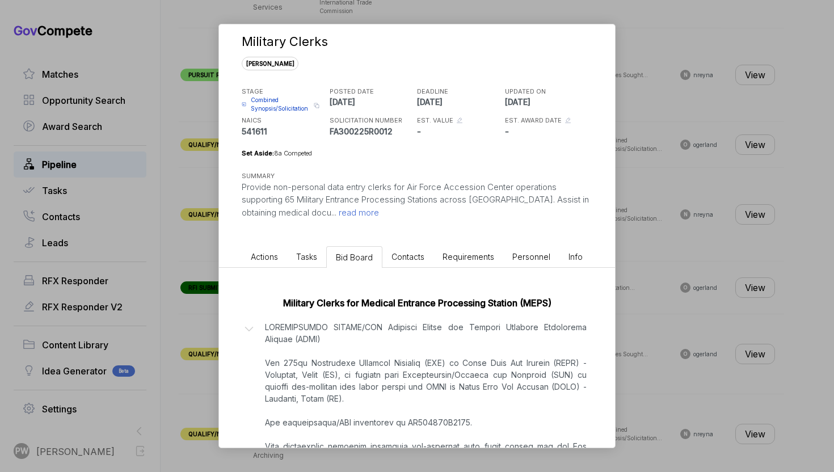
click at [294, 257] on li "Tasks" at bounding box center [306, 256] width 39 height 21
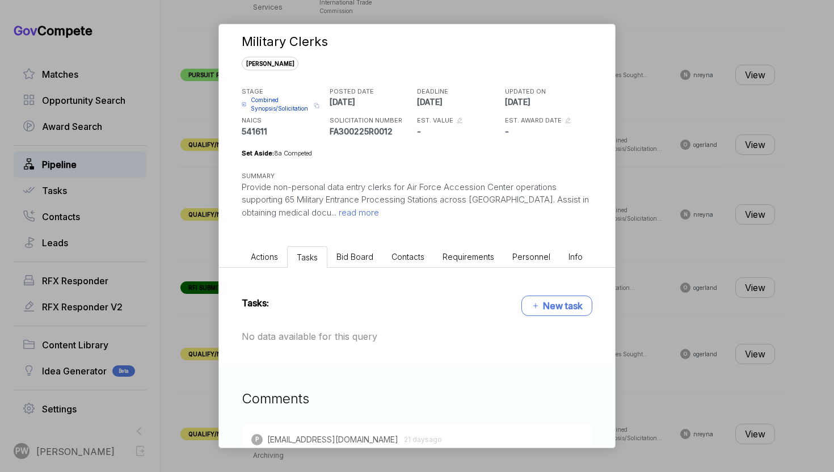
click at [272, 257] on span "Actions" at bounding box center [264, 257] width 27 height 10
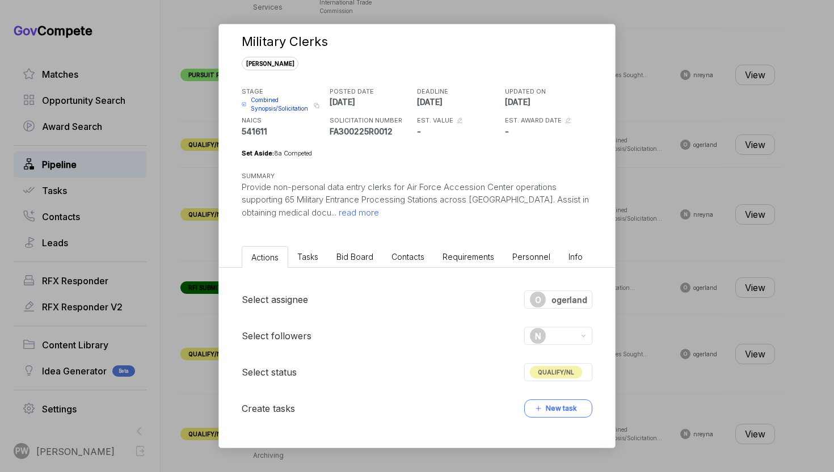
click at [564, 373] on span "QUALIFY/NL" at bounding box center [556, 372] width 52 height 12
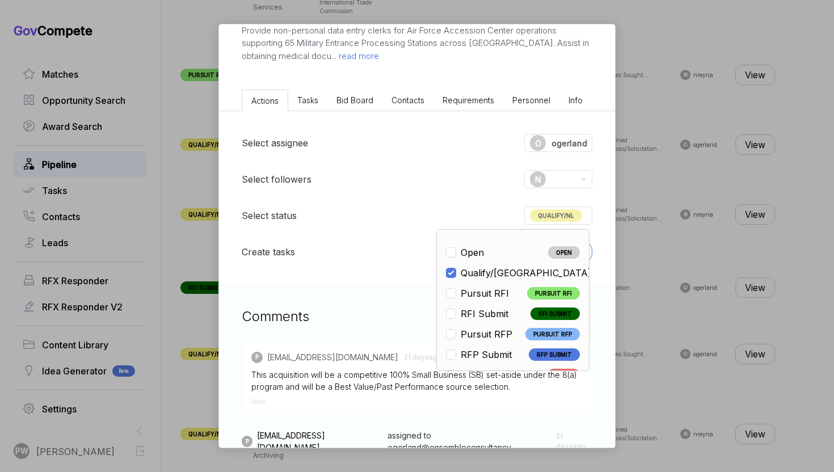
scroll to position [265, 0]
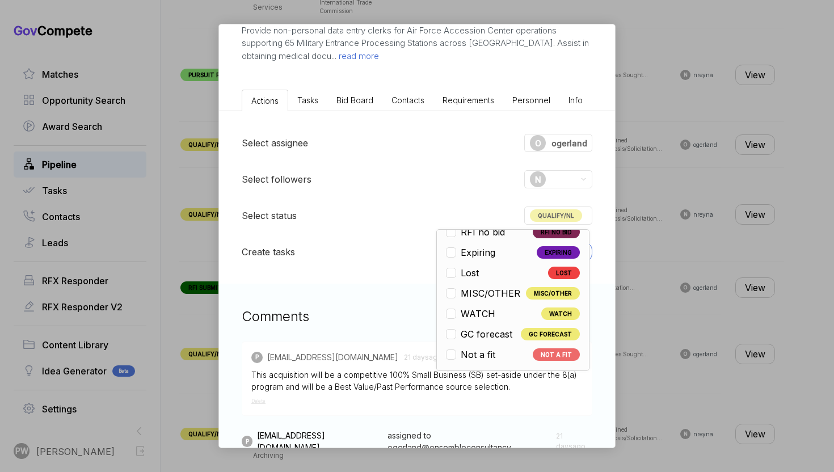
click at [507, 351] on li "Not a fit NOT A FIT" at bounding box center [513, 355] width 134 height 14
checkbox input "false"
checkbox input "true"
click at [660, 312] on div "Military Clerks [PERSON_NAME] STAGE Combined Synopsis/Solicitation Copy link PO…" at bounding box center [417, 236] width 834 height 472
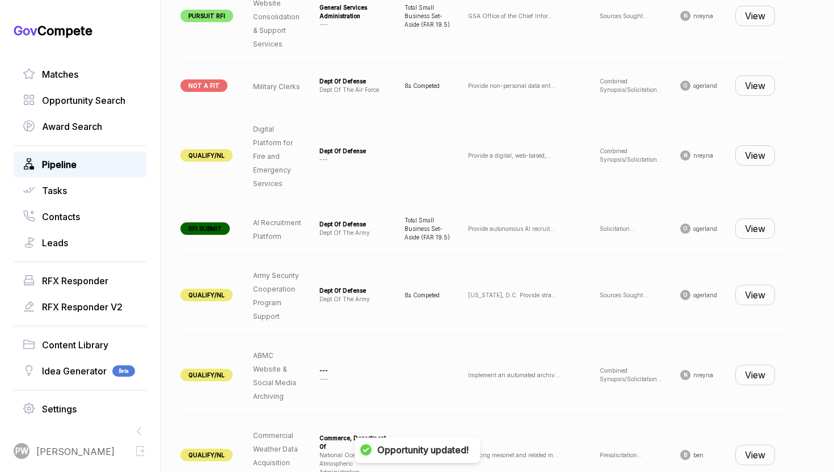
scroll to position [928, 0]
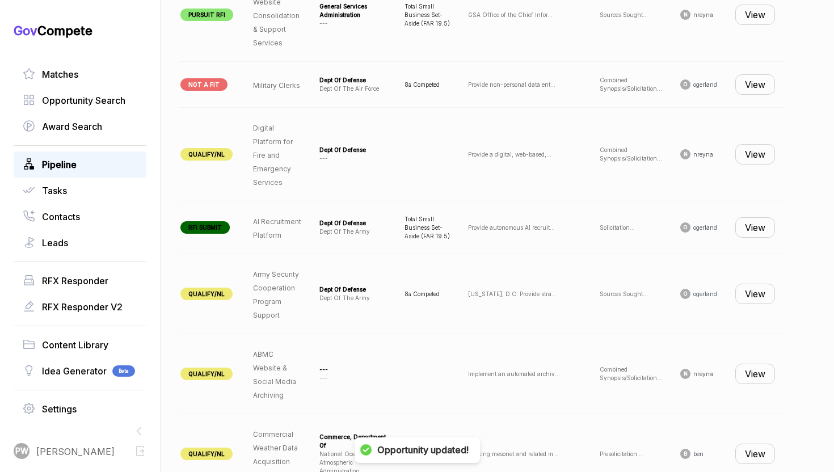
click at [746, 144] on button "View" at bounding box center [755, 154] width 40 height 20
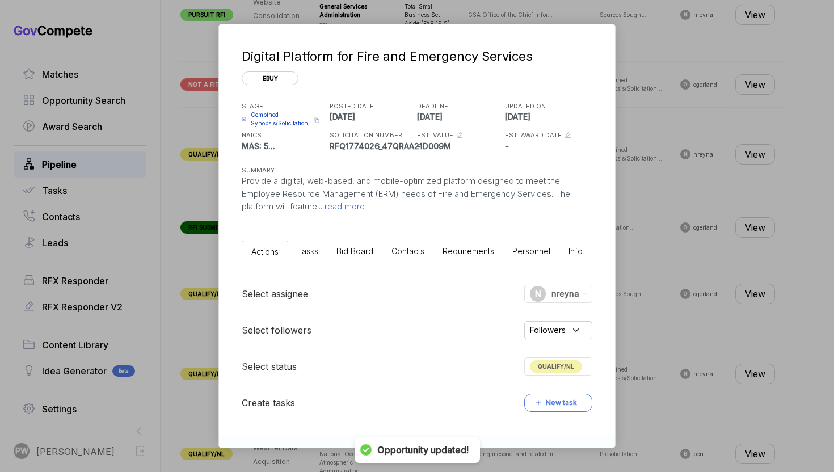
click at [747, 148] on div "Digital Platform for Fire and Emergency Services ebuy STAGE Combined Synopsis/S…" at bounding box center [417, 236] width 834 height 472
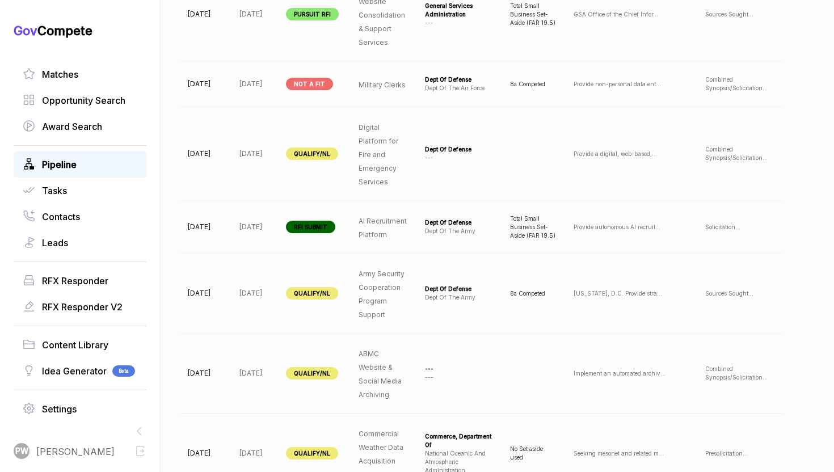
scroll to position [0, 112]
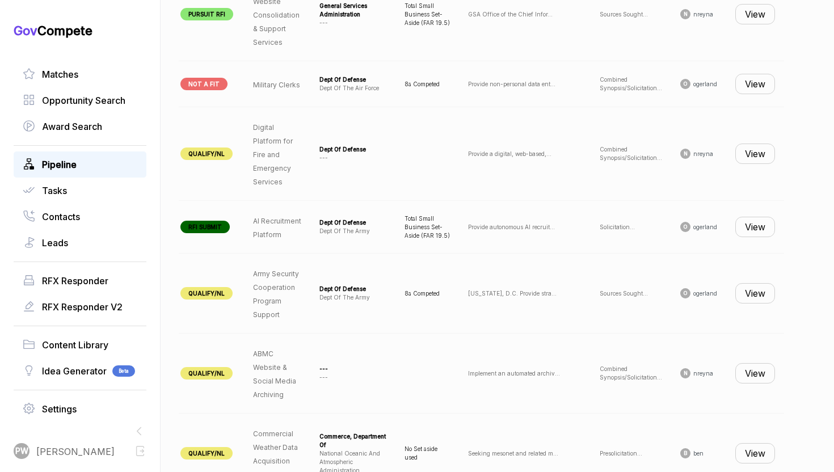
click at [752, 145] on button "View" at bounding box center [755, 153] width 40 height 20
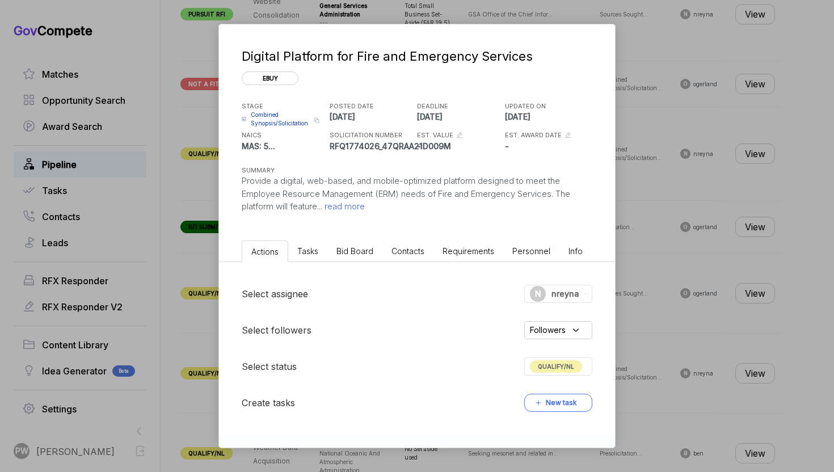
click at [356, 214] on div "Digital Platform for Fire and Emergency Services ebuy STAGE Combined Synopsis/S…" at bounding box center [417, 130] width 396 height 212
click at [354, 205] on span "read more" at bounding box center [343, 206] width 43 height 11
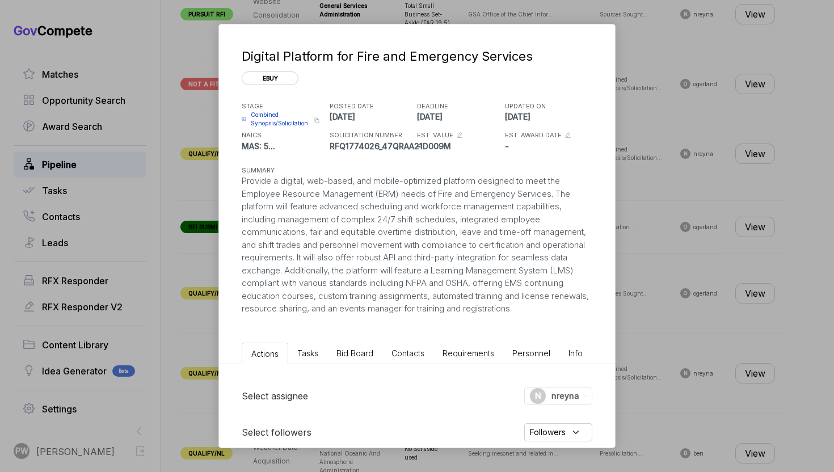
click at [367, 351] on span "Bid Board" at bounding box center [354, 353] width 37 height 10
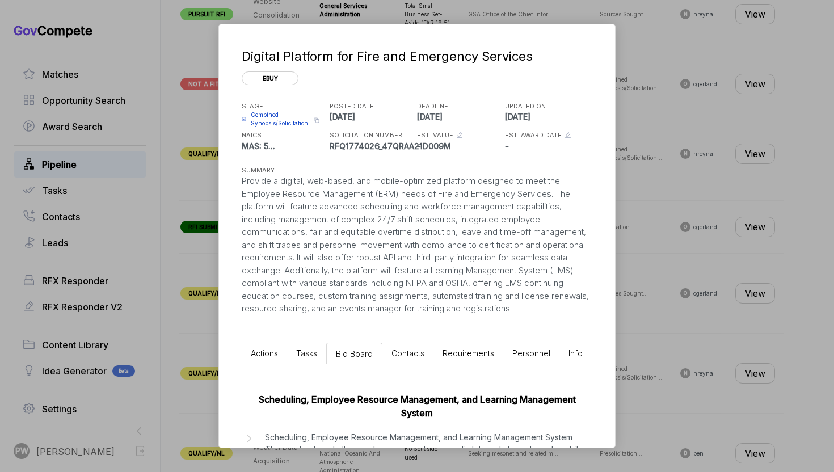
scroll to position [75, 0]
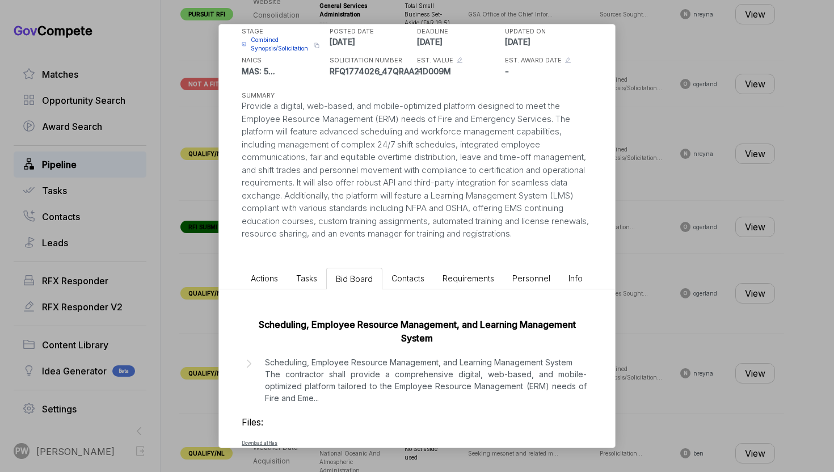
click at [271, 280] on span "Actions" at bounding box center [264, 278] width 27 height 10
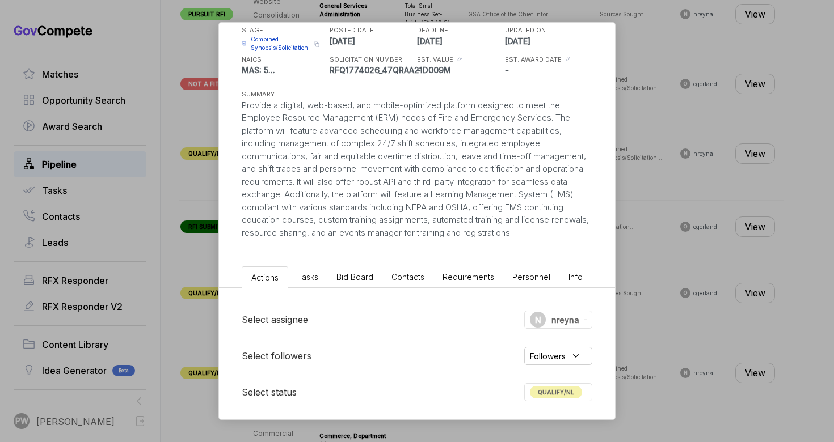
scroll to position [0, 0]
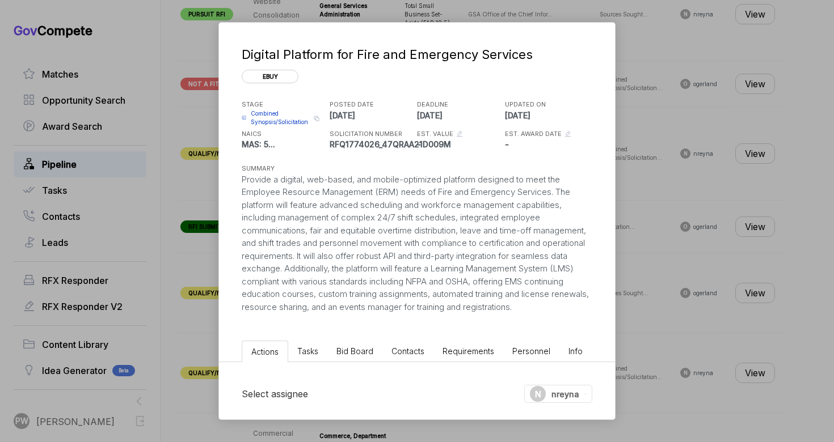
click at [346, 344] on li "Bid Board" at bounding box center [354, 351] width 55 height 21
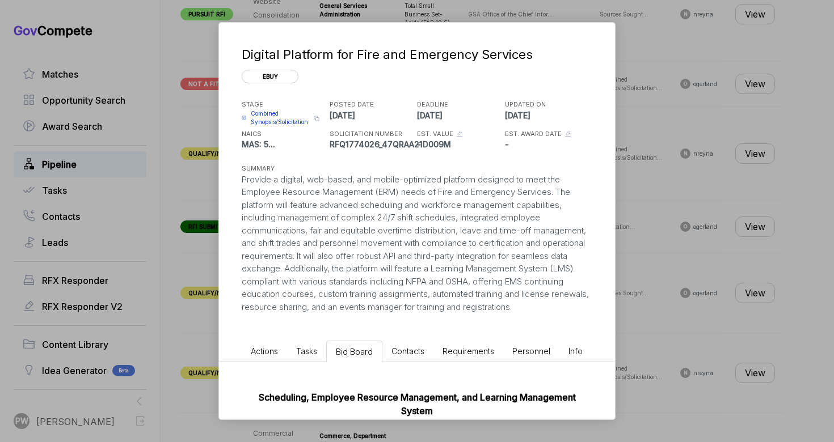
click at [410, 342] on li "Contacts" at bounding box center [407, 351] width 51 height 21
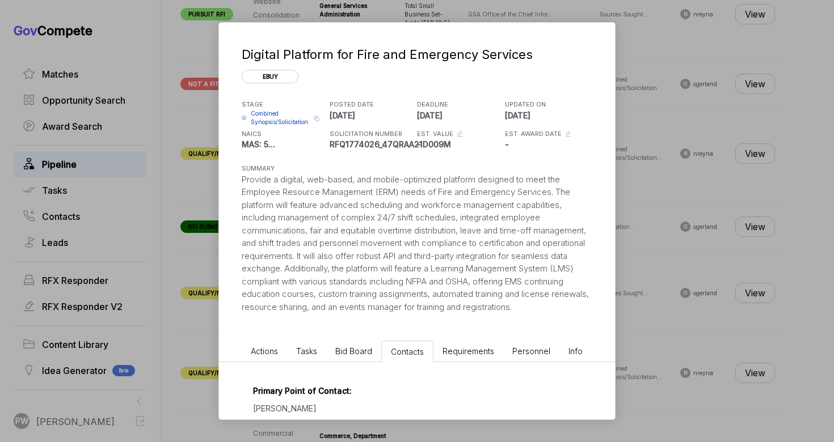
click at [311, 344] on li "Tasks" at bounding box center [306, 351] width 39 height 21
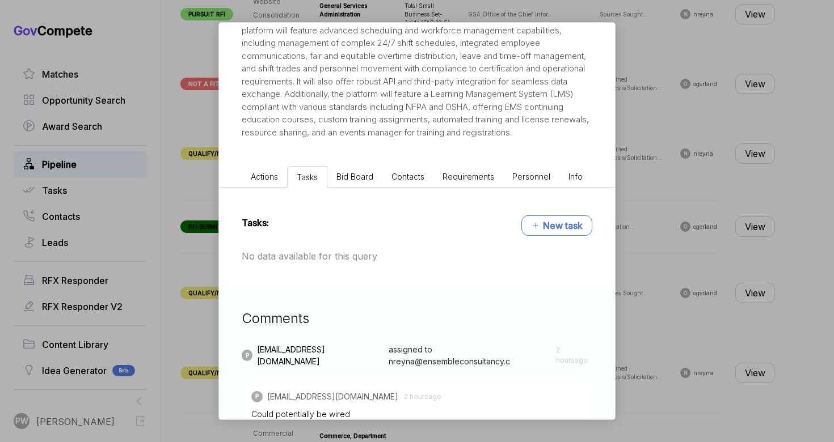
scroll to position [276, 0]
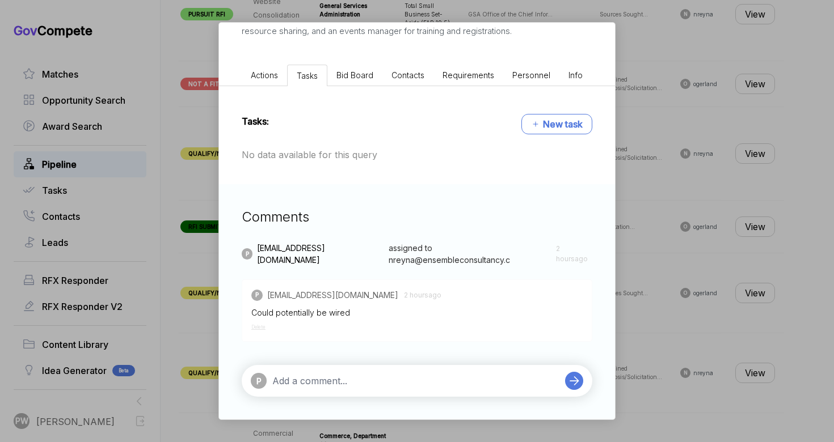
click at [353, 78] on span "Bid Board" at bounding box center [354, 75] width 37 height 10
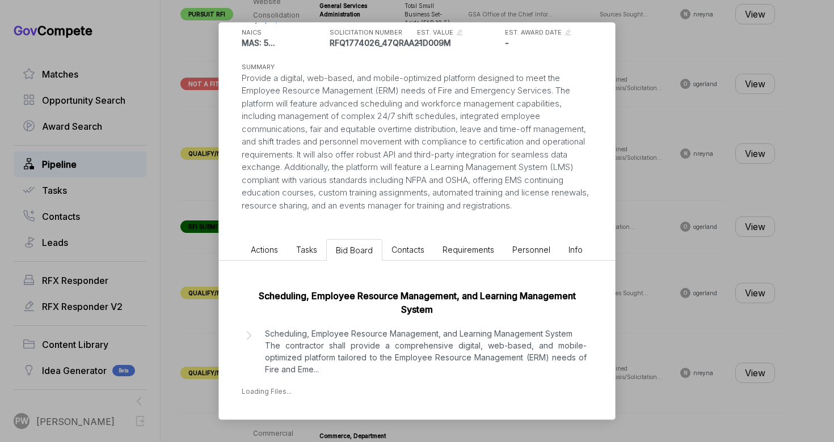
click at [382, 335] on p "Scheduling, Employee Resource Management, and Learning Management System The co…" at bounding box center [426, 352] width 322 height 48
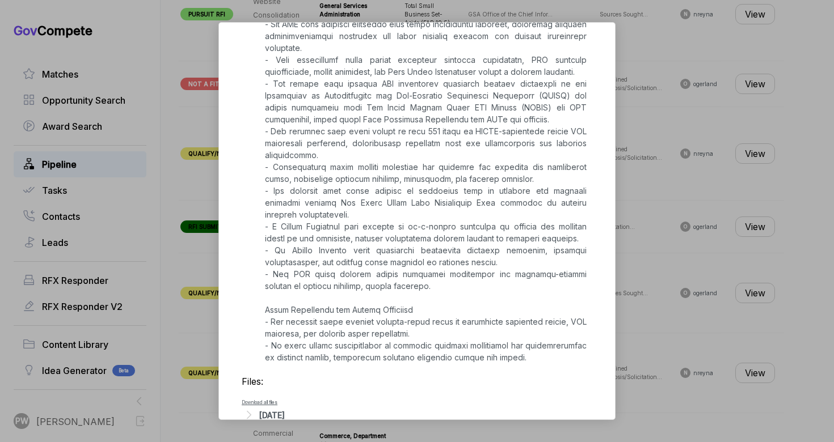
scroll to position [842, 0]
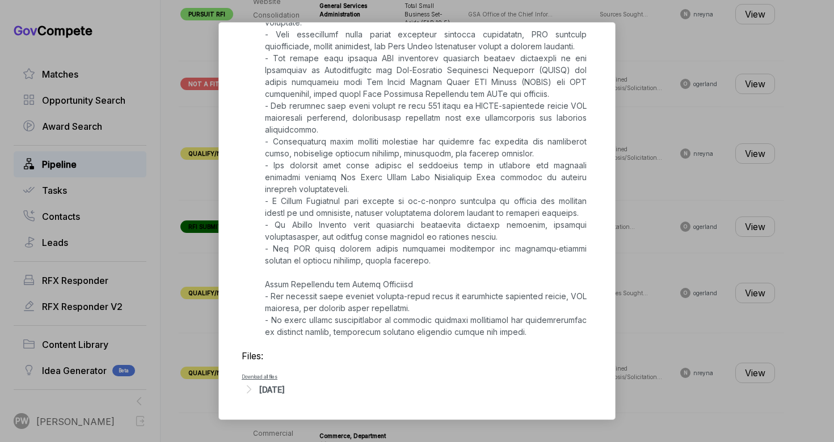
click at [280, 387] on div "[DATE]" at bounding box center [272, 390] width 26 height 12
click at [289, 407] on span "- M0068125Q0011.1754579253849.pdf" at bounding box center [318, 407] width 108 height 7
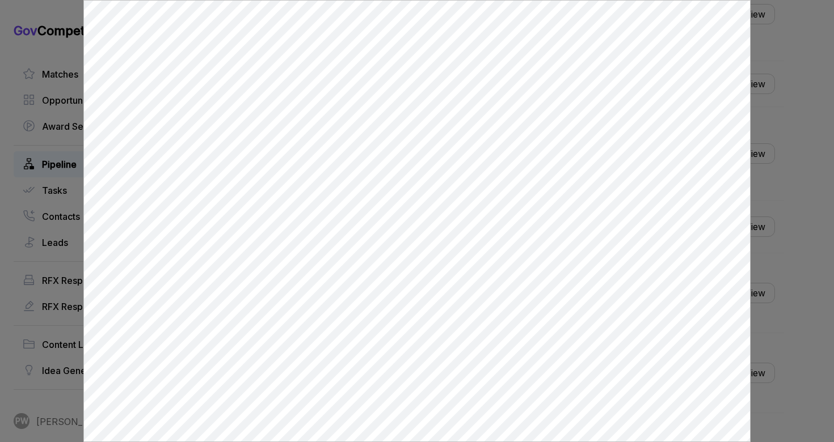
scroll to position [0, 0]
click at [821, 248] on div at bounding box center [417, 221] width 834 height 442
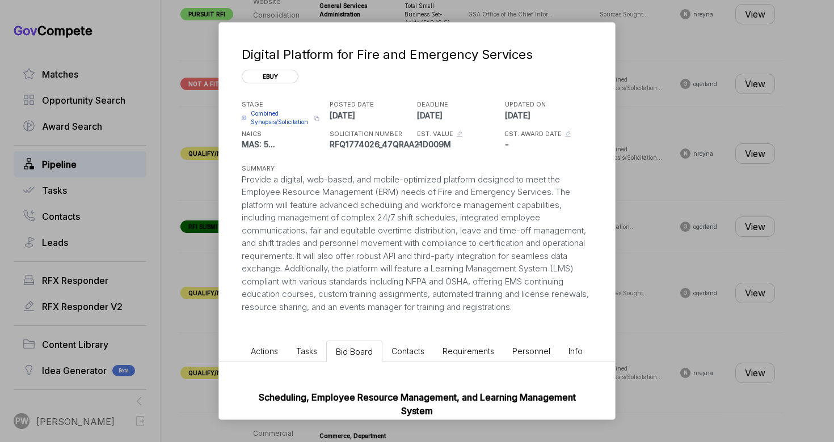
click at [271, 360] on li "Actions" at bounding box center [264, 351] width 45 height 21
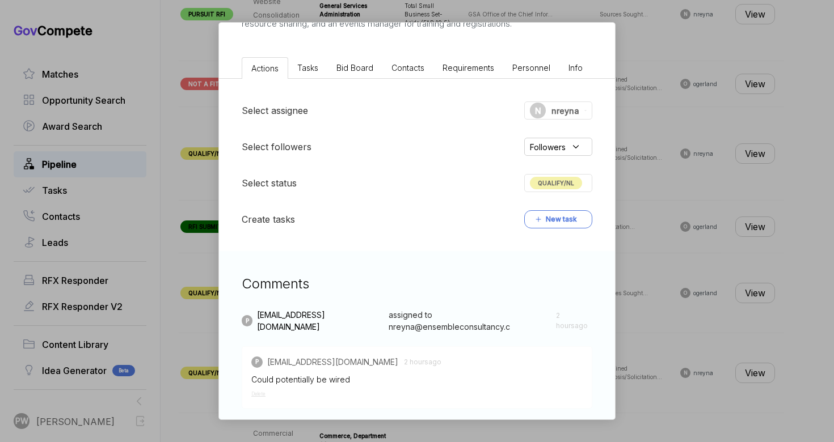
scroll to position [350, 0]
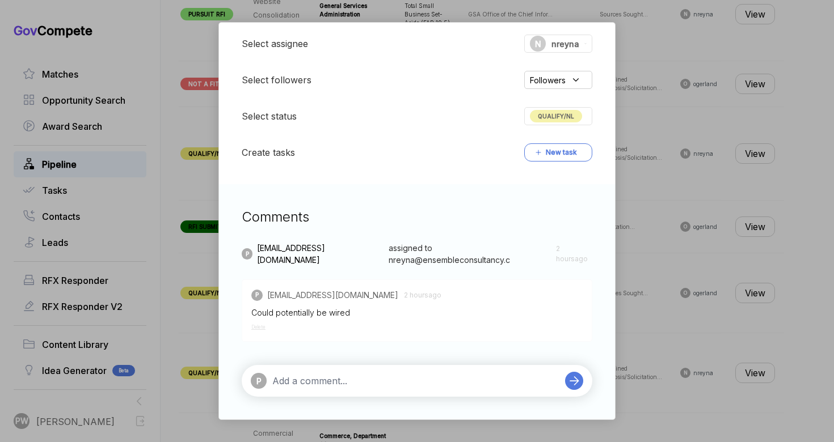
click at [347, 369] on div "P" at bounding box center [417, 381] width 350 height 32
click at [311, 378] on textarea at bounding box center [415, 381] width 287 height 14
type textarea "DQ: wanting a workforce management platform"
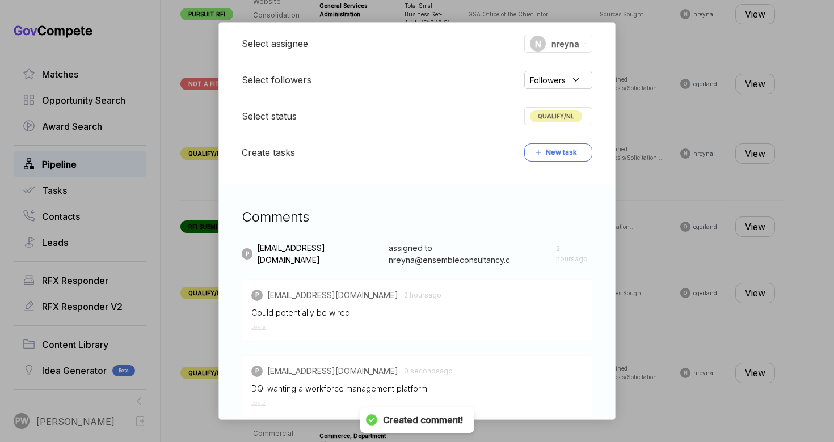
click at [577, 116] on span "QUALIFY/NL" at bounding box center [556, 116] width 52 height 12
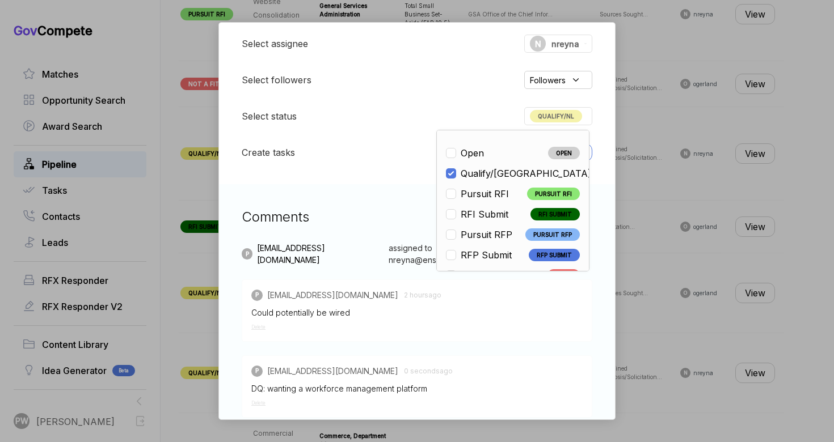
scroll to position [265, 0]
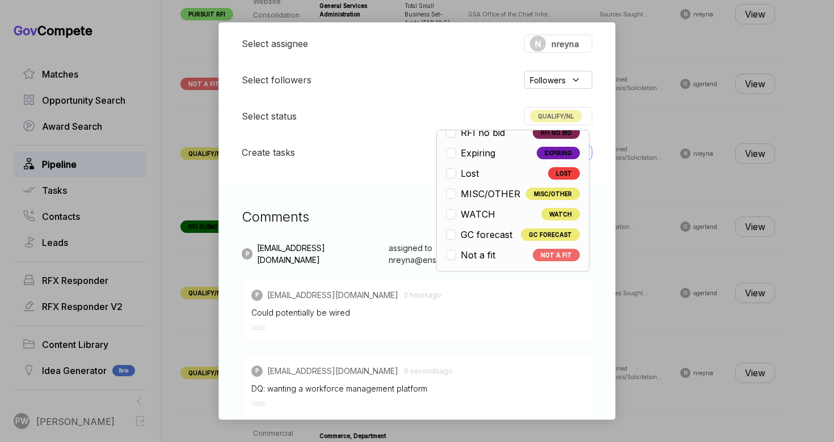
click at [503, 252] on li "Not a fit NOT A FIT" at bounding box center [513, 255] width 134 height 14
checkbox input "false"
checkbox input "true"
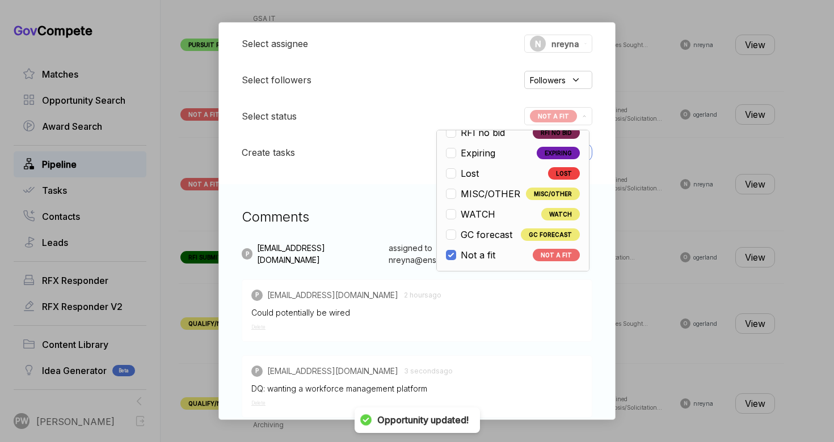
scroll to position [928, 0]
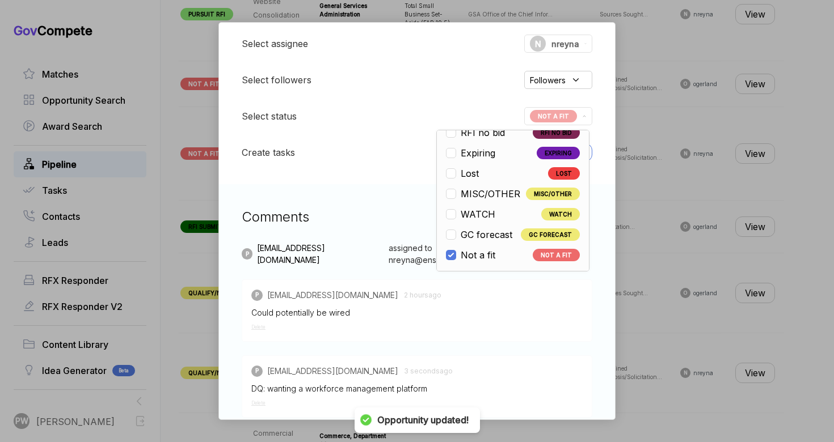
click at [637, 255] on div "Digital Platform for Fire and Emergency Services ebuy STAGE Combined Synopsis/S…" at bounding box center [417, 221] width 834 height 442
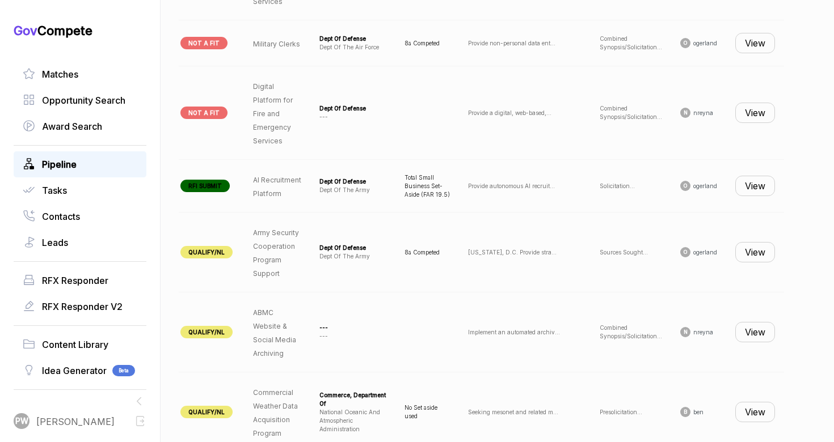
scroll to position [970, 0]
click at [752, 192] on button "View" at bounding box center [755, 185] width 40 height 20
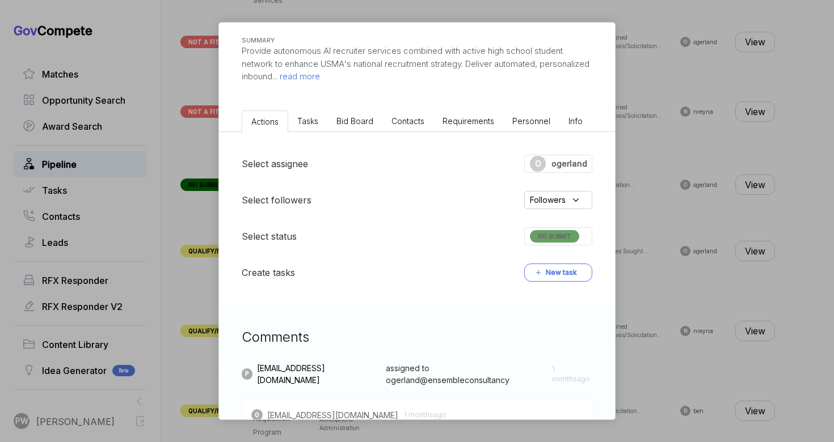
scroll to position [40, 0]
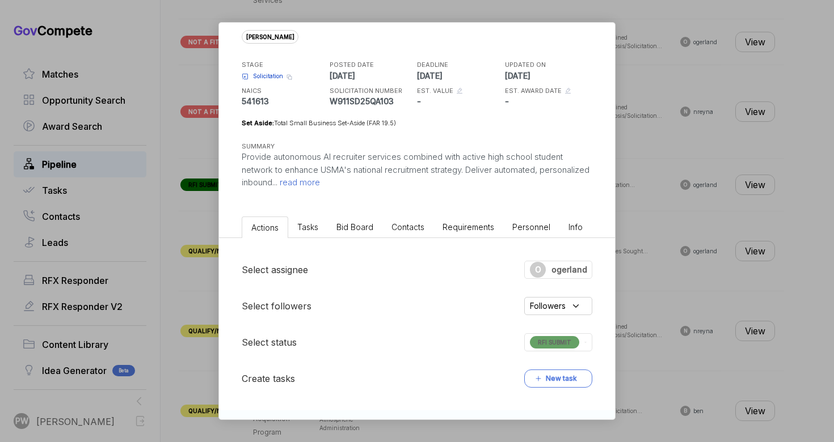
click at [320, 185] on span "read more" at bounding box center [298, 182] width 43 height 11
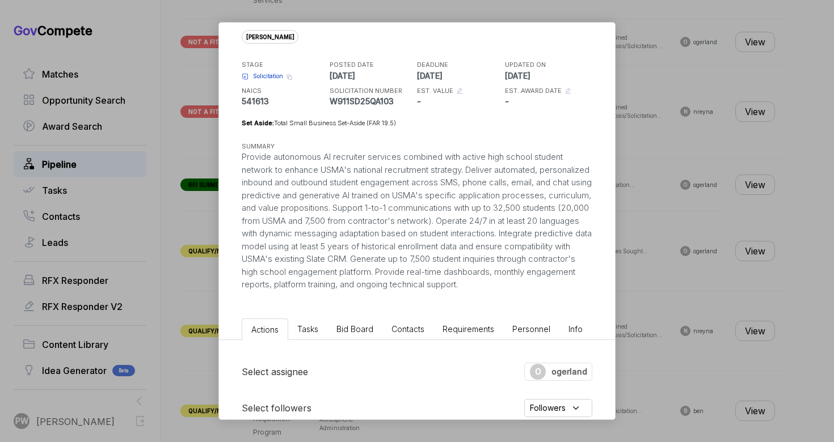
click at [345, 314] on div "AI Recruitment Platform [PERSON_NAME] STAGE Solicitation Copy link POSTED DATE …" at bounding box center [417, 148] width 396 height 331
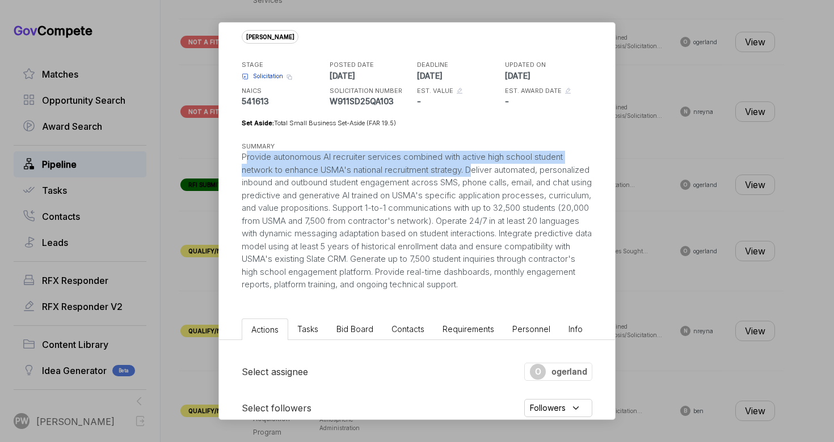
drag, startPoint x: 239, startPoint y: 155, endPoint x: 473, endPoint y: 165, distance: 233.9
click at [474, 166] on div "AI Recruitment Platform [PERSON_NAME] STAGE Solicitation Copy link POSTED DATE …" at bounding box center [417, 137] width 396 height 309
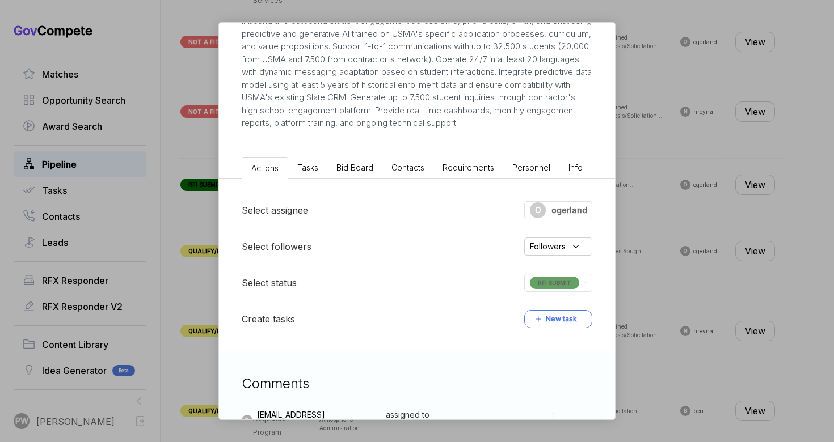
scroll to position [217, 0]
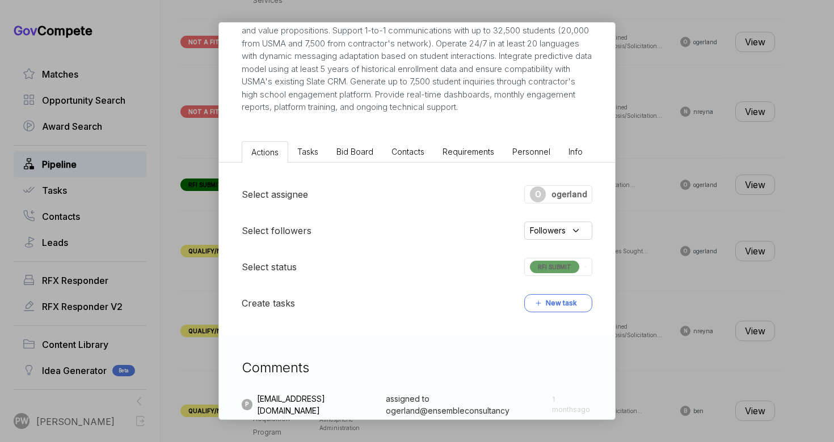
click at [358, 152] on ul "Actions Tasks Bid Board Contacts Requirements Personnel Info" at bounding box center [417, 150] width 396 height 26
click at [358, 158] on li "Bid Board" at bounding box center [354, 151] width 55 height 21
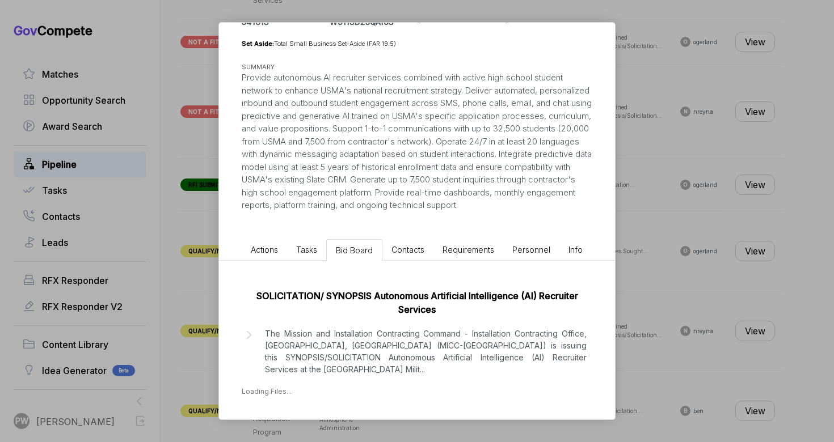
scroll to position [120, 0]
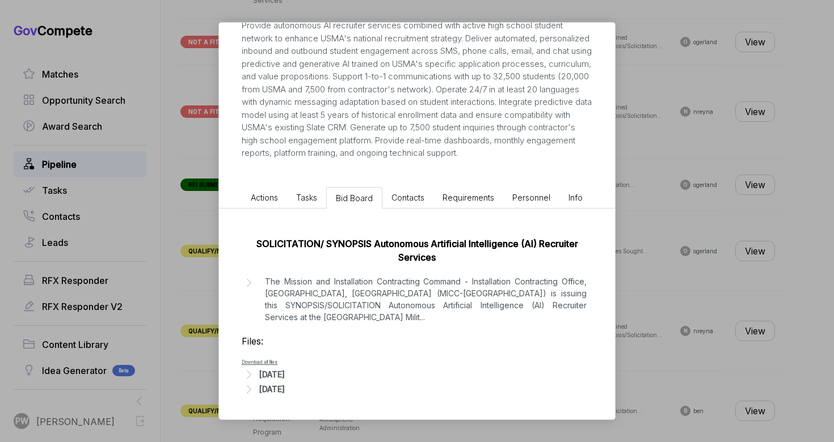
click at [309, 354] on div "Files: Download all files [DATE] [DATE]" at bounding box center [417, 366] width 350 height 62
click at [319, 305] on p "The Mission and Installation Contracting Command - Installation Contracting Off…" at bounding box center [426, 300] width 322 height 48
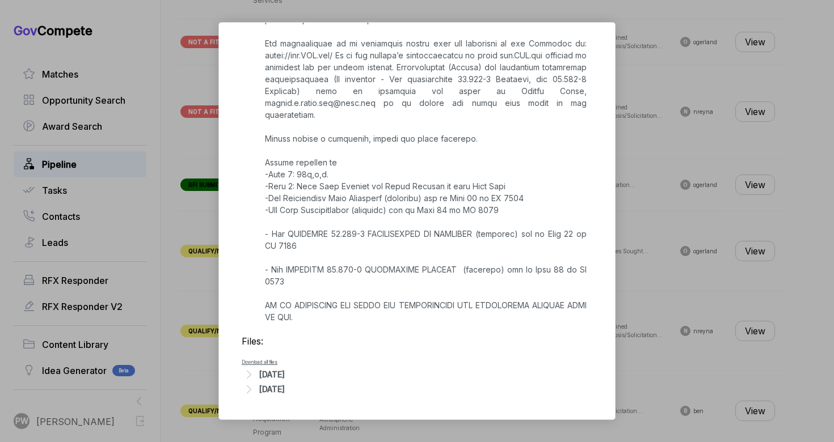
scroll to position [660, 0]
click at [283, 377] on div "[DATE]" at bounding box center [272, 375] width 26 height 12
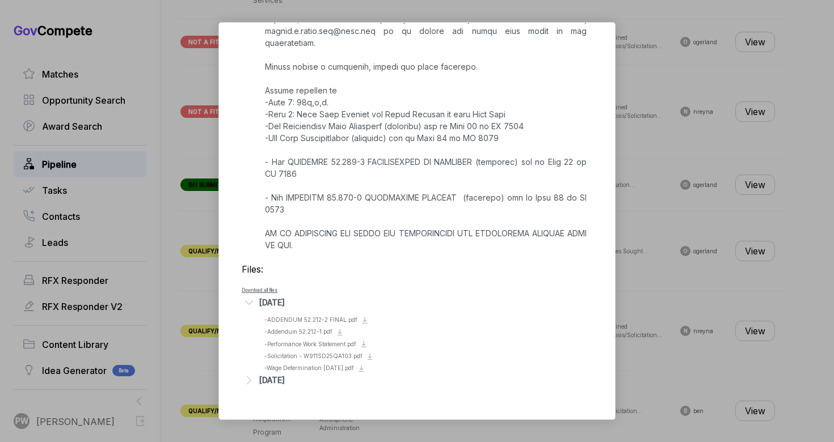
scroll to position [723, 0]
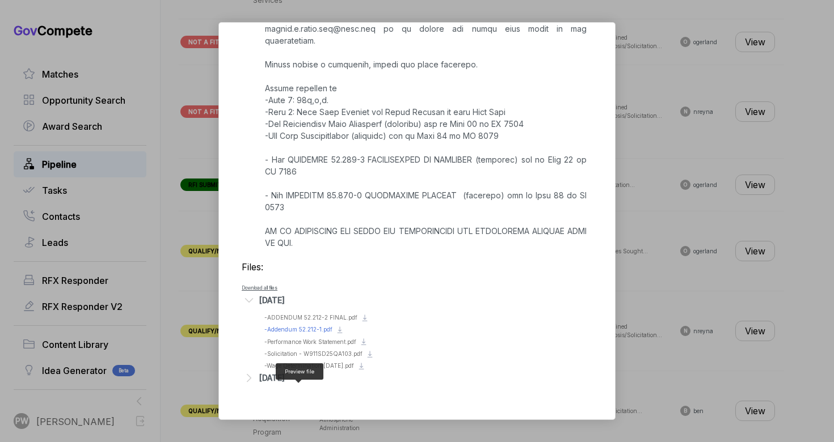
click at [286, 333] on span "- Addendum 52.212-1.pdf" at bounding box center [298, 329] width 68 height 7
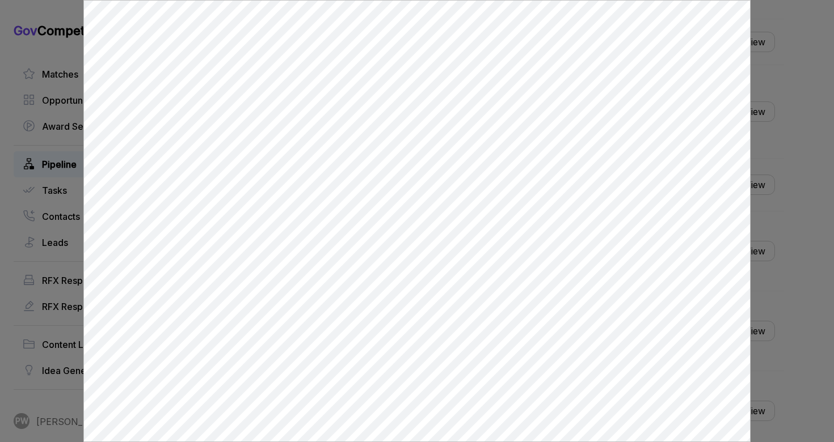
scroll to position [0, 0]
click at [833, 221] on div at bounding box center [417, 221] width 834 height 442
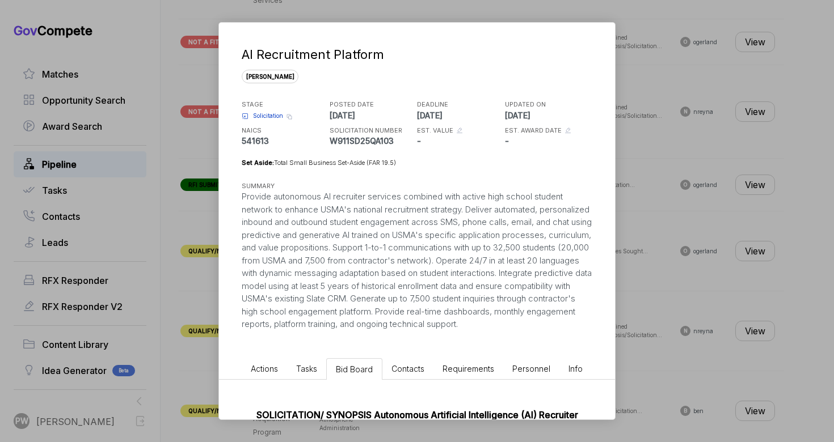
click at [265, 374] on span "Actions" at bounding box center [264, 369] width 27 height 10
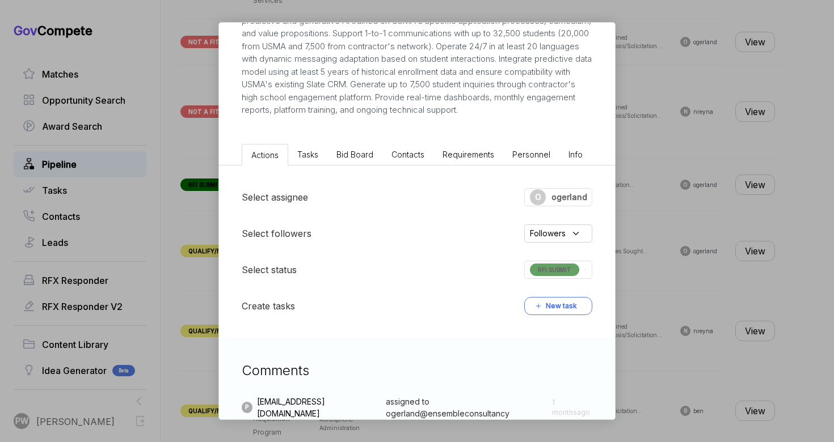
scroll to position [443, 0]
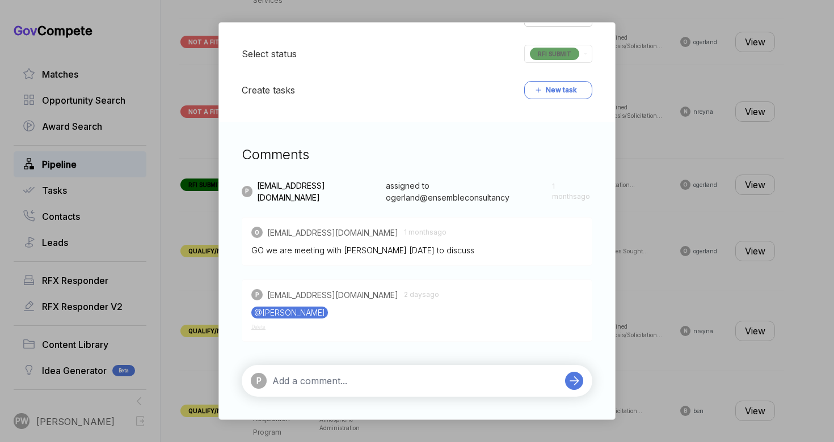
click at [289, 382] on textarea at bounding box center [415, 381] width 287 height 14
paste textarea "The point of contact responsible for supplying additional information and answe…"
type textarea "The point of contact responsible for supplying additional information and answe…"
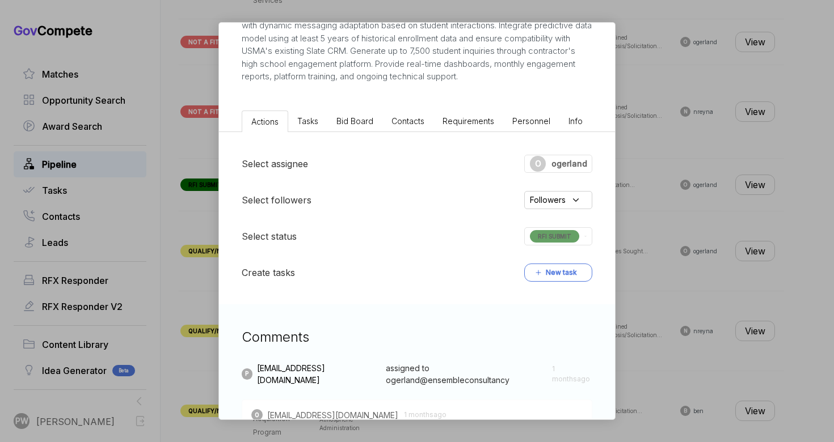
scroll to position [255, 0]
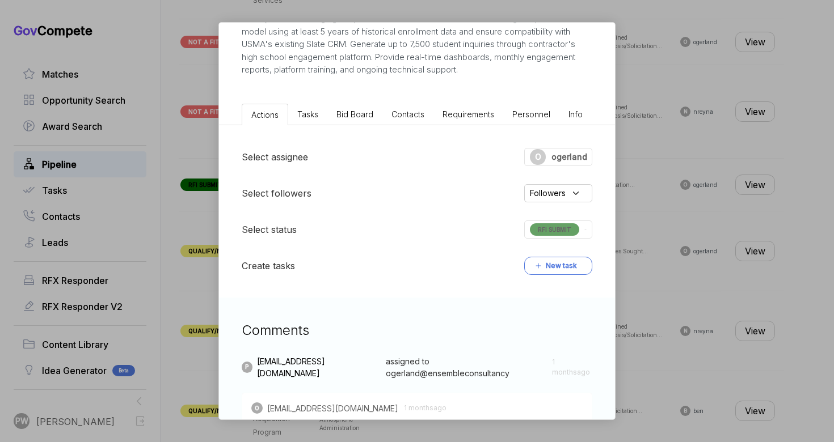
click at [557, 194] on div "Select assignee O ogerland Select followers Followers Select status RFI SUBMIT …" at bounding box center [417, 211] width 396 height 172
click at [552, 199] on span "Followers" at bounding box center [548, 193] width 36 height 12
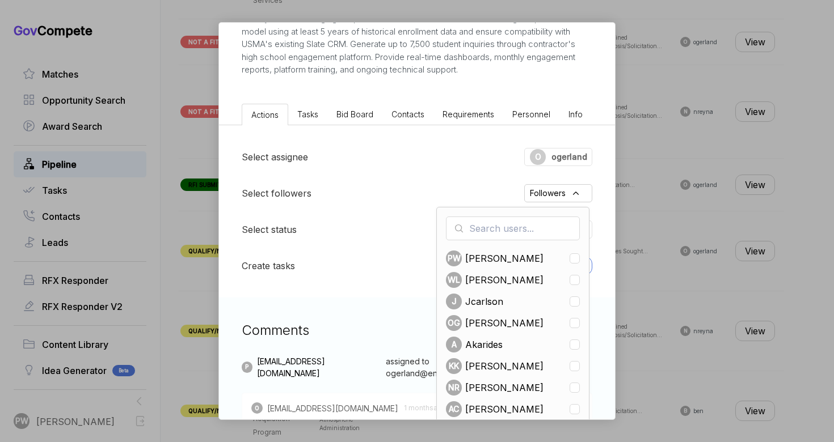
click at [493, 395] on span "[PERSON_NAME]" at bounding box center [504, 388] width 78 height 14
checkbox input "true"
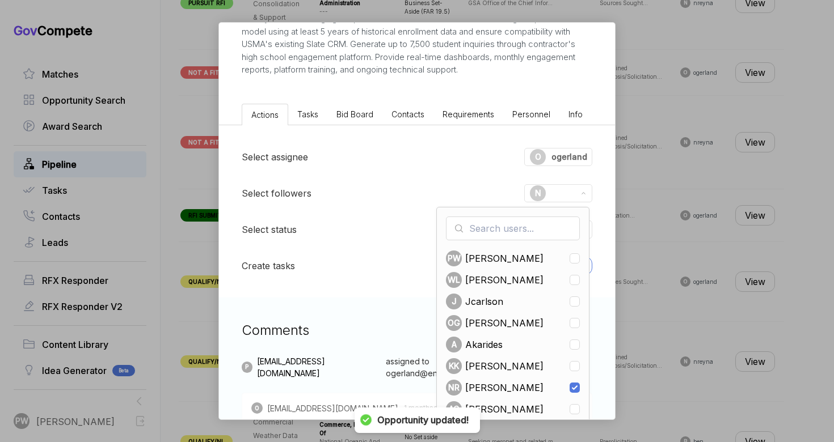
scroll to position [970, 0]
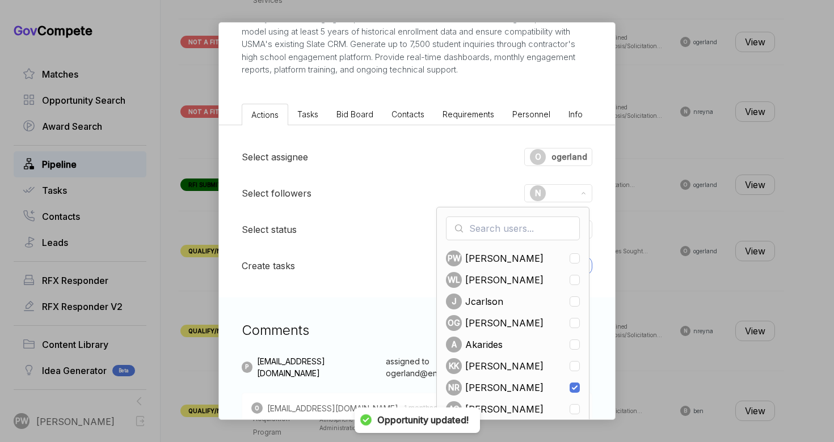
click at [362, 202] on div "Select followers N PW Pashioune [PERSON_NAME] [PERSON_NAME] J jcarlson OG [PERS…" at bounding box center [417, 193] width 350 height 18
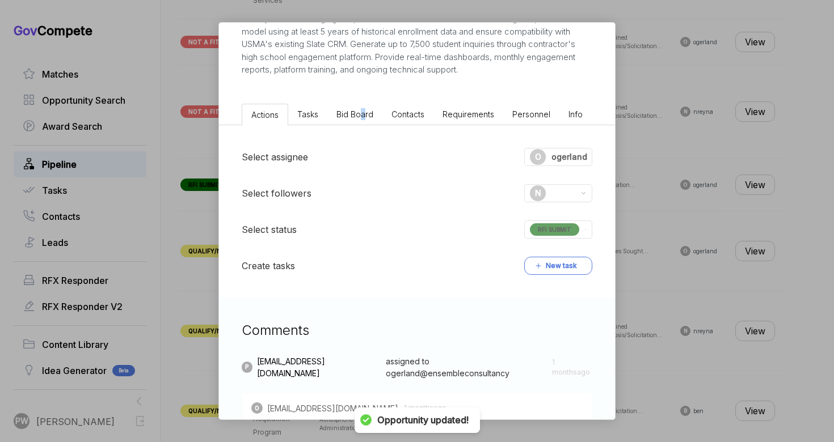
click at [362, 119] on span "Bid Board" at bounding box center [354, 114] width 37 height 10
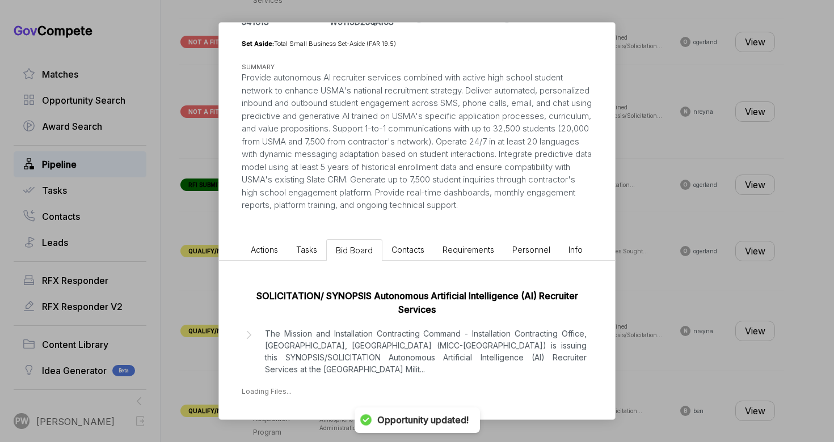
click at [387, 360] on p "The Mission and Installation Contracting Command - Installation Contracting Off…" at bounding box center [426, 352] width 322 height 48
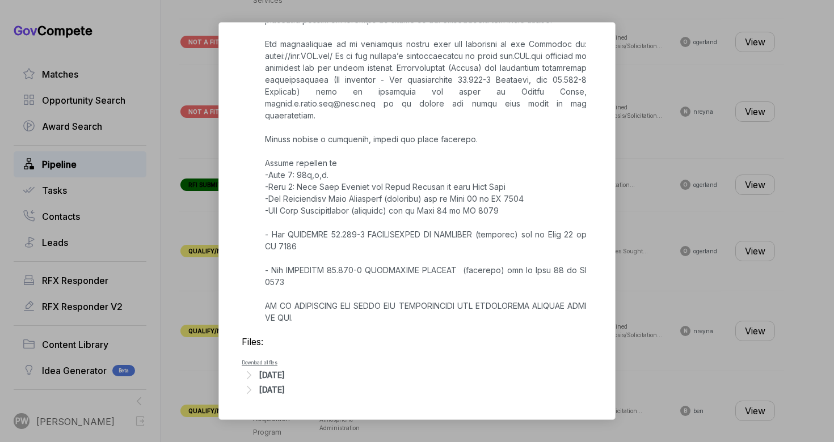
scroll to position [660, 0]
click at [284, 379] on div "[DATE]" at bounding box center [272, 375] width 26 height 12
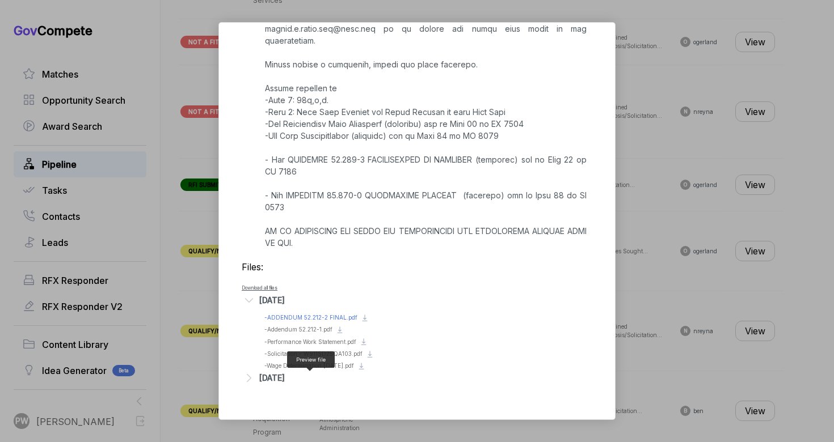
scroll to position [723, 0]
click at [290, 333] on span "- Addendum 52.212-1.pdf" at bounding box center [298, 329] width 68 height 7
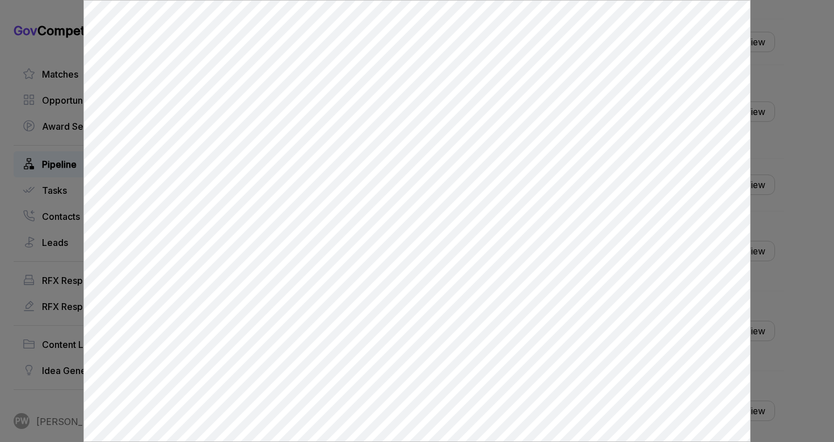
scroll to position [0, 0]
click at [783, 196] on div at bounding box center [417, 221] width 834 height 442
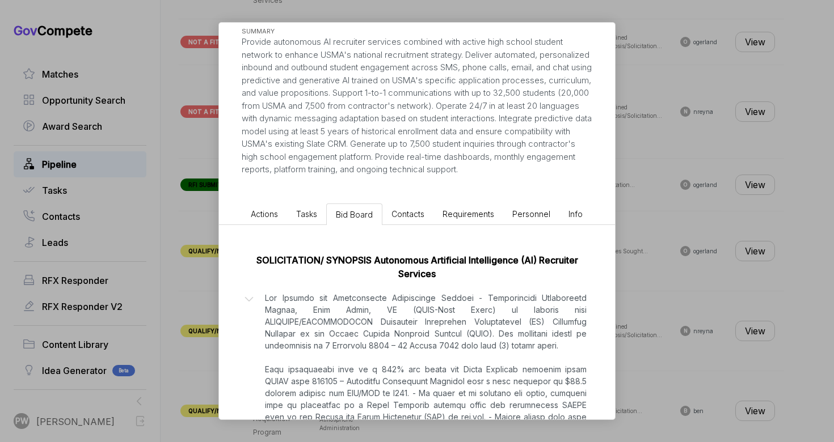
scroll to position [109, 0]
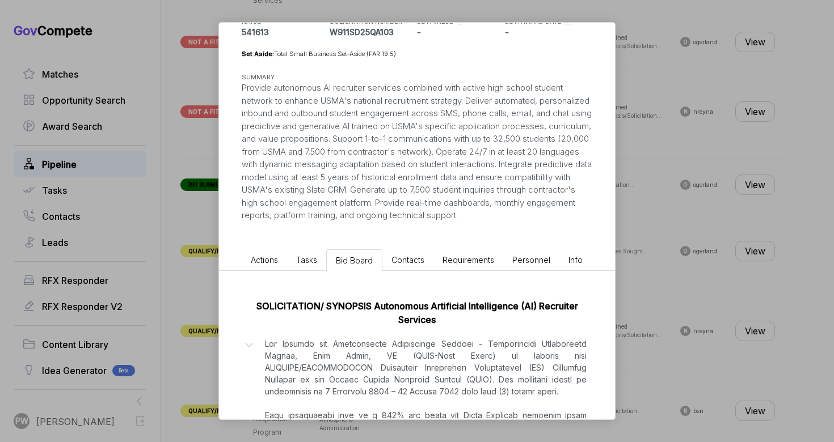
click at [256, 265] on span "Actions" at bounding box center [264, 260] width 27 height 10
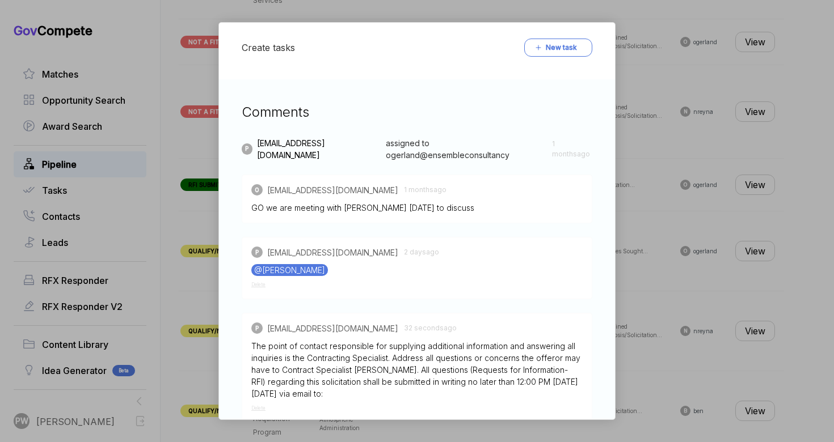
scroll to position [567, 0]
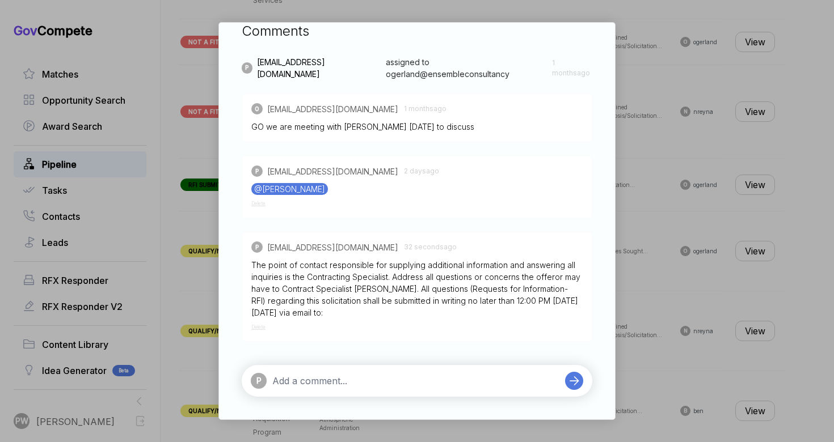
click at [335, 374] on textarea at bounding box center [415, 381] width 287 height 14
paste textarea "VOLUME TITLE PAGE LIMITS I Technical Capability 10 II Price N/A"
type textarea "VOLUME TITLE PAGE LIMITS I Technical Capability 10 II Price N/A"
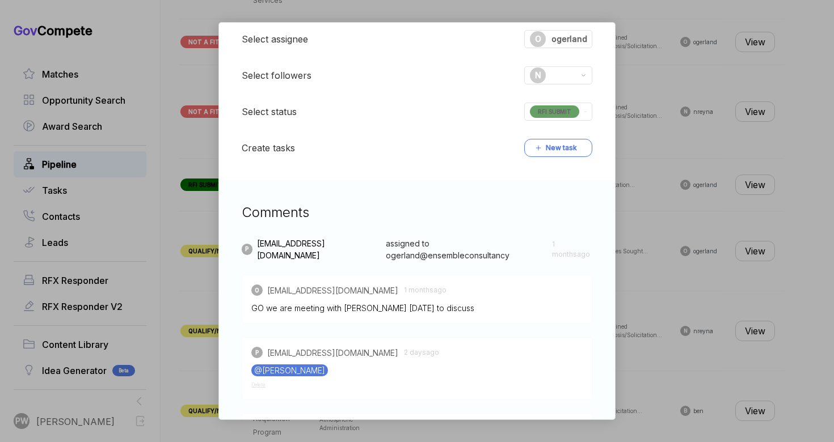
scroll to position [81, 0]
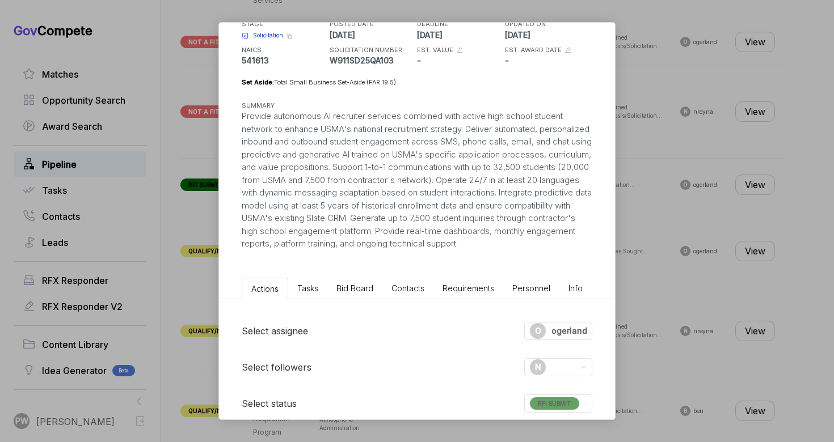
click at [355, 299] on li "Bid Board" at bounding box center [354, 288] width 55 height 21
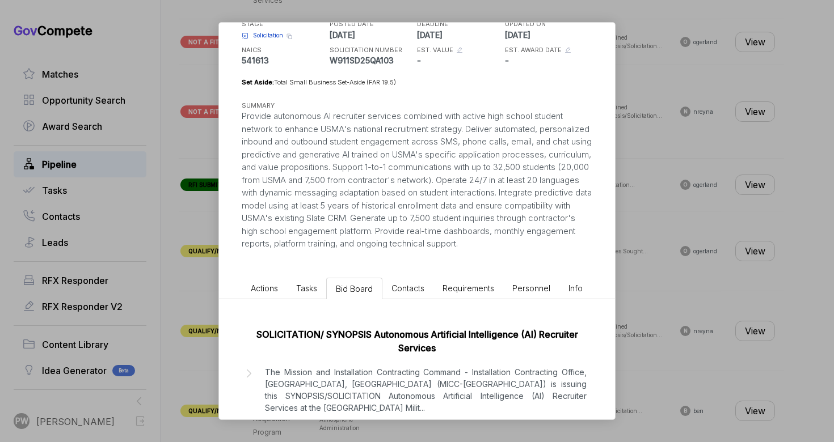
scroll to position [120, 0]
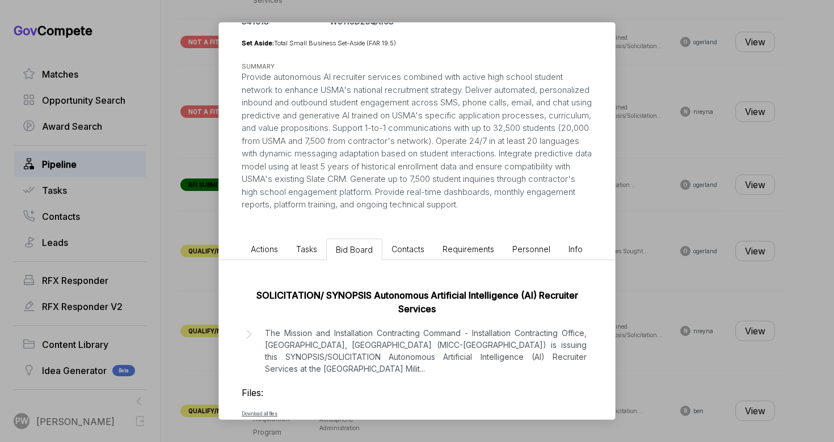
click at [683, 199] on div "AI Recruitment Platform [PERSON_NAME] STAGE Solicitation Copy link POSTED DATE …" at bounding box center [417, 221] width 834 height 442
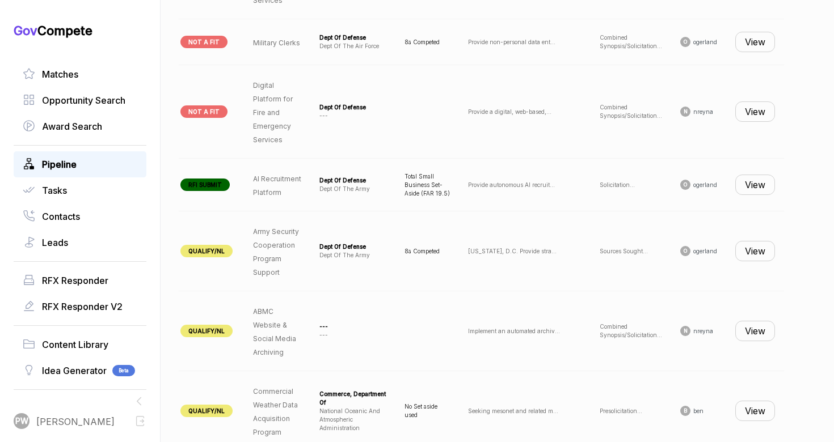
click at [731, 190] on td "View" at bounding box center [755, 185] width 58 height 53
click at [743, 195] on button "View" at bounding box center [755, 185] width 40 height 20
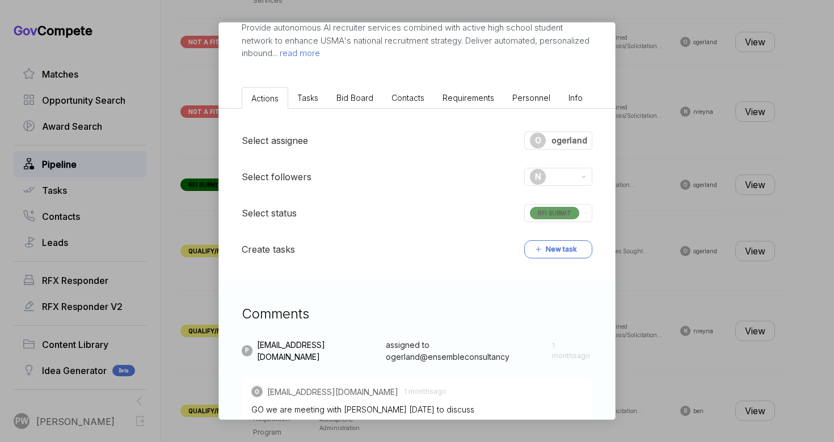
scroll to position [109, 0]
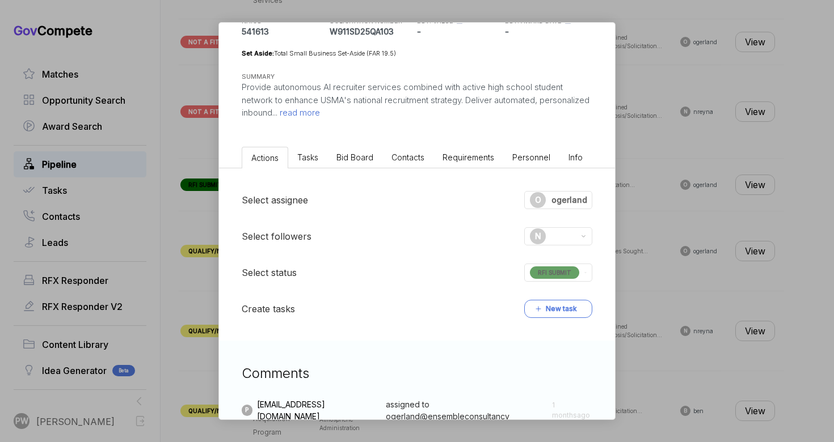
click at [349, 144] on ul "Actions Tasks Bid Board Contacts Requirements Personnel Info" at bounding box center [417, 155] width 396 height 26
click at [320, 117] on span "read more" at bounding box center [298, 112] width 43 height 11
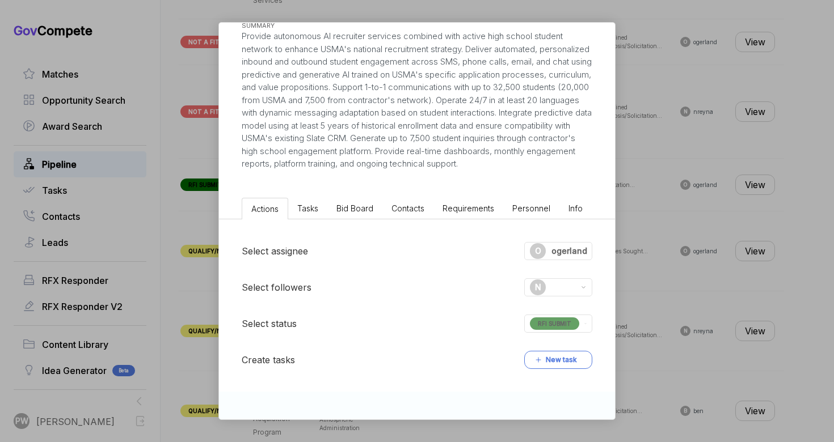
click at [350, 210] on li "Bid Board" at bounding box center [354, 208] width 55 height 21
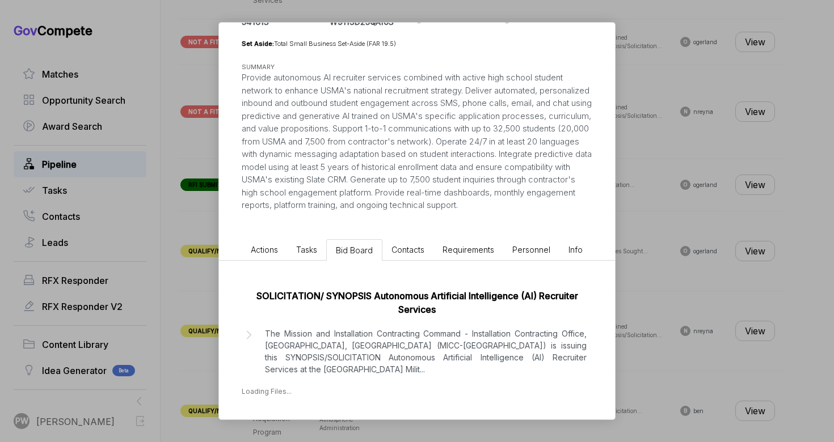
scroll to position [120, 0]
click at [369, 316] on div "SOLICITATION/ SYNOPSIS Autonomous Artificial Intelligence (AI) Recruiter Servic…" at bounding box center [417, 302] width 350 height 27
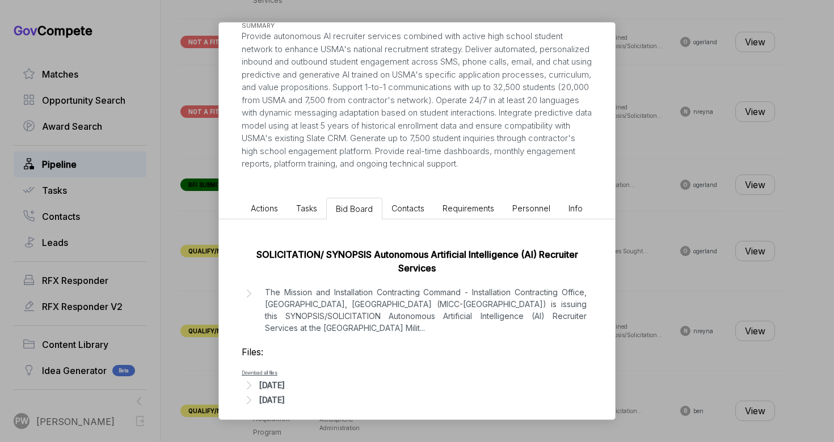
click at [285, 384] on div "[DATE]" at bounding box center [272, 385] width 26 height 12
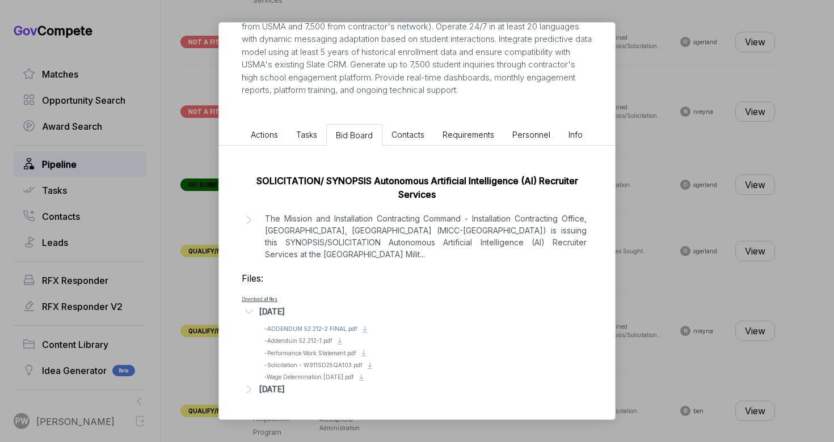
click at [291, 325] on div "Preview file - ADDENDUM 52.212-2 FINAL.pdf" at bounding box center [310, 329] width 93 height 9
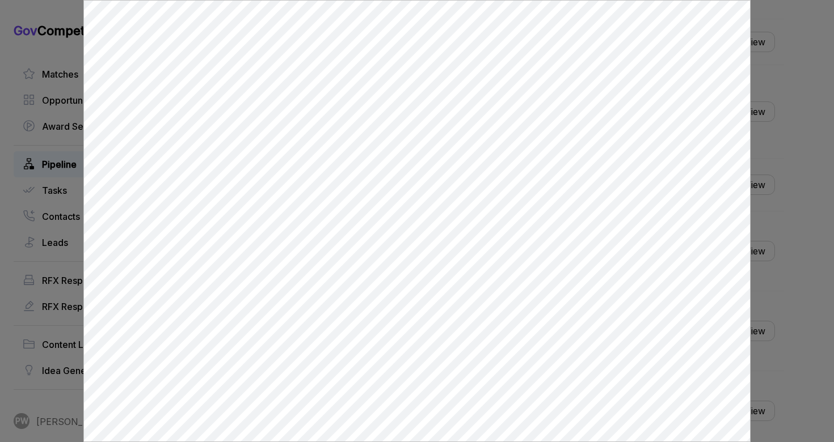
scroll to position [0, 0]
click at [798, 256] on div at bounding box center [417, 221] width 834 height 442
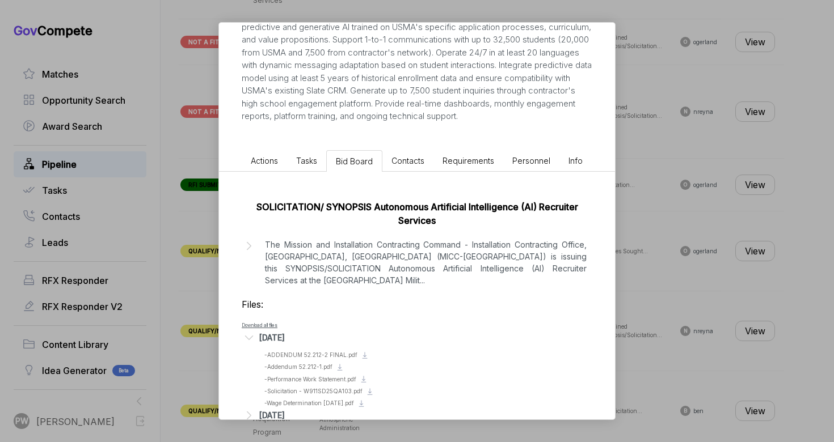
scroll to position [202, 0]
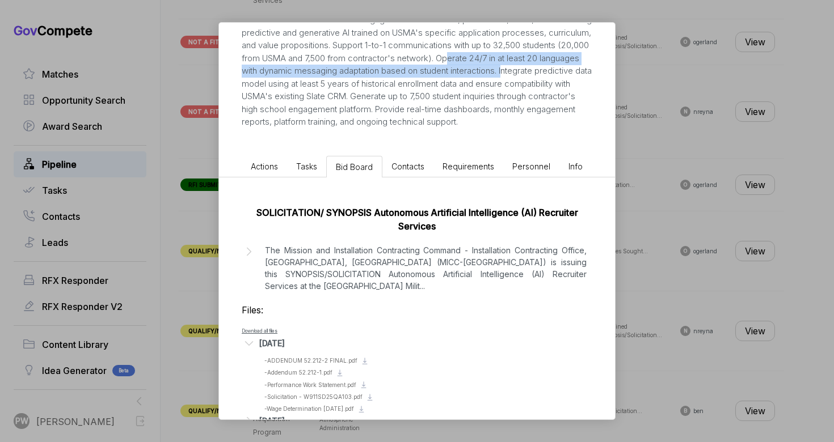
drag, startPoint x: 335, startPoint y: 72, endPoint x: 405, endPoint y: 85, distance: 72.1
click at [406, 85] on div "Provide autonomous AI recruiter services combined with active high school stude…" at bounding box center [417, 58] width 350 height 141
copy div "perate 24/7 in at least 20 languages with dynamic messaging adaptation based on…"
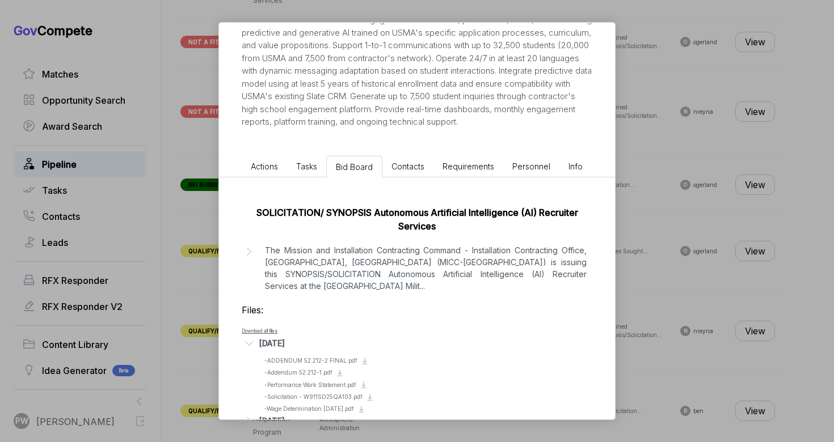
click at [264, 165] on ul "Actions Tasks Bid Board Contacts Requirements Personnel Info" at bounding box center [417, 164] width 396 height 26
click at [264, 171] on span "Actions" at bounding box center [264, 167] width 27 height 10
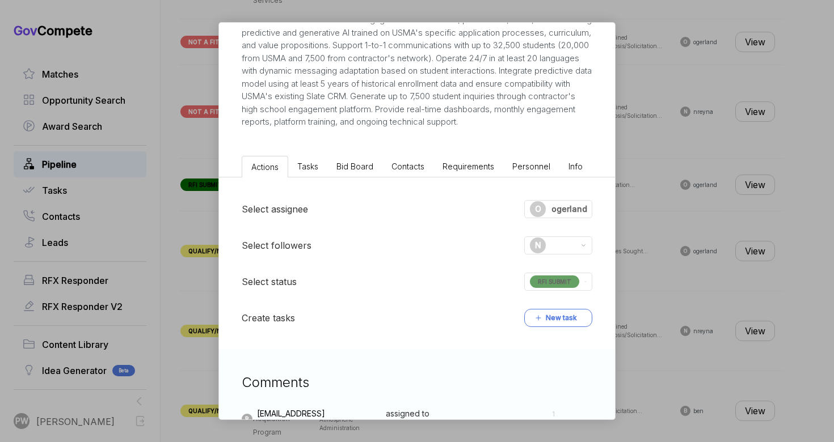
scroll to position [643, 0]
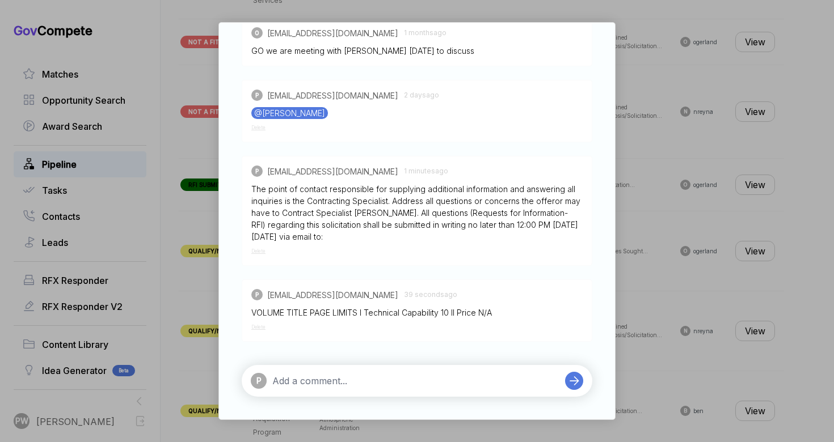
click at [314, 386] on textarea at bounding box center [415, 381] width 287 height 14
paste textarea "perate 24/7 in at least 20 languages with dynamic messaging adaptation based on…"
type textarea "large problem area : perate 24/7 in at least 20 languages with dynamic messagin…"
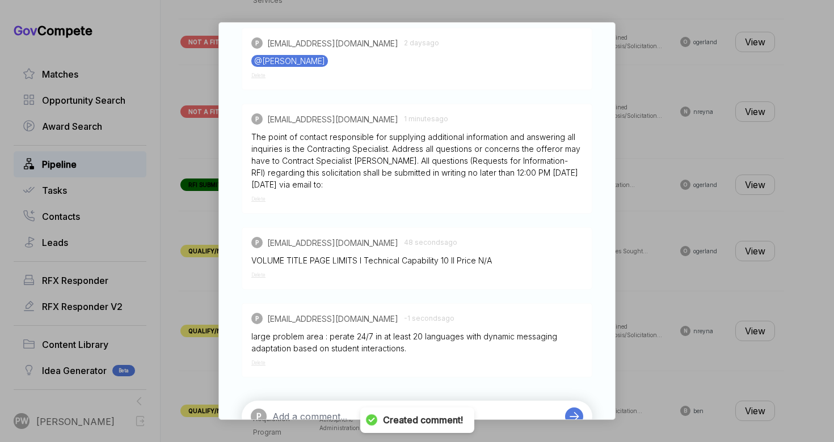
scroll to position [691, 0]
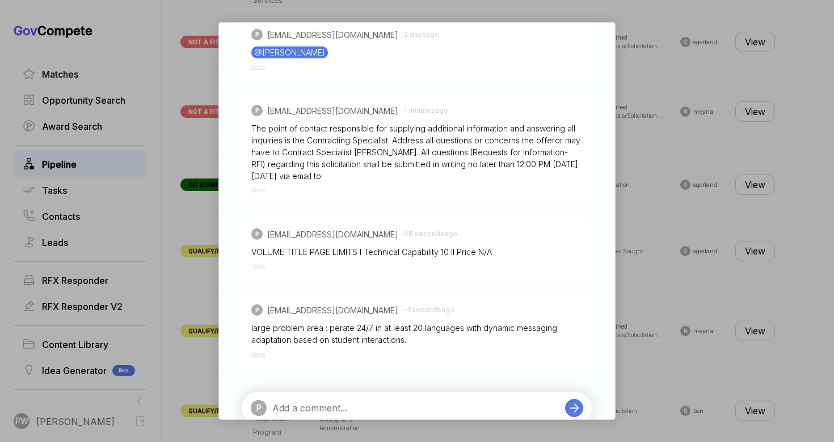
click at [324, 340] on div "large problem area : perate 24/7 in at least 20 languages with dynamic messagin…" at bounding box center [416, 334] width 331 height 24
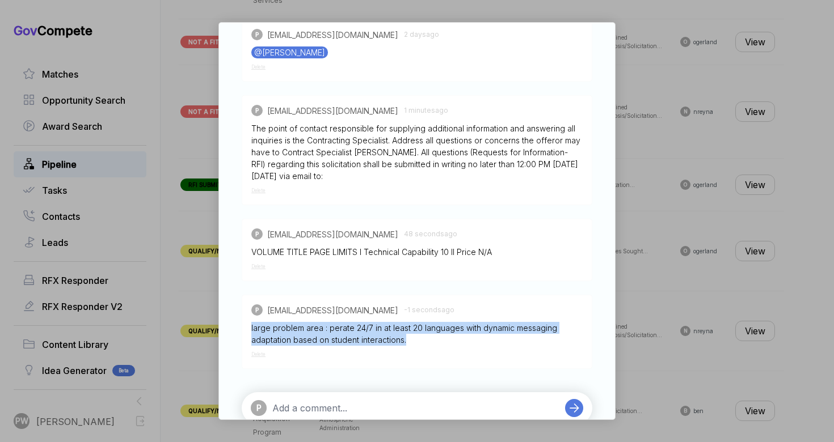
drag, startPoint x: 419, startPoint y: 355, endPoint x: 240, endPoint y: 339, distance: 179.4
click at [240, 338] on div "Comments P [EMAIL_ADDRESS][DOMAIN_NAME] assigned to ogerland@ensembleconsultanc…" at bounding box center [417, 154] width 396 height 585
copy div "large problem area : perate 24/7 in at least 20 languages with dynamic messagin…"
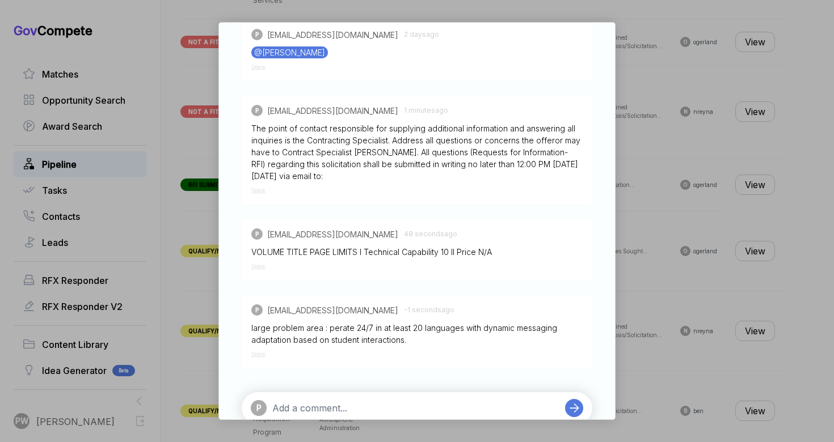
click at [263, 369] on div "P [EMAIL_ADDRESS][DOMAIN_NAME] -1 seconds ago large problem area : perate 24/7 …" at bounding box center [417, 332] width 350 height 74
click at [255, 363] on div "P [EMAIL_ADDRESS][DOMAIN_NAME] -1 seconds ago large problem area : perate 24/7 …" at bounding box center [417, 332] width 350 height 74
click at [257, 357] on span "Delete" at bounding box center [258, 355] width 14 height 6
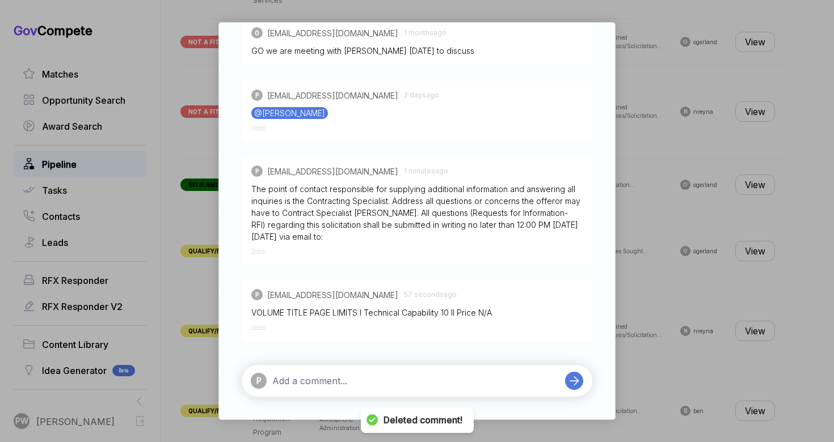
click at [303, 386] on textarea at bounding box center [415, 381] width 287 height 14
paste textarea "large problem area : perate 24/7 in at least 20 languages with dynamic messagin…"
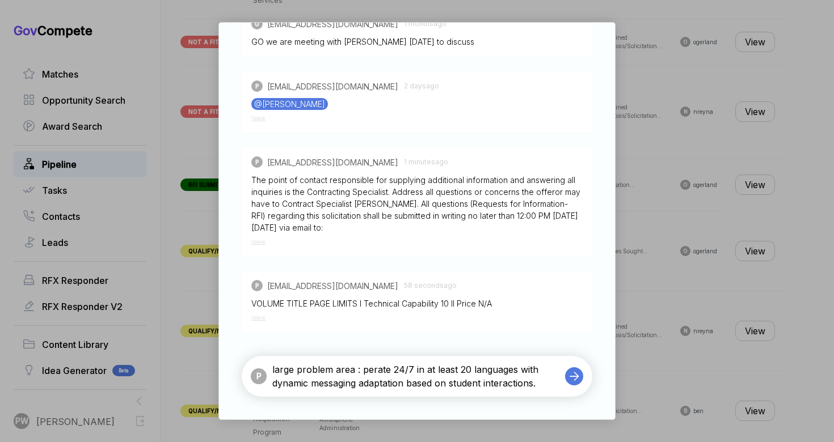
click at [361, 380] on textarea "large problem area : perate 24/7 in at least 20 languages with dynamic messagin…" at bounding box center [415, 376] width 287 height 27
type textarea "large problem area : Operate 24/7 in at least 20 languages with dynamic messagi…"
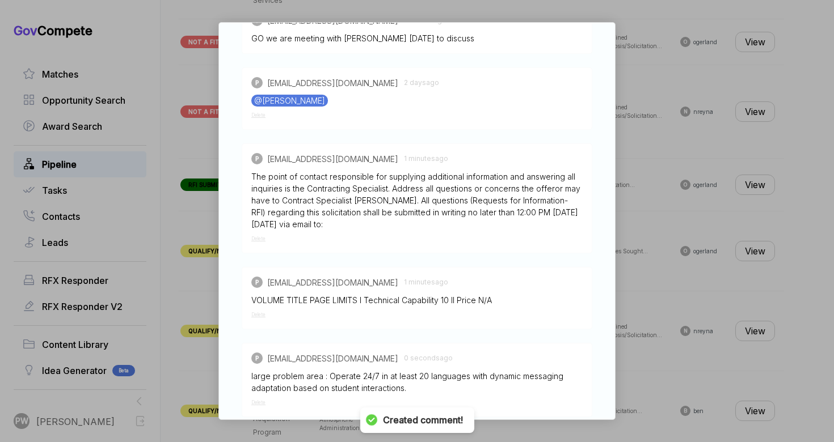
scroll to position [730, 0]
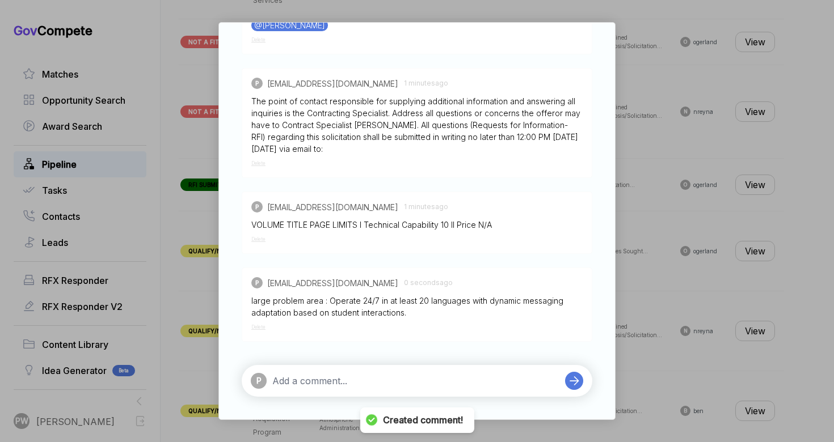
click at [350, 393] on div "P" at bounding box center [417, 381] width 350 height 32
click at [337, 369] on div "P" at bounding box center [417, 381] width 350 height 32
click at [327, 379] on textarea at bounding box center [415, 381] width 287 height 14
type textarea "DQ"
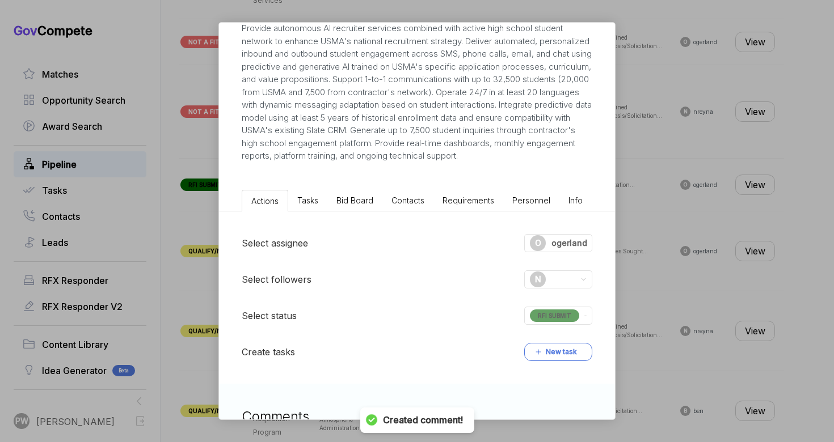
scroll to position [188, 0]
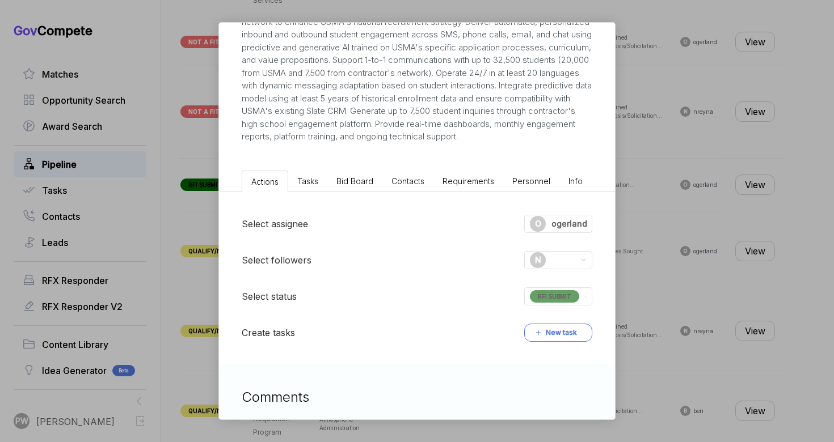
click at [533, 303] on span "RFI SUBMIT" at bounding box center [554, 296] width 49 height 12
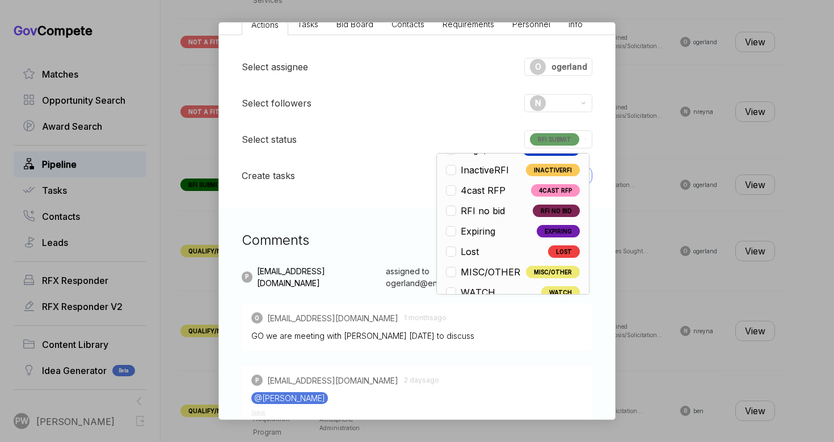
scroll to position [265, 0]
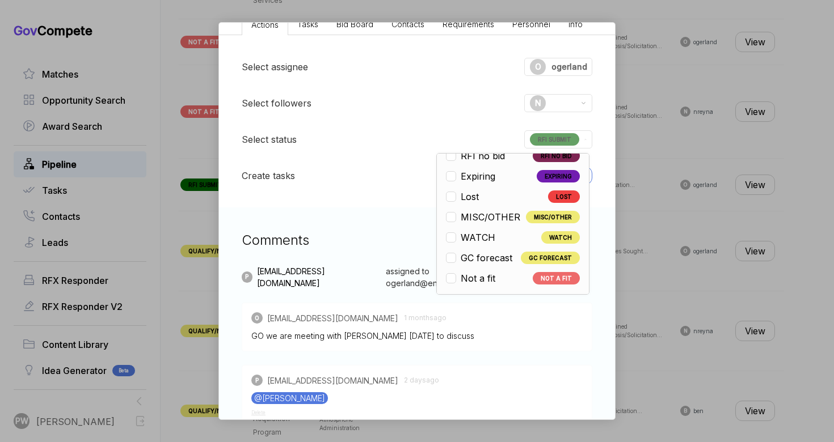
click at [500, 285] on div "Not a fit" at bounding box center [473, 279] width 55 height 14
checkbox input "false"
checkbox input "true"
click at [622, 256] on div "AI Recruitment Platform [PERSON_NAME] STAGE Solicitation Copy link POSTED DATE …" at bounding box center [417, 221] width 834 height 442
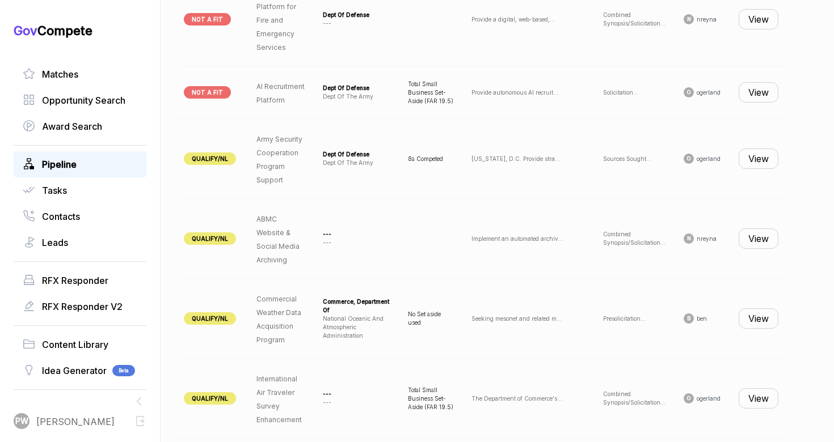
scroll to position [0, 112]
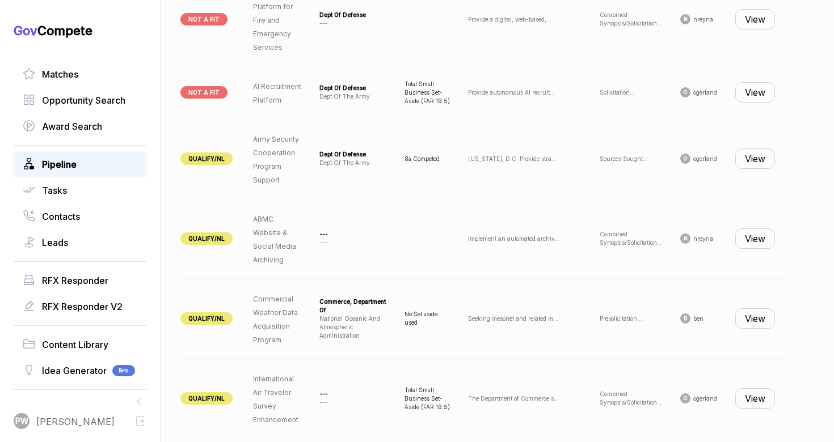
click at [757, 249] on button "View" at bounding box center [755, 239] width 40 height 20
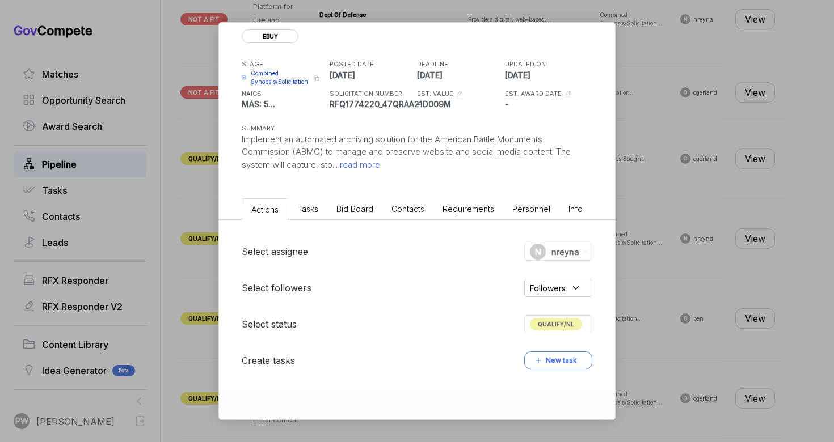
scroll to position [0, 0]
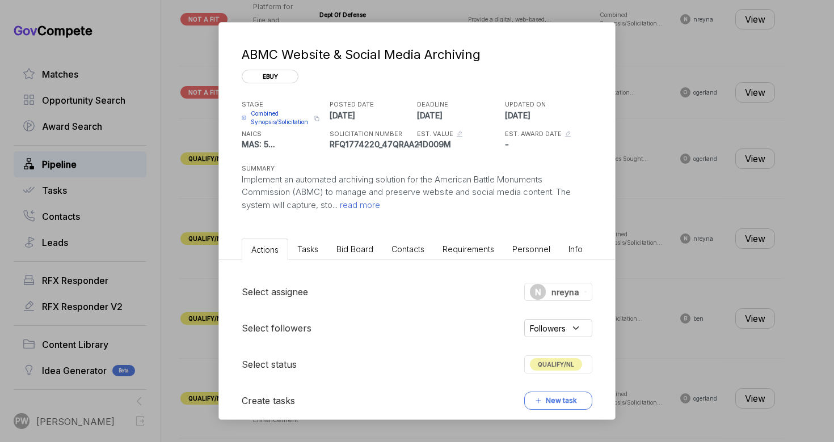
click at [654, 171] on div "ABMC Website & Social Media Archiving ebuy STAGE Combined Synopsis/Solicitation…" at bounding box center [417, 221] width 834 height 442
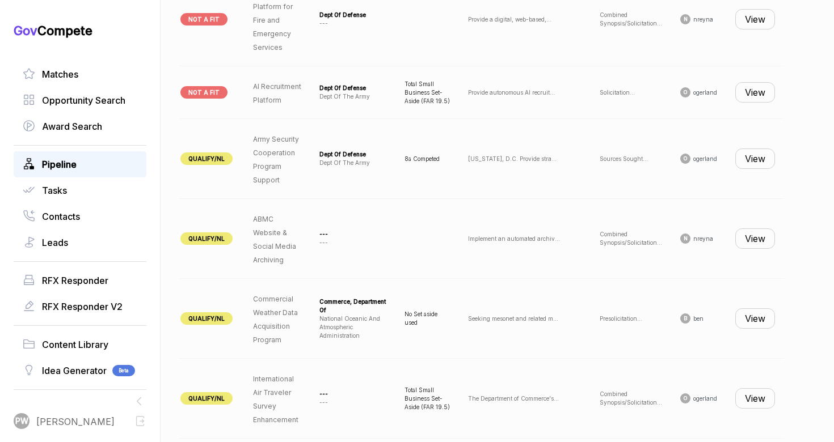
click at [763, 168] on button "View" at bounding box center [755, 159] width 40 height 20
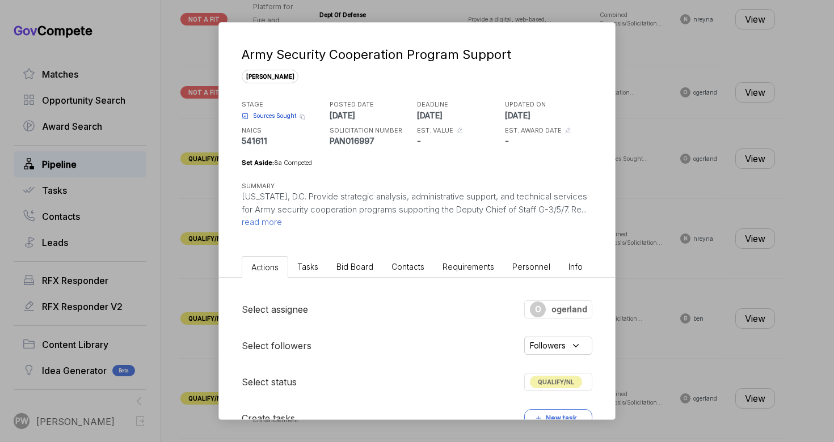
click at [282, 217] on span "read more" at bounding box center [262, 222] width 40 height 11
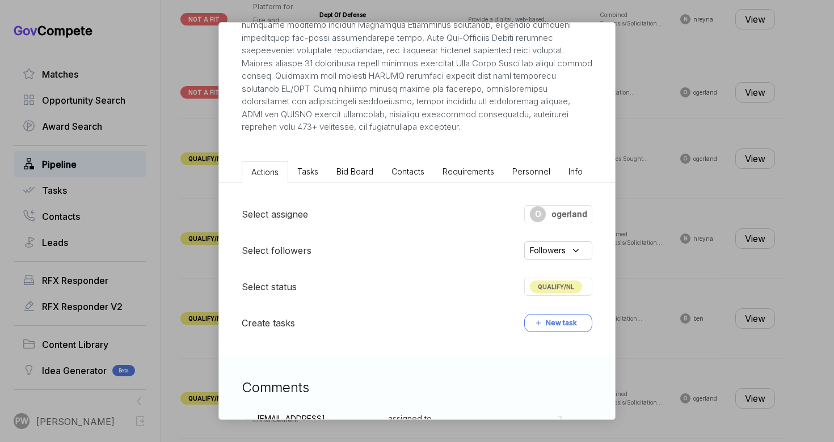
click at [361, 163] on li "Bid Board" at bounding box center [354, 171] width 55 height 21
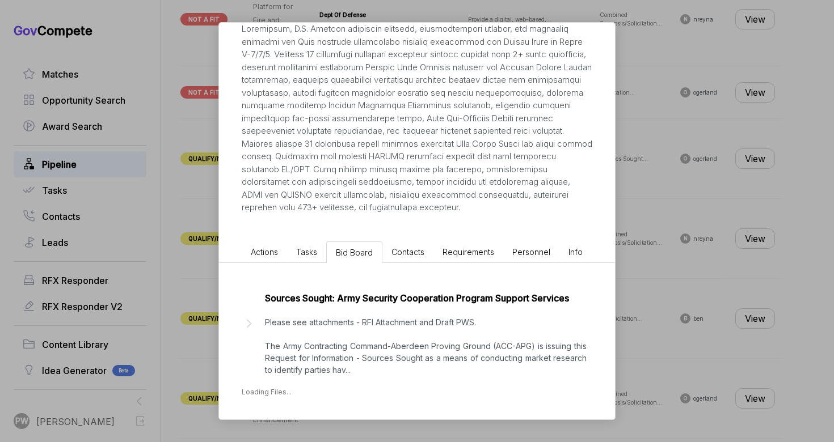
click at [341, 343] on p "Please see attachments - RFI Attachment and Draft PWS. The Army Contracting Com…" at bounding box center [426, 346] width 322 height 60
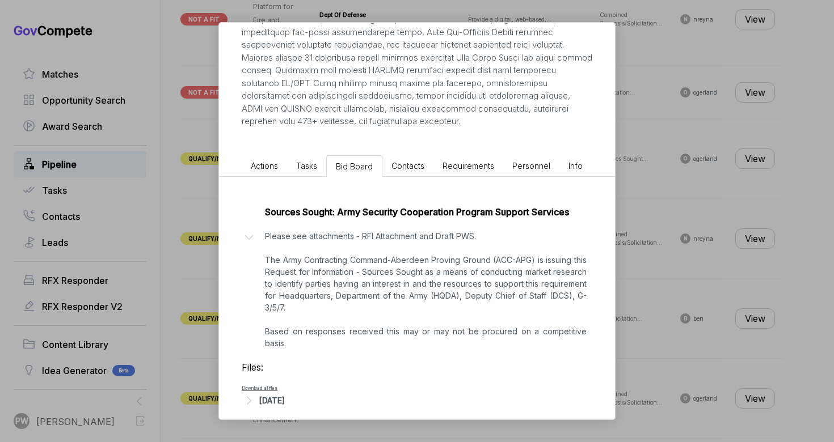
scroll to position [265, 0]
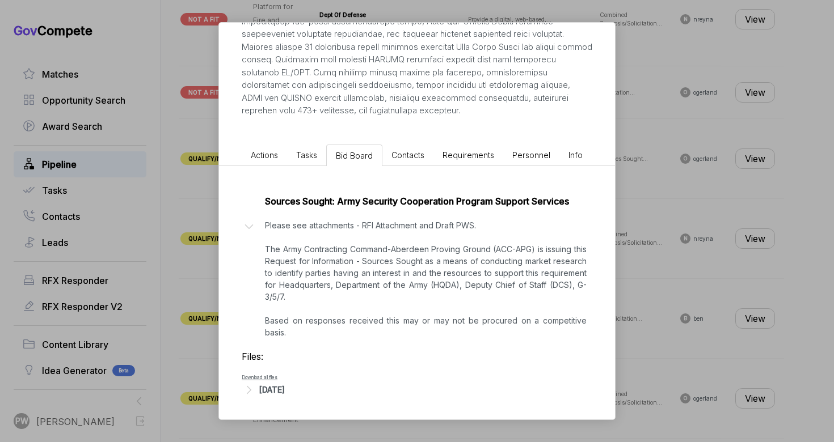
click at [278, 389] on div "[DATE]" at bounding box center [272, 390] width 26 height 12
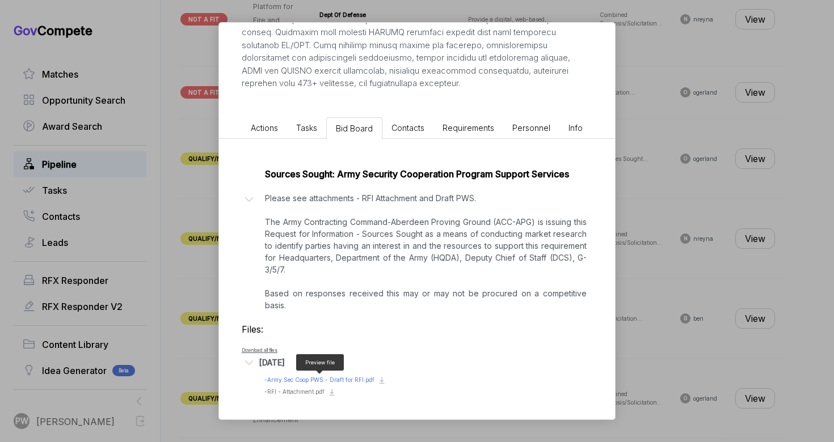
click at [297, 380] on span "- Army Sec Coop PWS - Draft for RFI.pdf" at bounding box center [319, 380] width 110 height 7
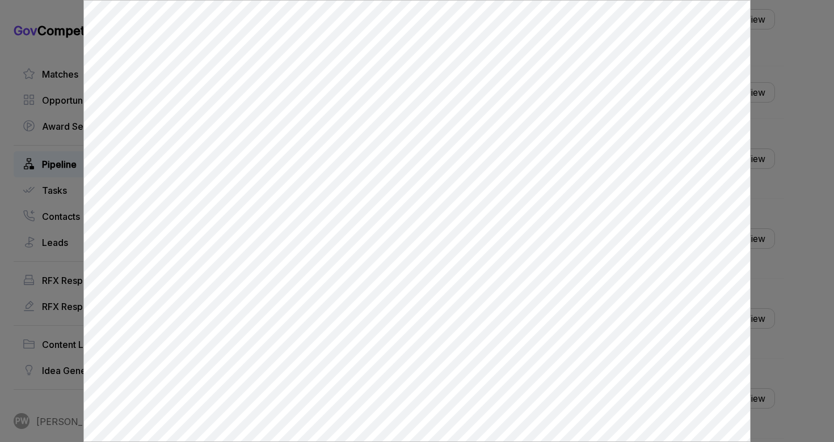
scroll to position [0, 0]
click at [830, 344] on div at bounding box center [417, 221] width 834 height 442
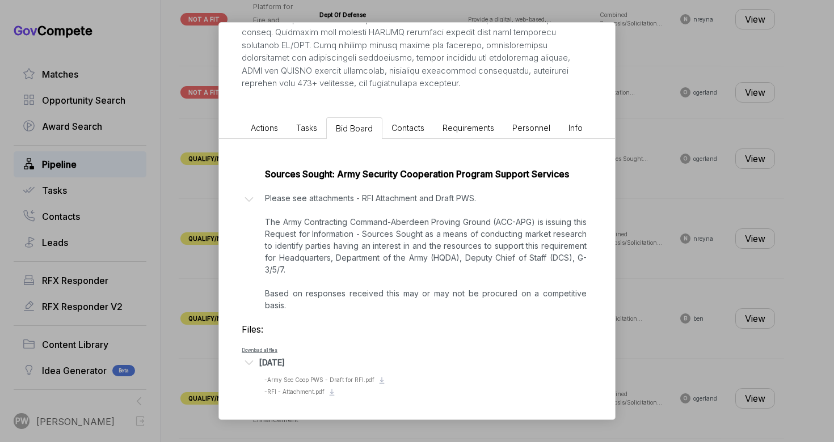
click at [269, 120] on li "Actions" at bounding box center [264, 127] width 45 height 21
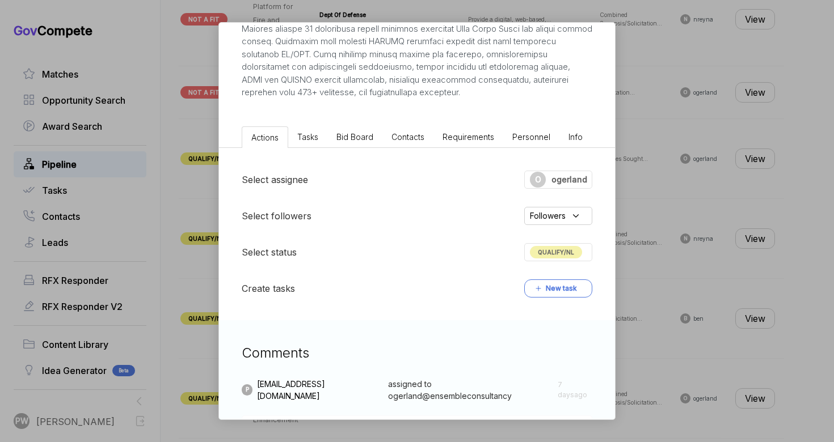
scroll to position [281, 0]
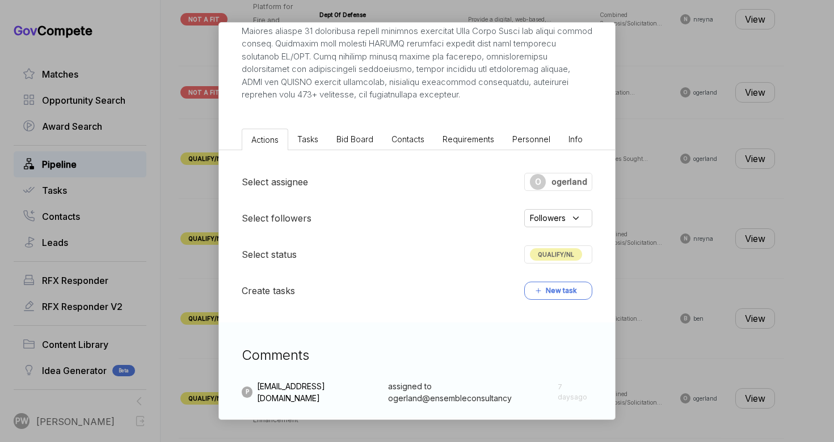
click at [541, 263] on div "QUALIFY/NL" at bounding box center [558, 255] width 68 height 18
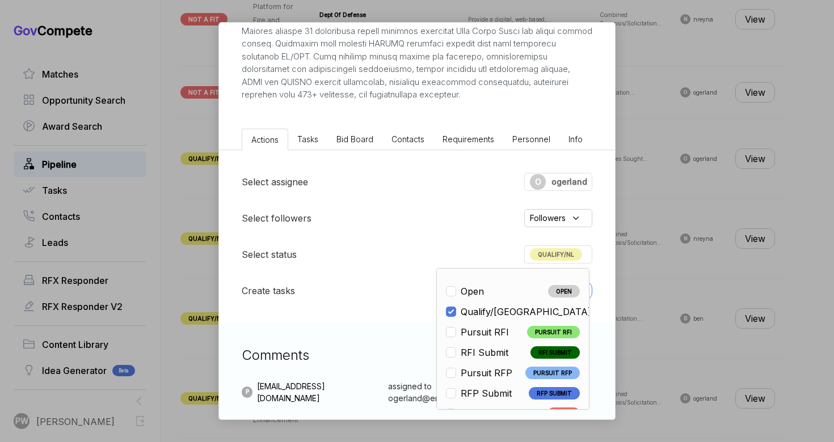
scroll to position [265, 0]
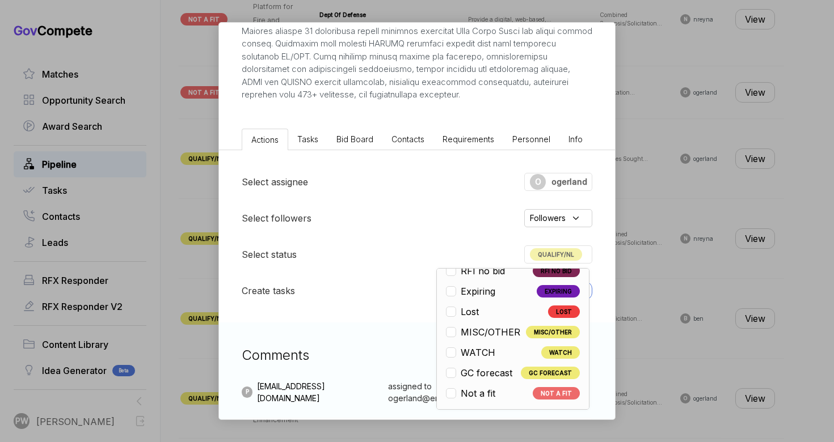
click at [469, 392] on span "Not a fit" at bounding box center [477, 394] width 35 height 14
checkbox input "false"
checkbox input "true"
click at [542, 185] on div "O" at bounding box center [538, 182] width 16 height 16
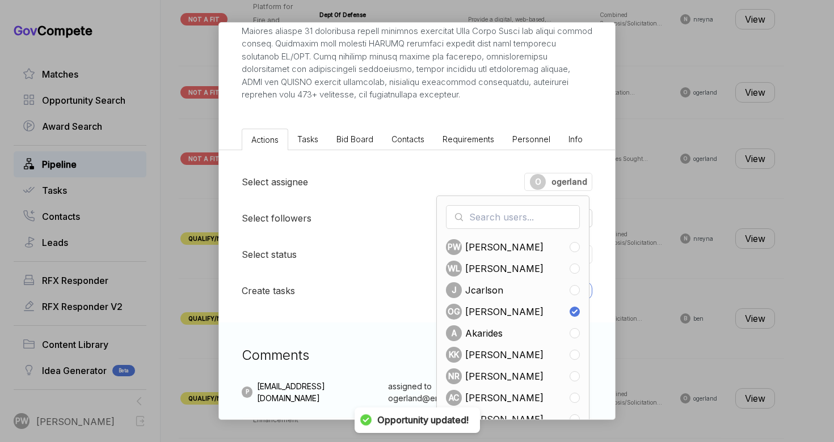
scroll to position [419, 0]
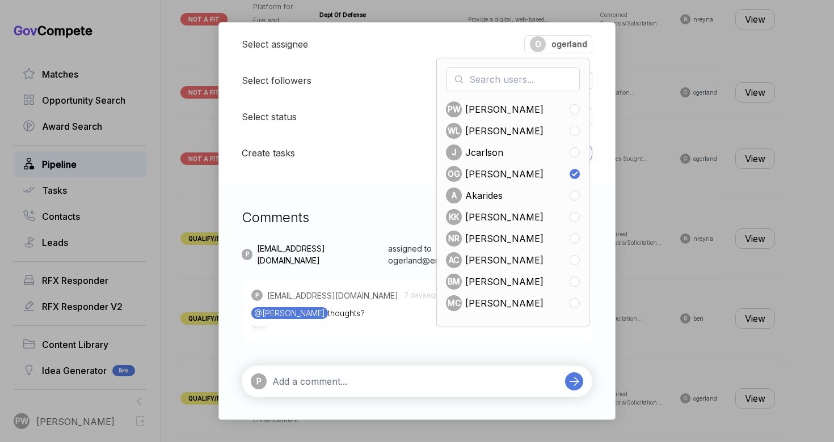
click at [512, 171] on span "[PERSON_NAME]" at bounding box center [504, 174] width 78 height 14
checkbox input "false"
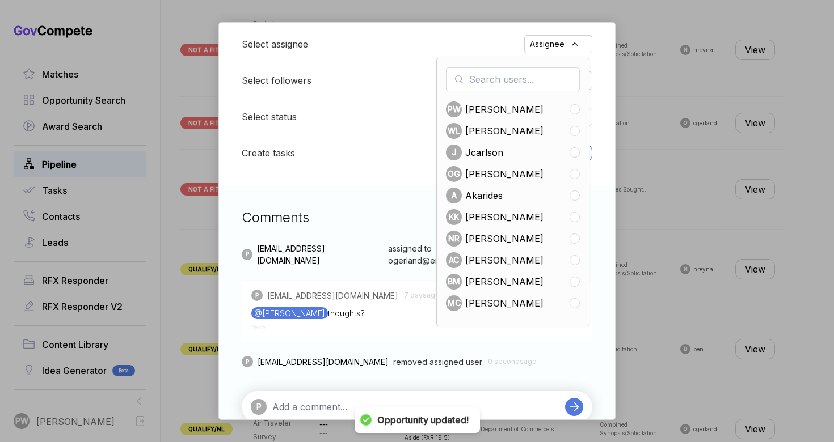
scroll to position [1063, 0]
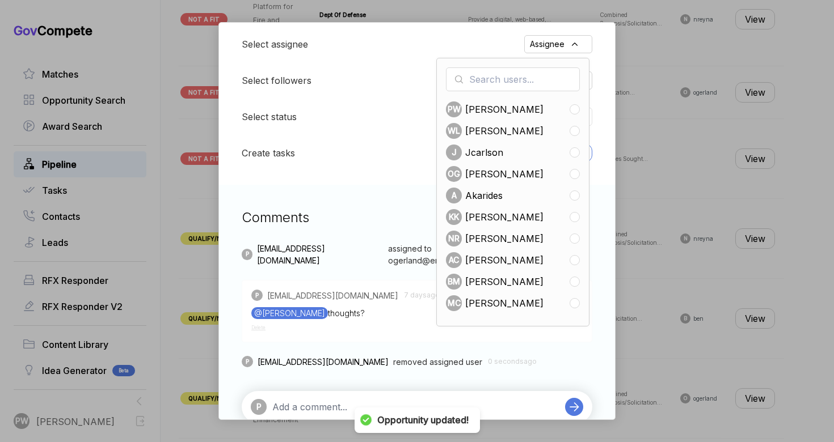
click at [364, 398] on div "P" at bounding box center [417, 407] width 350 height 32
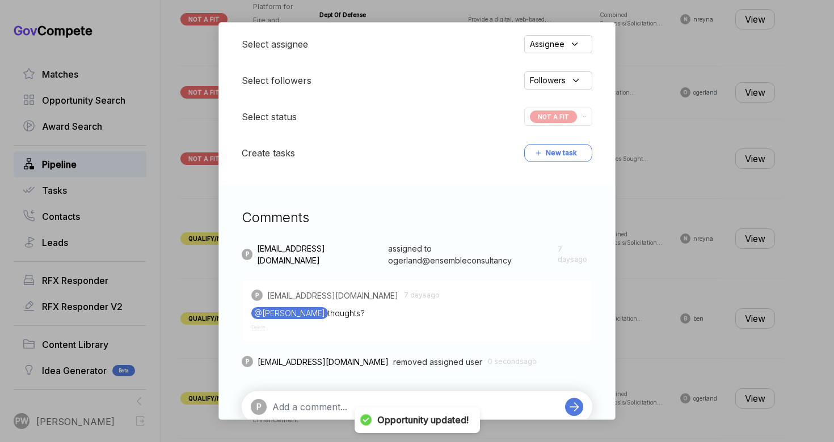
click at [307, 403] on textarea at bounding box center [415, 407] width 287 height 14
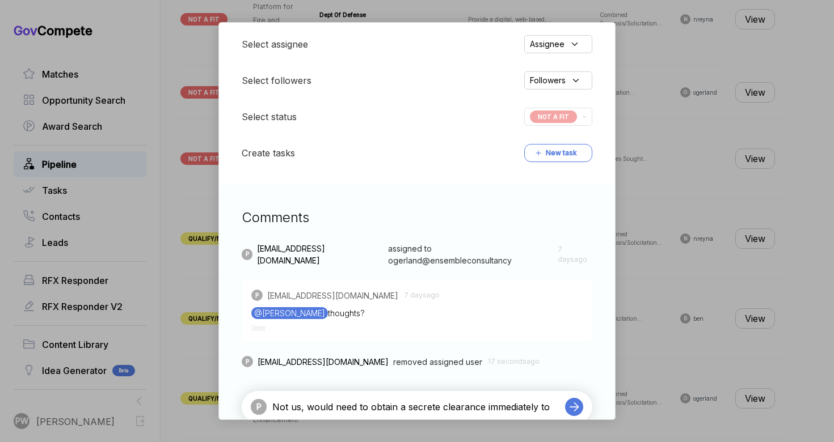
scroll to position [422, 0]
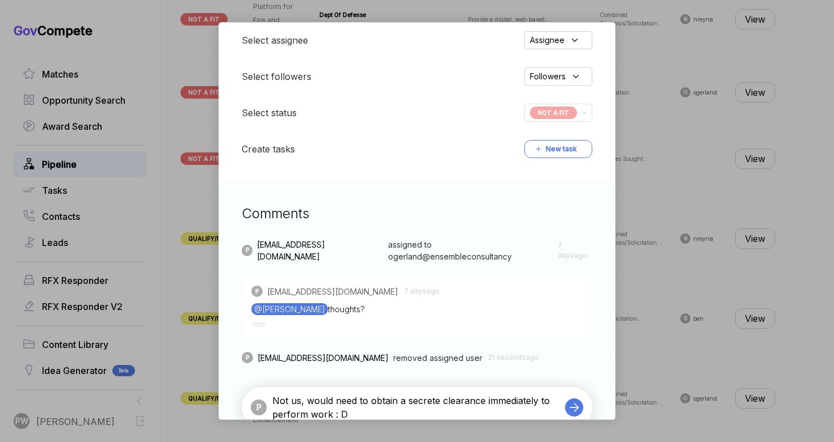
type textarea "Not us, would need to obtain a secrete clearance immediately to perform work : …"
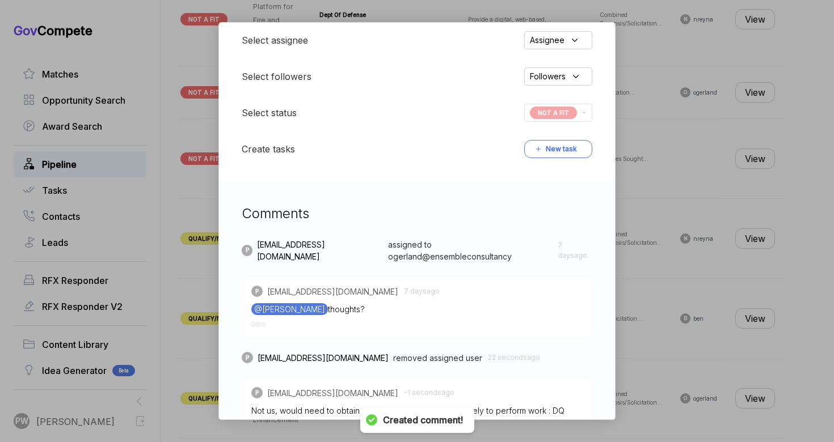
click at [705, 300] on div "Army Security Cooperation Program Support [PERSON_NAME] STAGE Sources Sought Co…" at bounding box center [417, 221] width 834 height 442
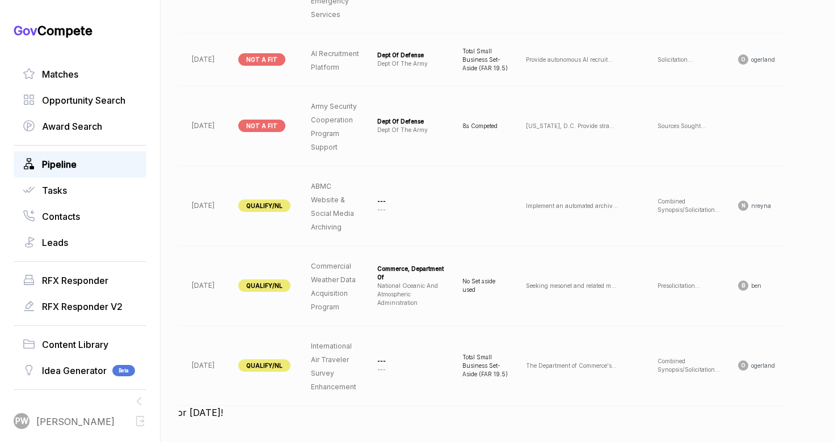
scroll to position [0, 112]
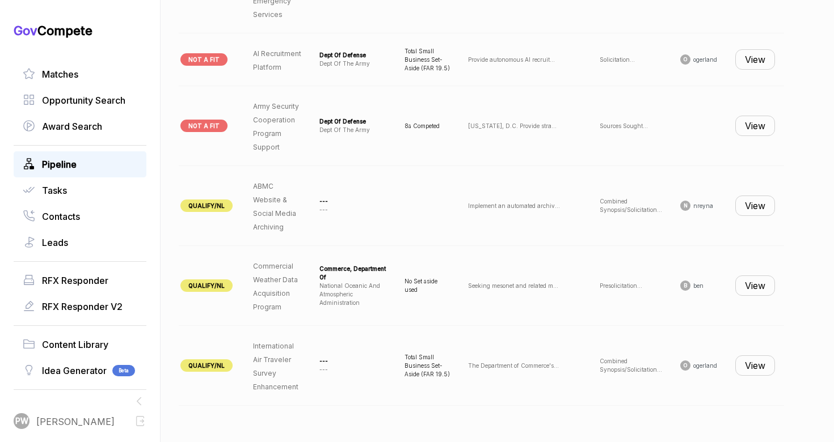
click at [756, 210] on button "View" at bounding box center [755, 206] width 40 height 20
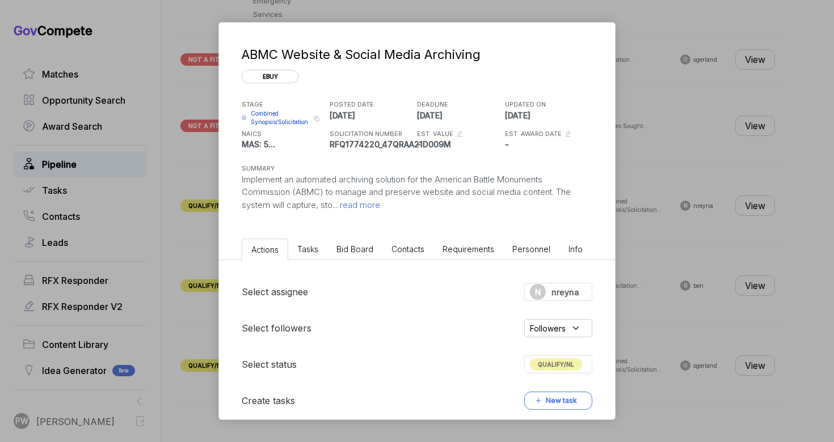
click at [365, 205] on span "read more" at bounding box center [358, 205] width 43 height 11
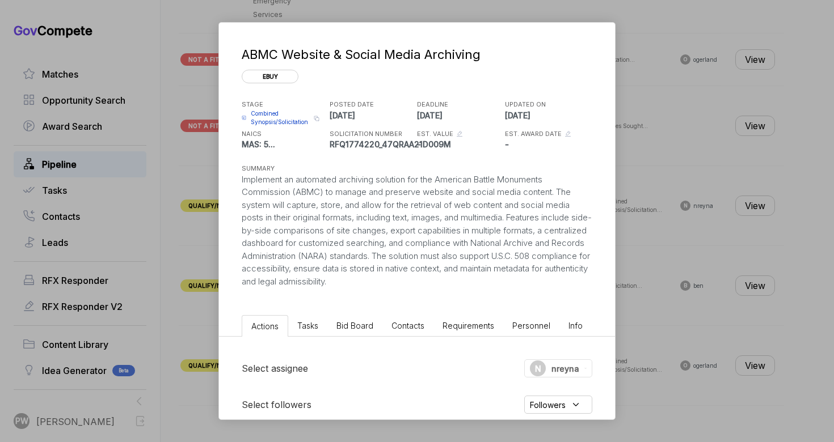
click at [351, 327] on span "Bid Board" at bounding box center [354, 326] width 37 height 10
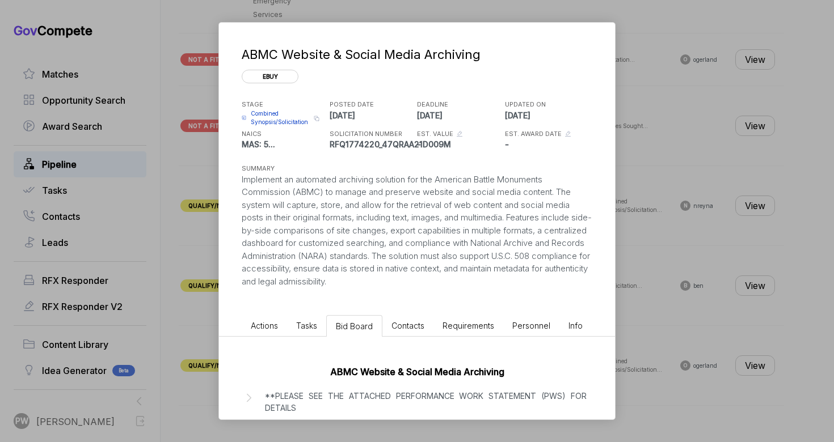
click at [320, 386] on div "ABMC Website & Social Media Archiving **PLEASE SEE THE ATTACHED PERFORMANCE WOR…" at bounding box center [417, 421] width 396 height 169
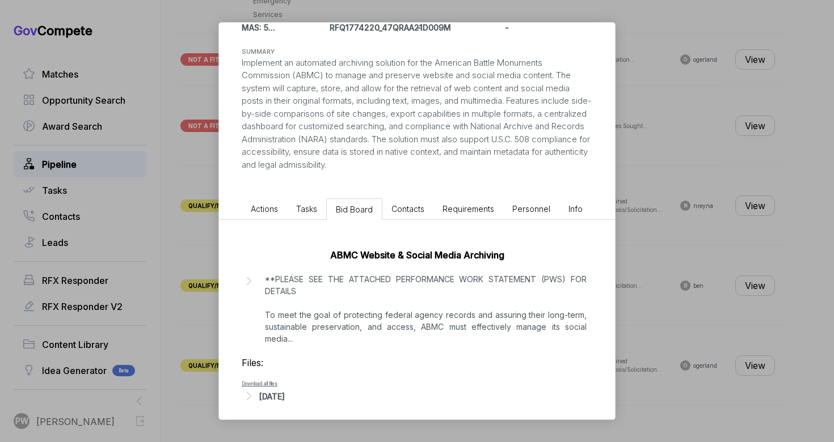
scroll to position [124, 0]
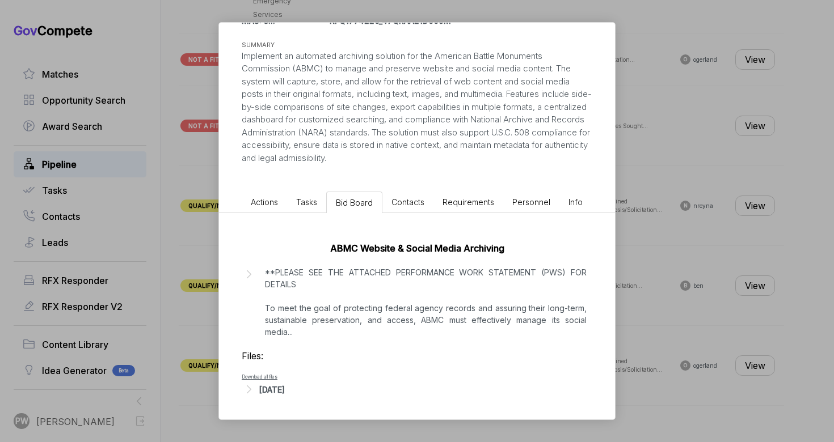
click at [282, 378] on div "Files: Download all files [DATE]" at bounding box center [417, 373] width 350 height 48
click at [285, 389] on div "[DATE]" at bounding box center [272, 390] width 26 height 12
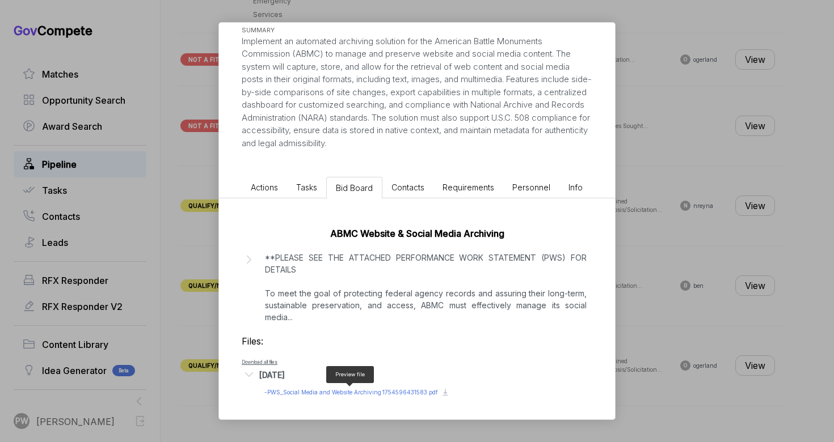
click at [332, 389] on span "- PWS_Social Media and Website Archiving.1754596431583.pdf" at bounding box center [351, 392] width 174 height 7
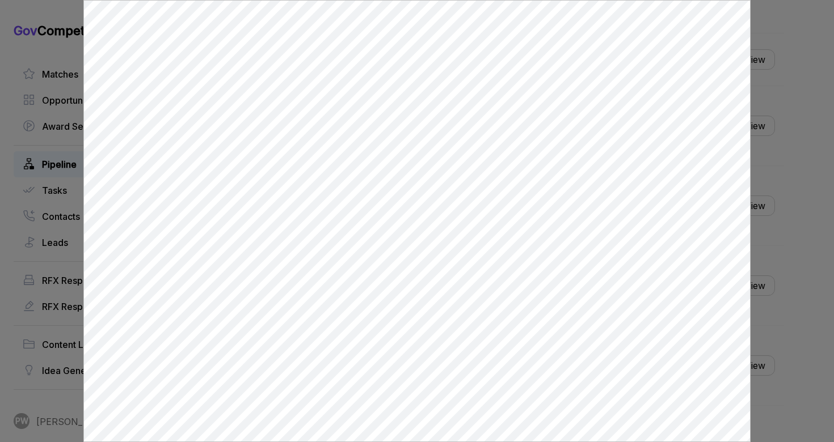
scroll to position [0, 0]
click at [755, 202] on div at bounding box center [417, 221] width 834 height 442
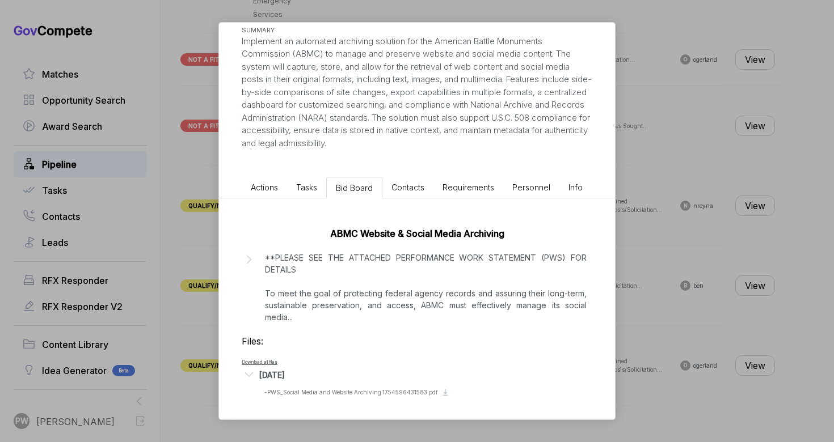
click at [272, 195] on li "Actions" at bounding box center [264, 187] width 45 height 21
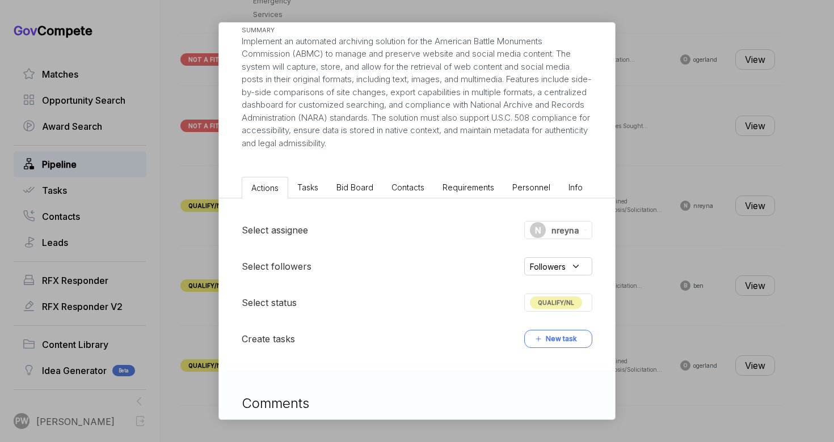
scroll to position [249, 0]
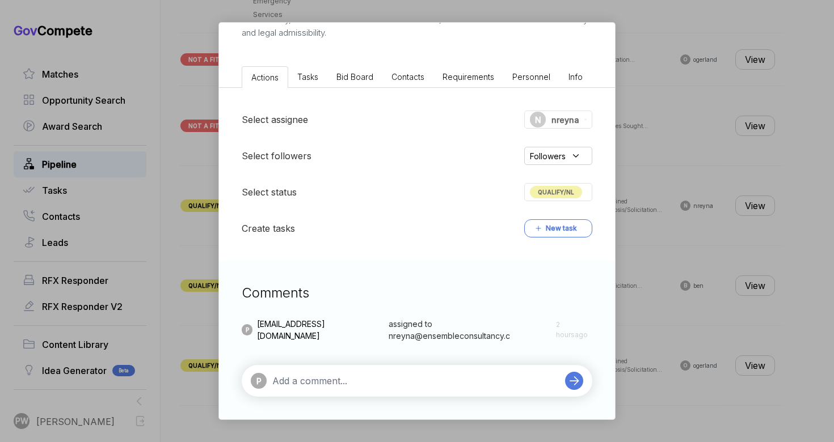
click at [345, 61] on div "ABMC Website & Social Media Archiving ebuy STAGE Combined Synopsis/Solicitation…" at bounding box center [417, 97] width 396 height 646
click at [353, 75] on span "Bid Board" at bounding box center [354, 77] width 37 height 10
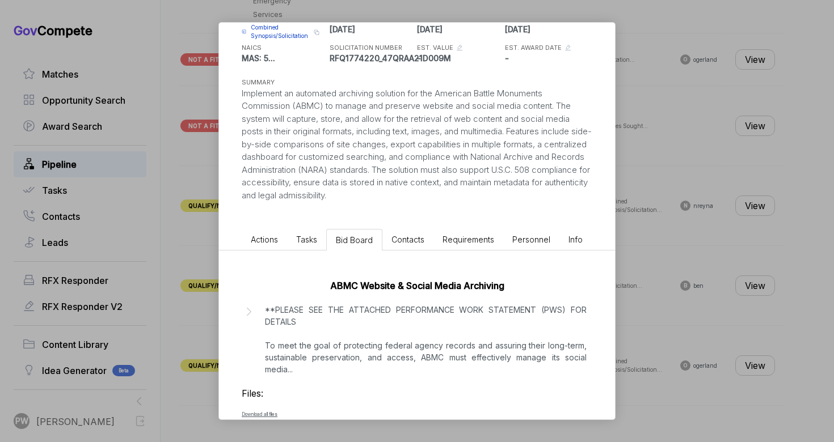
click at [378, 310] on p "**PLEASE SEE THE ATTACHED PERFORMANCE WORK STATEMENT (PWS) FOR DETAILS To meet …" at bounding box center [426, 339] width 322 height 71
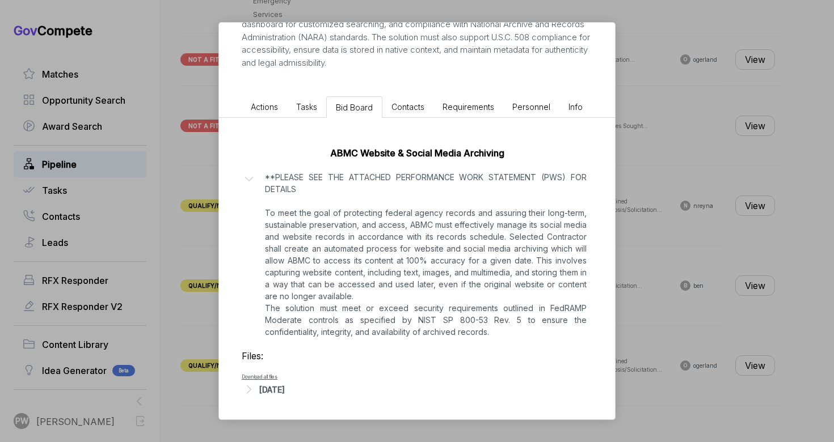
click at [285, 387] on div "[DATE]" at bounding box center [272, 390] width 26 height 12
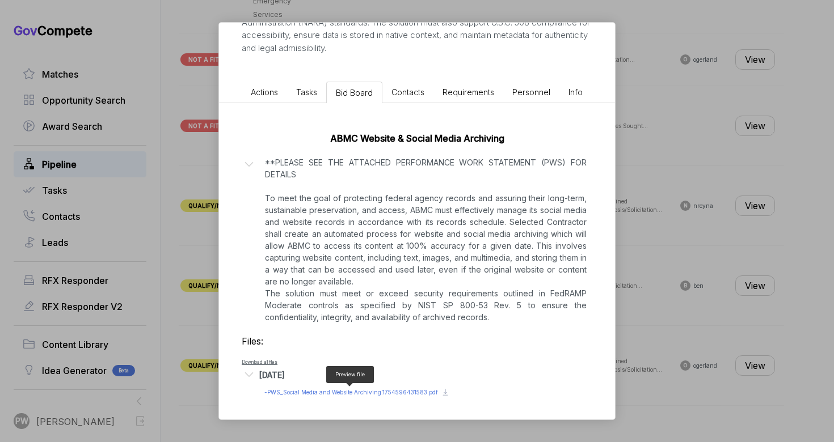
click at [337, 393] on span "- PWS_Social Media and Website Archiving.1754596431583.pdf" at bounding box center [351, 392] width 174 height 7
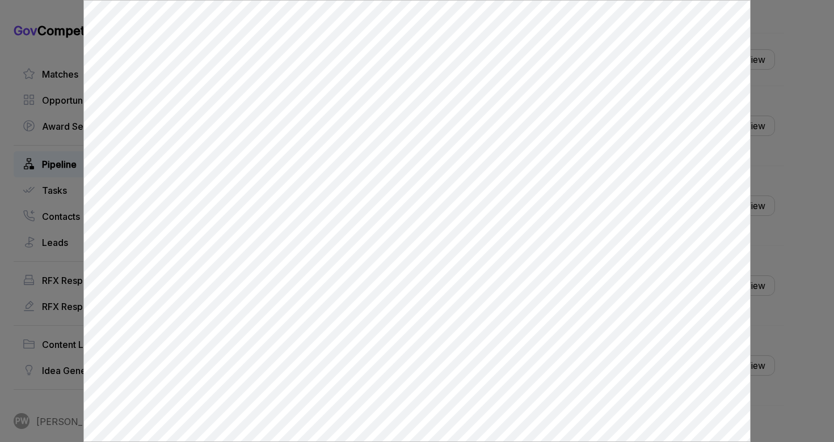
scroll to position [0, 0]
click at [754, 201] on div at bounding box center [417, 221] width 834 height 442
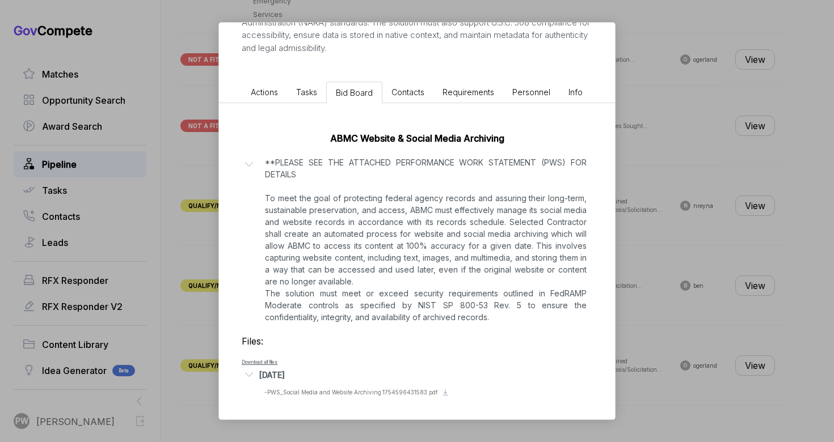
click at [269, 97] on li "Actions" at bounding box center [264, 92] width 45 height 21
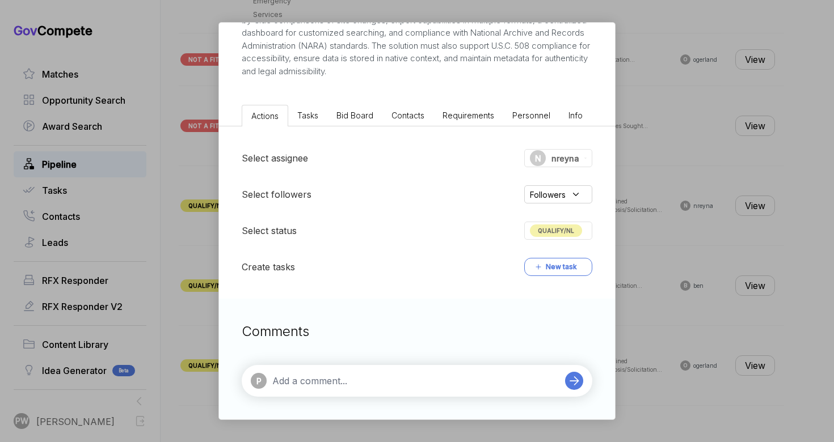
scroll to position [249, 0]
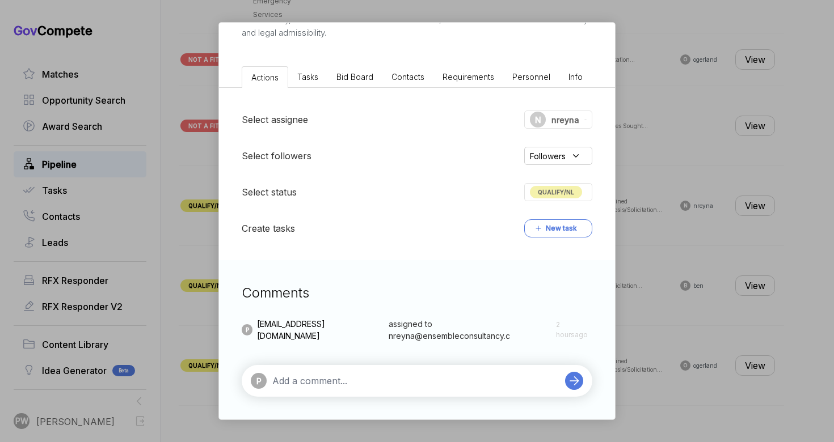
click at [576, 180] on div "Select assignee N nreyna Select followers Followers Select status QUALIFY/NL Cr…" at bounding box center [417, 174] width 396 height 172
click at [341, 385] on textarea at bounding box center [415, 381] width 287 height 14
click at [364, 381] on textarea "the most important" at bounding box center [415, 381] width 287 height 14
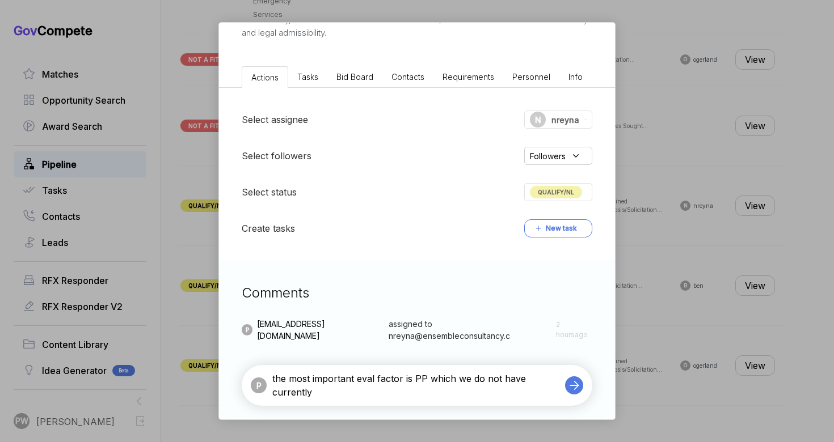
type textarea "the most important eval factor is PP which we do not have currently"
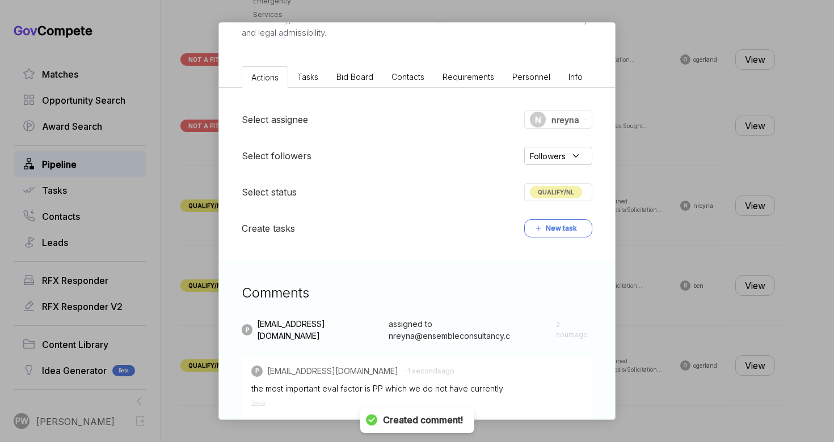
click at [544, 196] on span "QUALIFY/NL" at bounding box center [556, 192] width 52 height 12
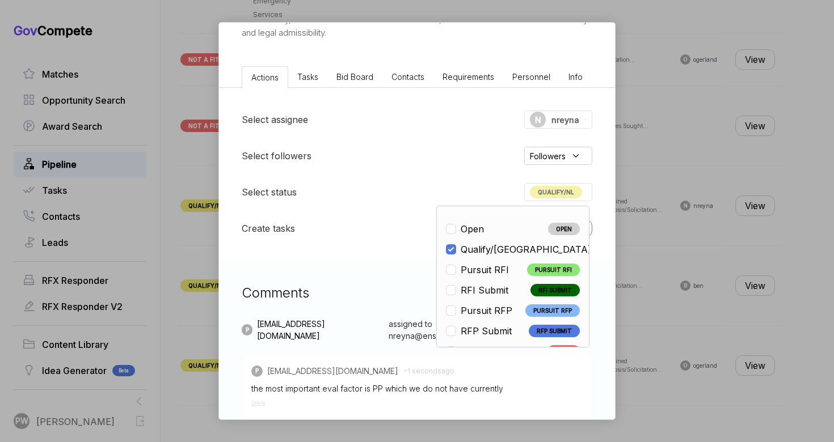
scroll to position [265, 0]
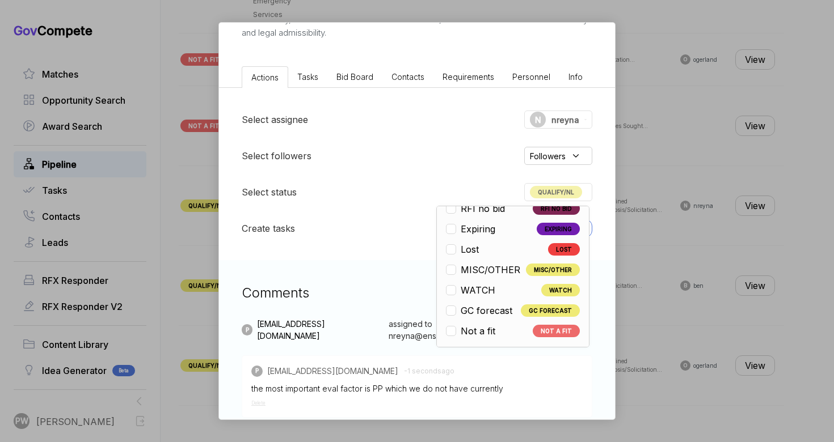
click at [502, 330] on li "Not a fit NOT A FIT" at bounding box center [513, 331] width 134 height 14
checkbox input "false"
checkbox input "true"
click at [717, 299] on div "ABMC Website & Social Media Archiving ebuy STAGE Combined Synopsis/Solicitation…" at bounding box center [417, 221] width 834 height 442
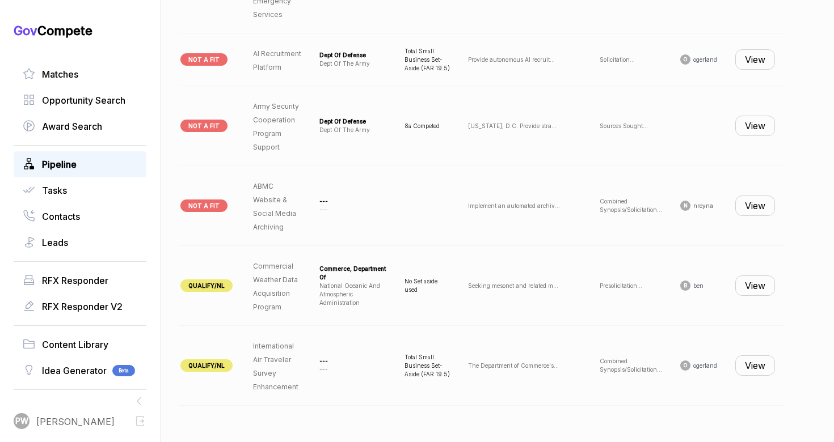
click at [740, 373] on button "View" at bounding box center [755, 366] width 40 height 20
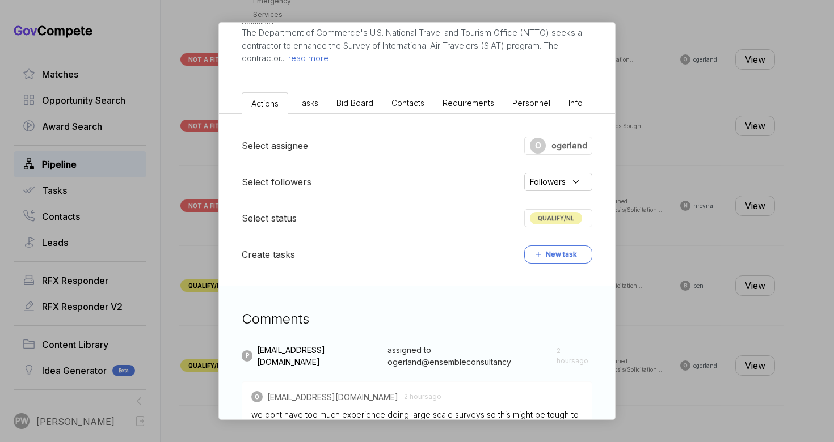
scroll to position [267, 0]
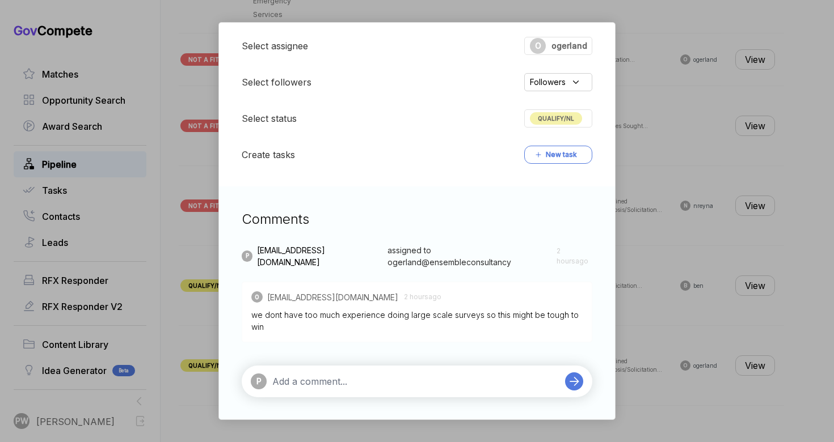
click at [352, 375] on textarea at bounding box center [415, 382] width 287 height 14
type textarea "understood with that, I will DQ"
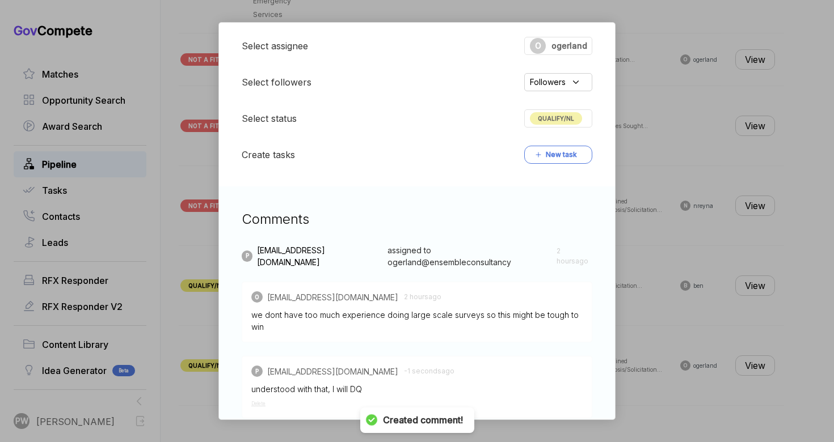
click at [566, 126] on div "QUALIFY/NL" at bounding box center [558, 118] width 68 height 18
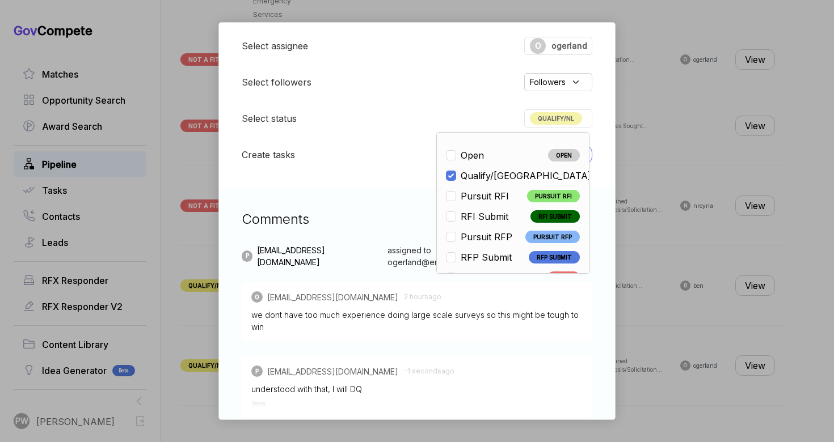
scroll to position [265, 0]
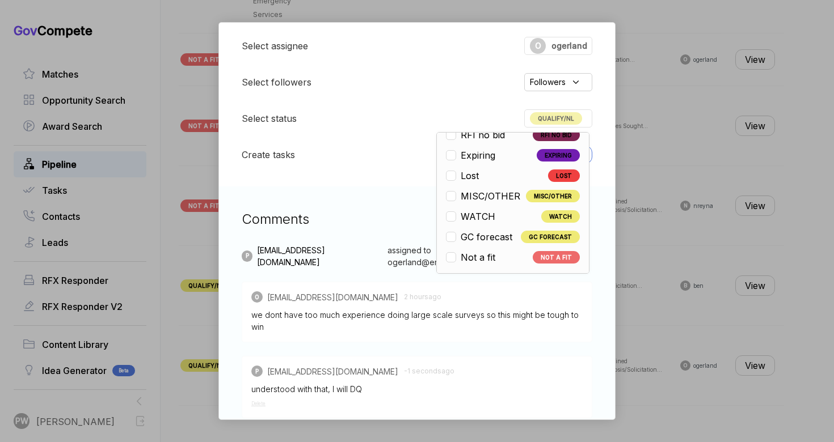
click at [484, 256] on span "Not a fit" at bounding box center [477, 258] width 35 height 14
checkbox input "false"
checkbox input "true"
click at [645, 171] on div "International Air Traveler Survey Enhancement ebuy STAGE Combined Synopsis/Soli…" at bounding box center [417, 221] width 834 height 442
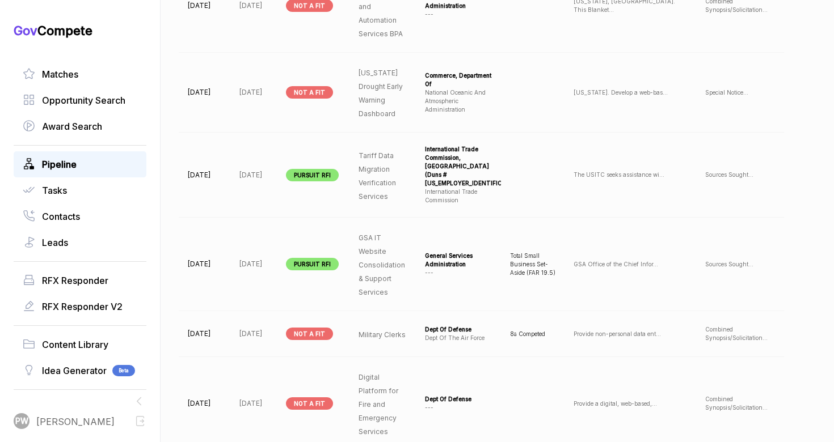
scroll to position [690, 0]
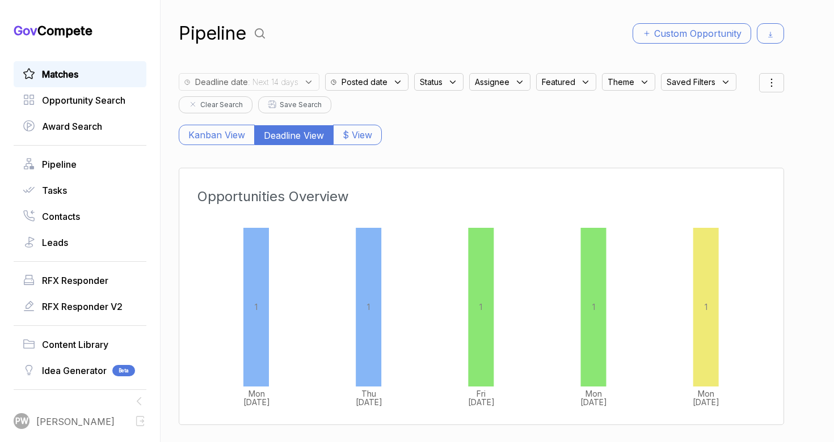
click at [98, 76] on link "Matches" at bounding box center [80, 74] width 115 height 14
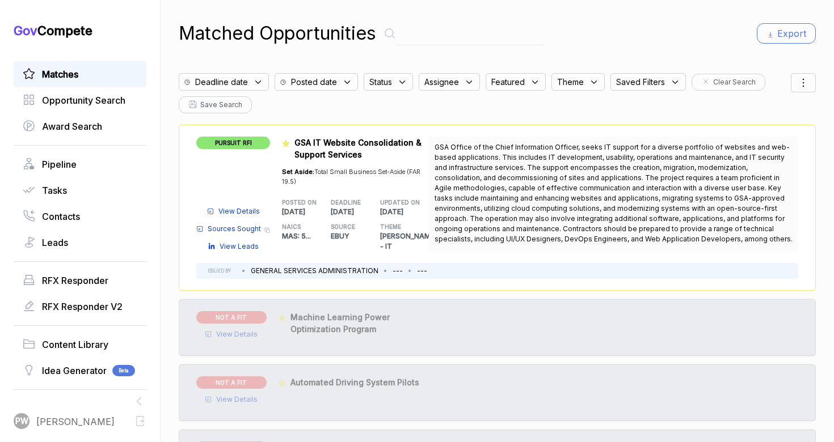
click at [434, 22] on input "text" at bounding box center [471, 33] width 146 height 23
click at [421, 42] on input "text" at bounding box center [471, 33] width 146 height 23
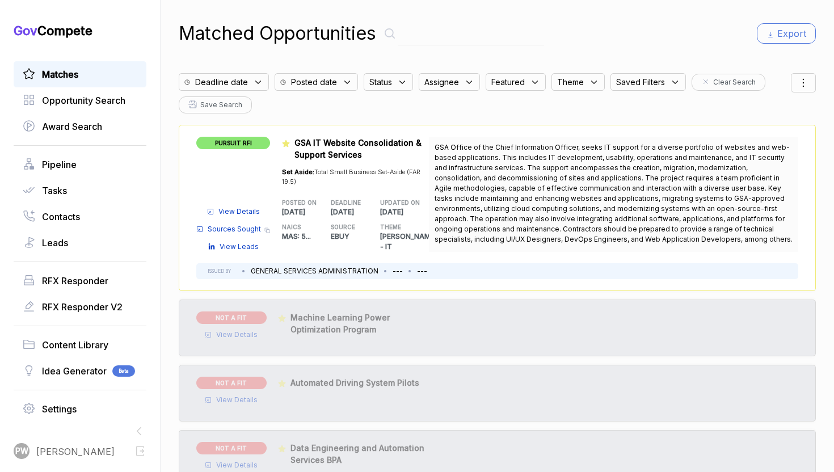
click at [107, 86] on div "Matches" at bounding box center [80, 74] width 133 height 26
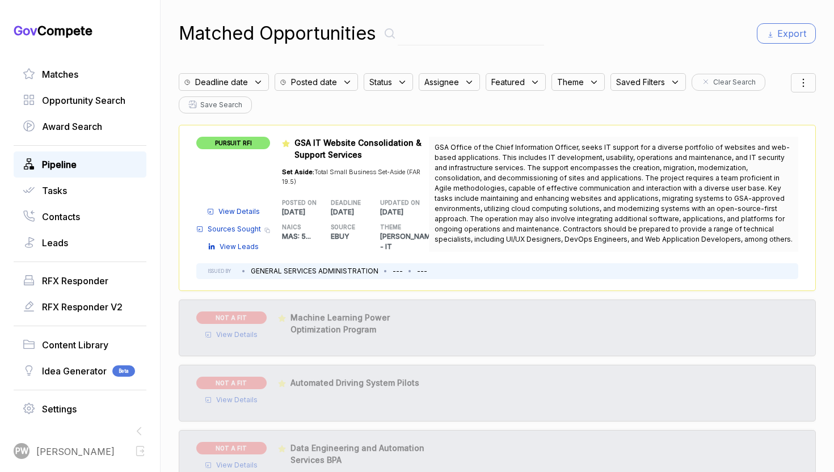
click at [104, 177] on div "Pipeline" at bounding box center [80, 164] width 133 height 26
click at [107, 173] on div "Pipeline" at bounding box center [80, 164] width 133 height 26
